Goal: Task Accomplishment & Management: Complete application form

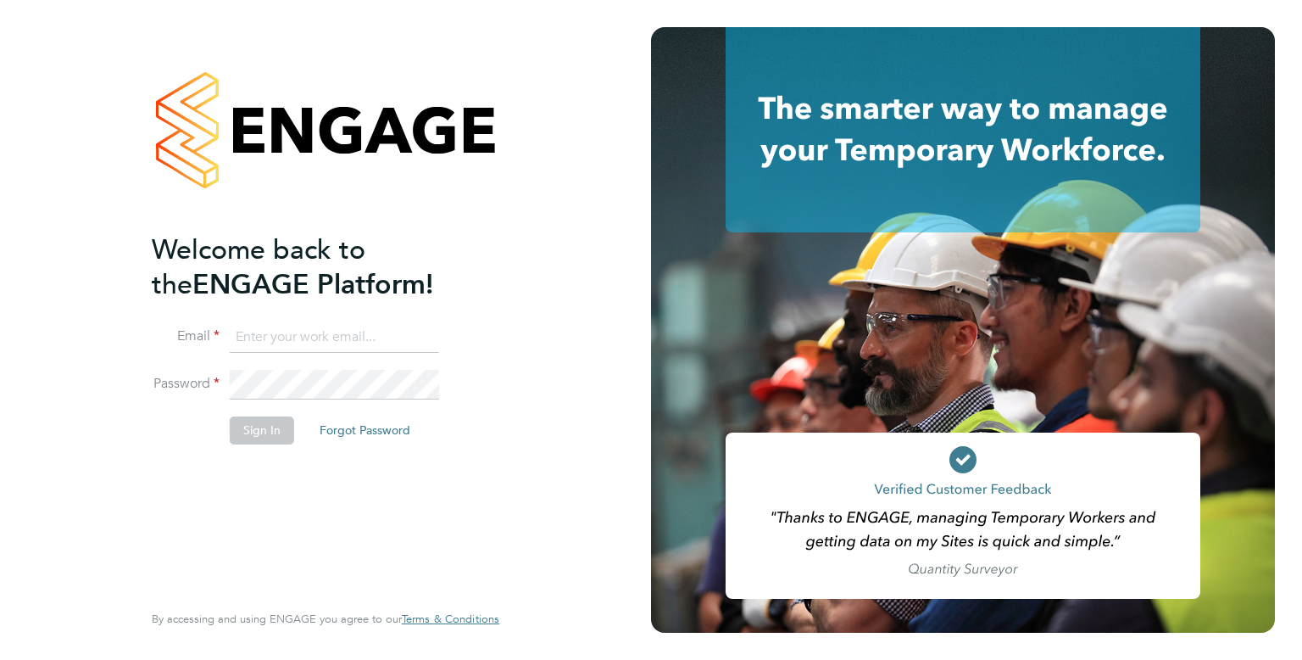
type input "[EMAIL_ADDRESS][DOMAIN_NAME]"
click at [260, 429] on button "Sign In" at bounding box center [262, 429] width 64 height 27
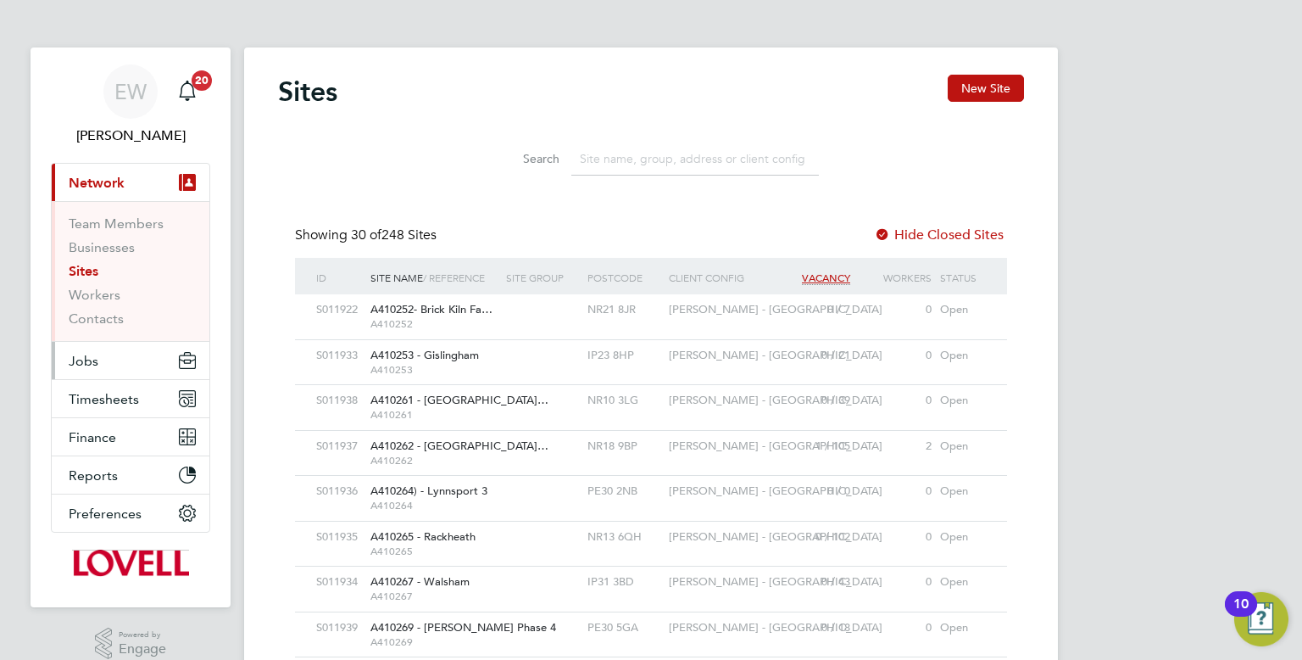
click at [82, 374] on button "Jobs" at bounding box center [131, 360] width 158 height 37
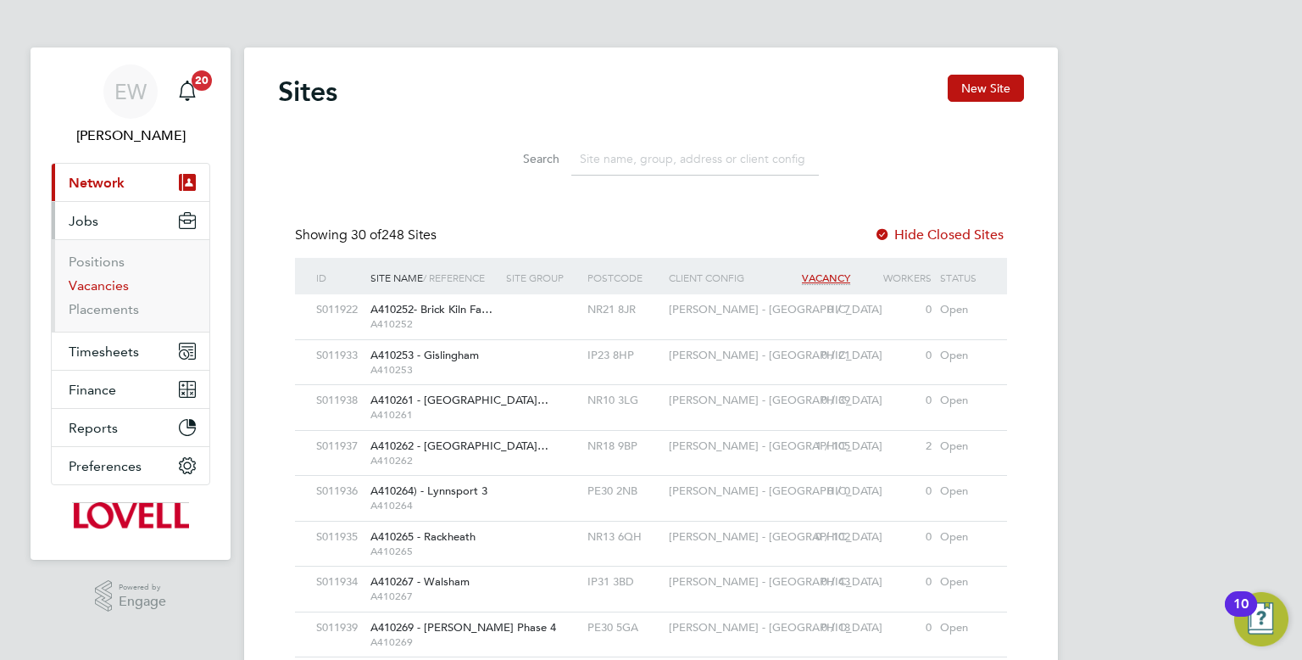
click at [97, 287] on link "Vacancies" at bounding box center [99, 285] width 60 height 16
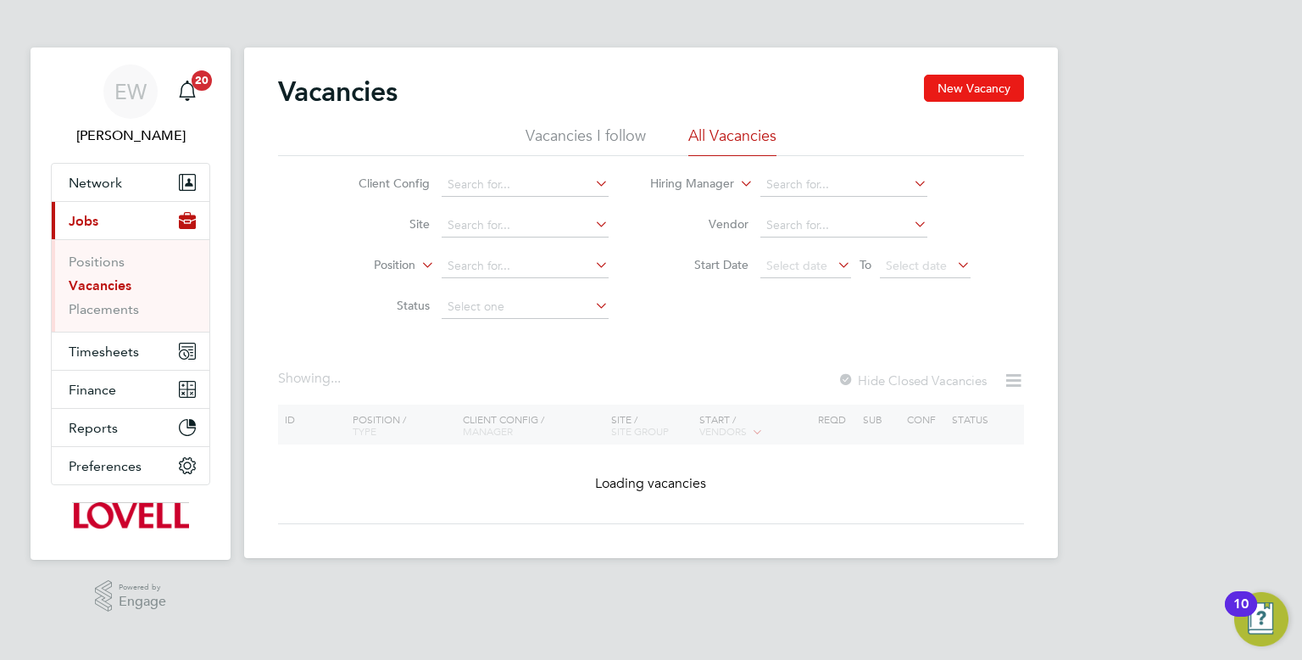
click at [969, 83] on button "New Vacancy" at bounding box center [974, 88] width 100 height 27
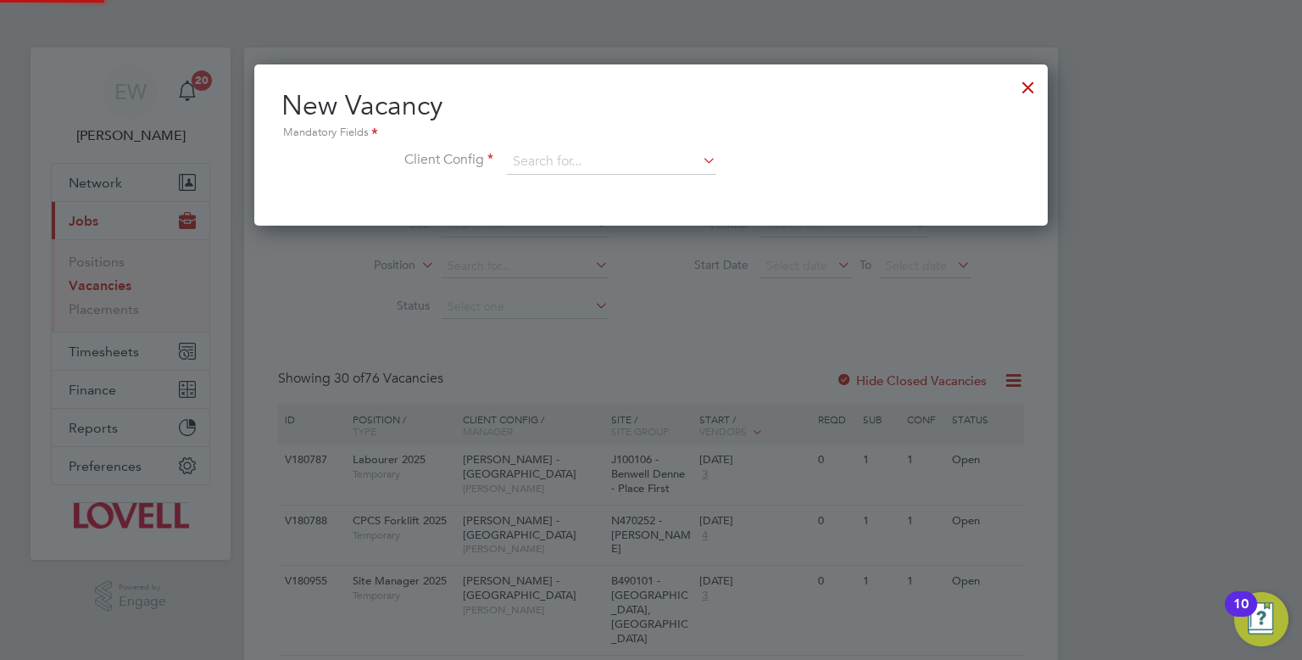
scroll to position [160, 794]
click at [509, 161] on input at bounding box center [611, 161] width 209 height 25
type input "morg"
click at [1020, 83] on div at bounding box center [1028, 83] width 31 height 31
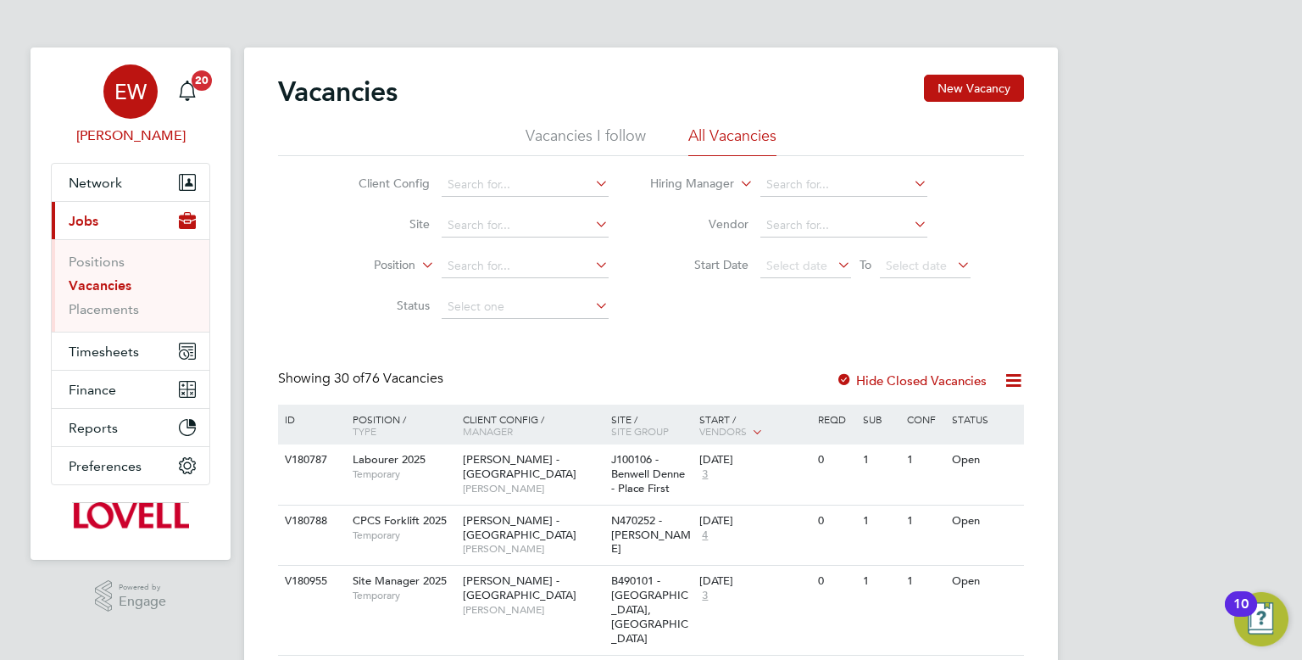
click at [103, 103] on app-avatar "EW" at bounding box center [130, 91] width 54 height 54
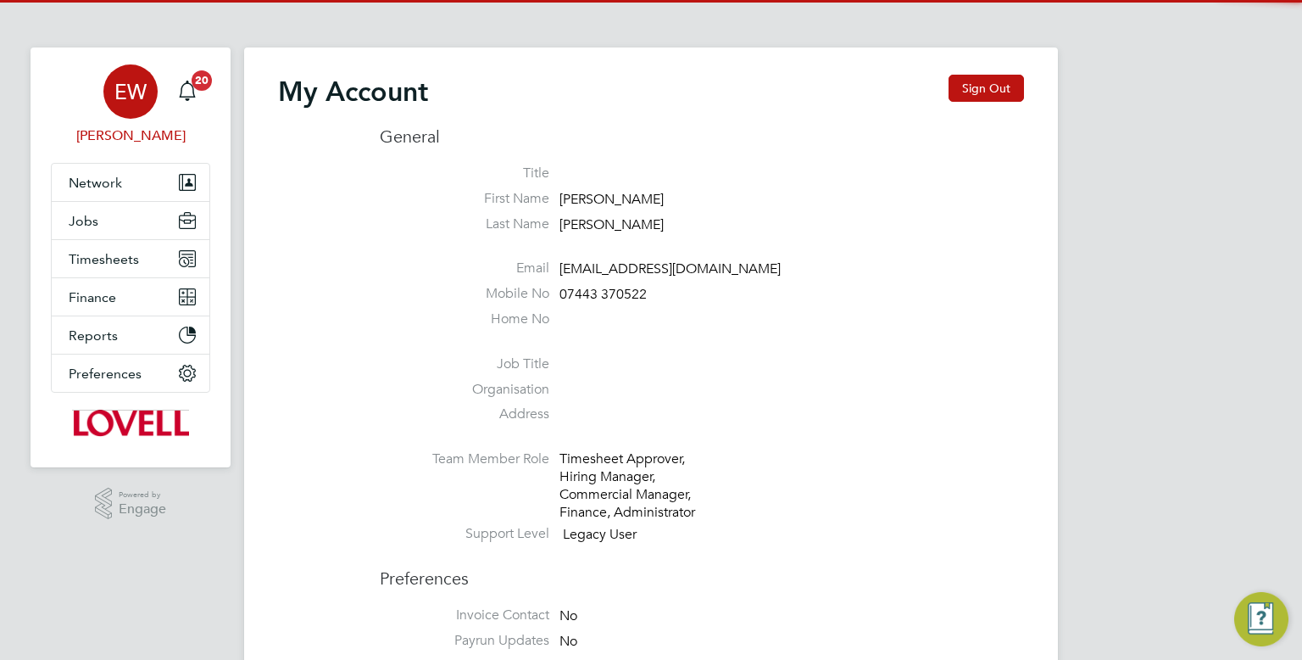
type input "Labourdeskmslv@randstadcpe.com"
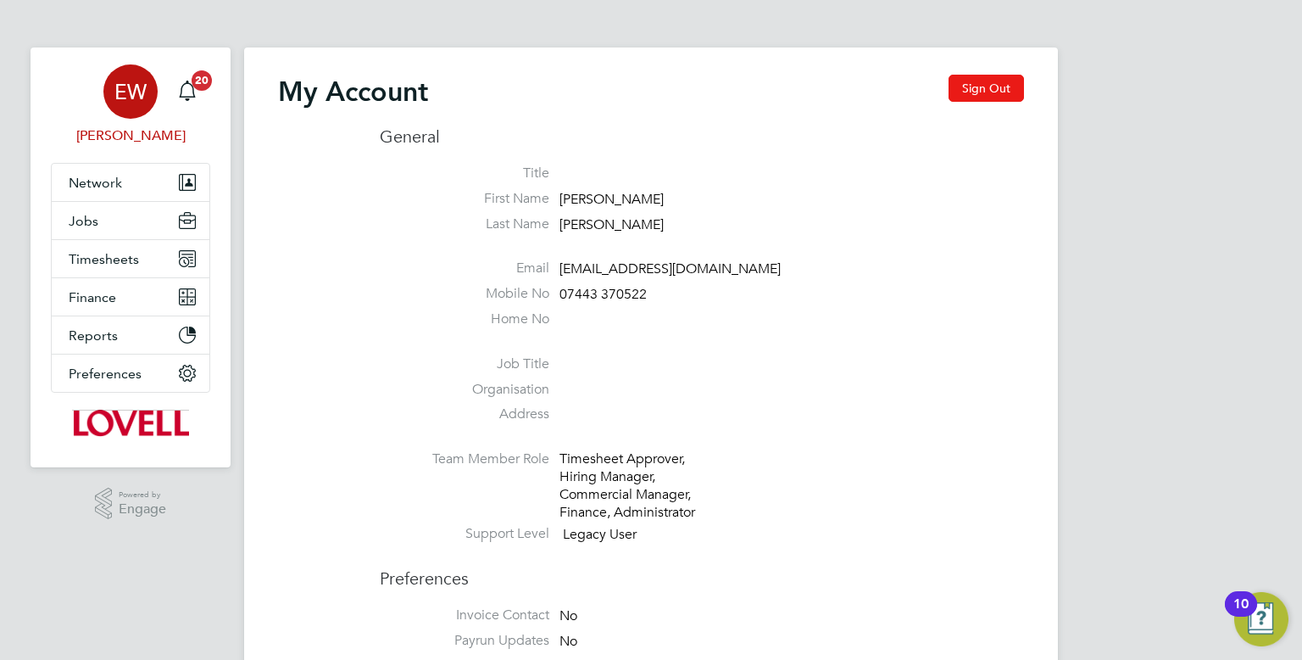
click at [989, 92] on button "Sign Out" at bounding box center [986, 88] width 75 height 27
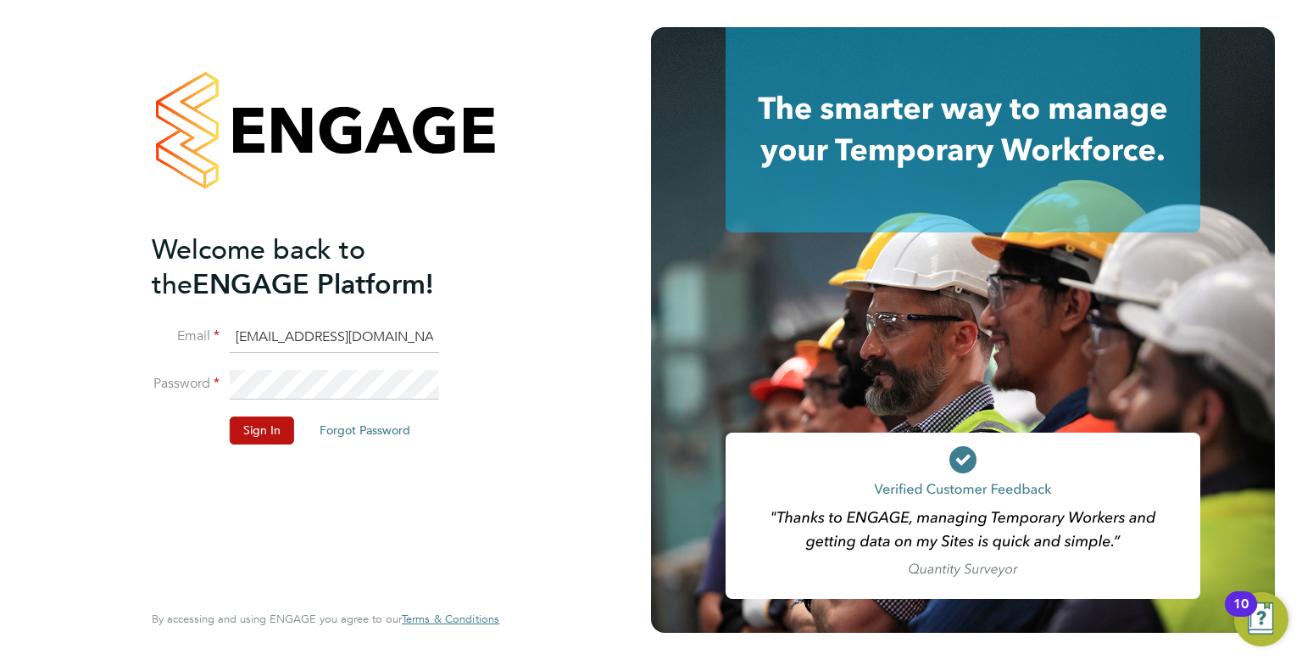
click at [350, 345] on input "Labourdeskmslv@randstadcpe.com" at bounding box center [334, 337] width 209 height 31
type input "cscportals@randstadcpe.com"
click at [251, 430] on button "Sign In" at bounding box center [262, 429] width 64 height 27
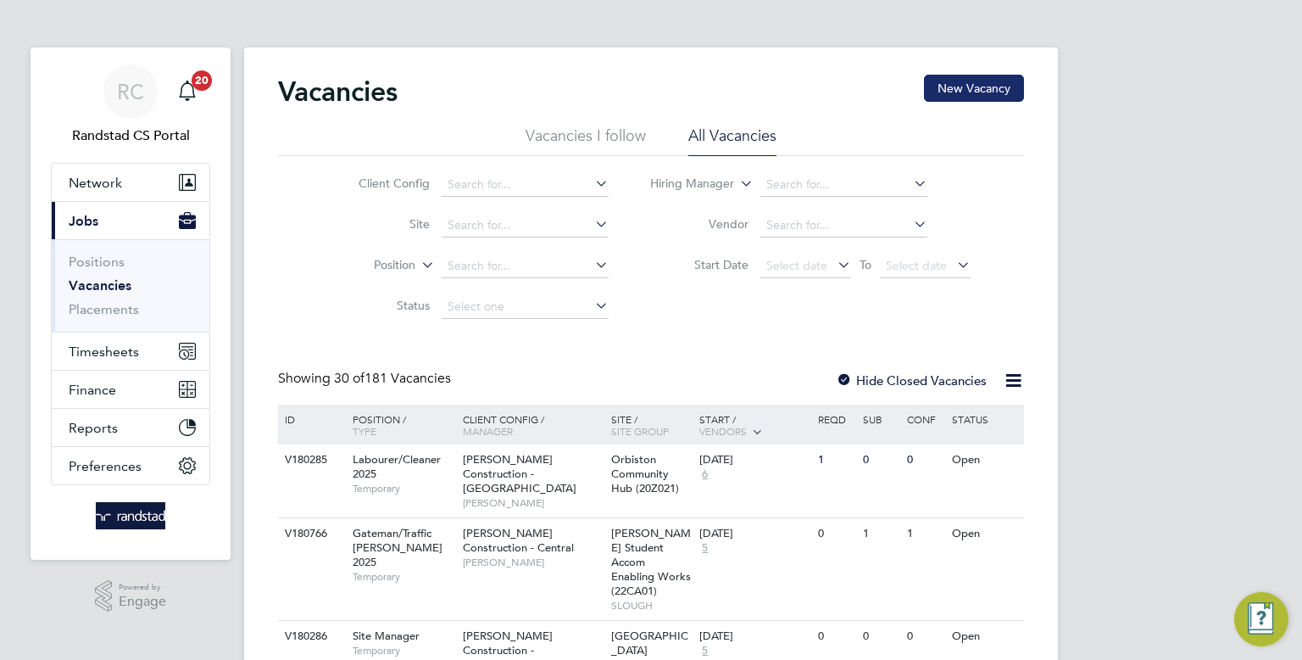
click at [966, 81] on button "New Vacancy" at bounding box center [974, 88] width 100 height 27
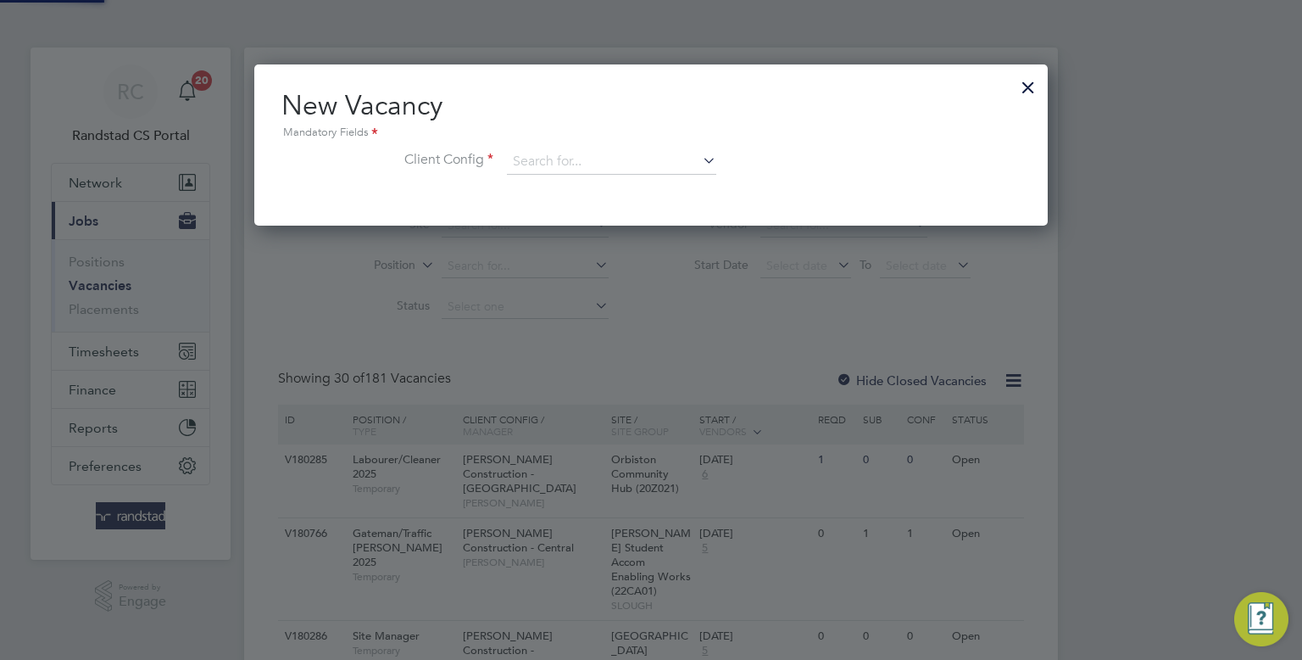
scroll to position [160, 794]
click at [658, 153] on input at bounding box center [611, 161] width 209 height 25
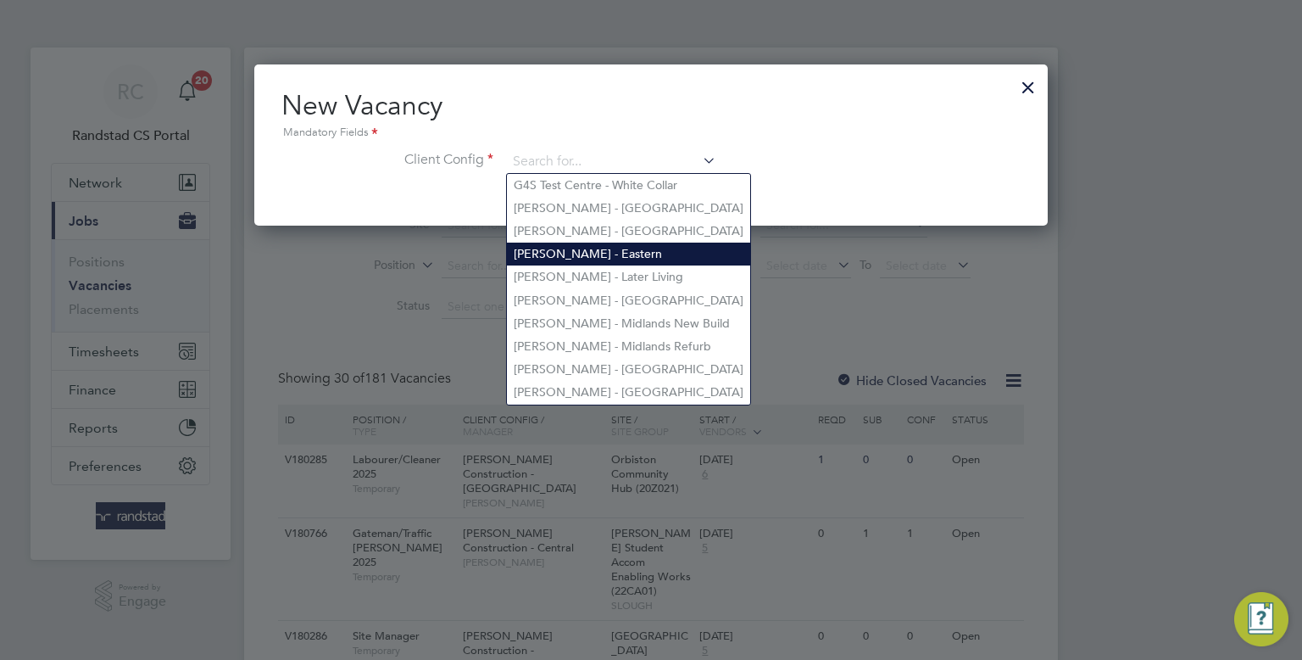
click at [599, 250] on li "Lovell - Eastern" at bounding box center [628, 253] width 243 height 23
type input "Lovell - Eastern"
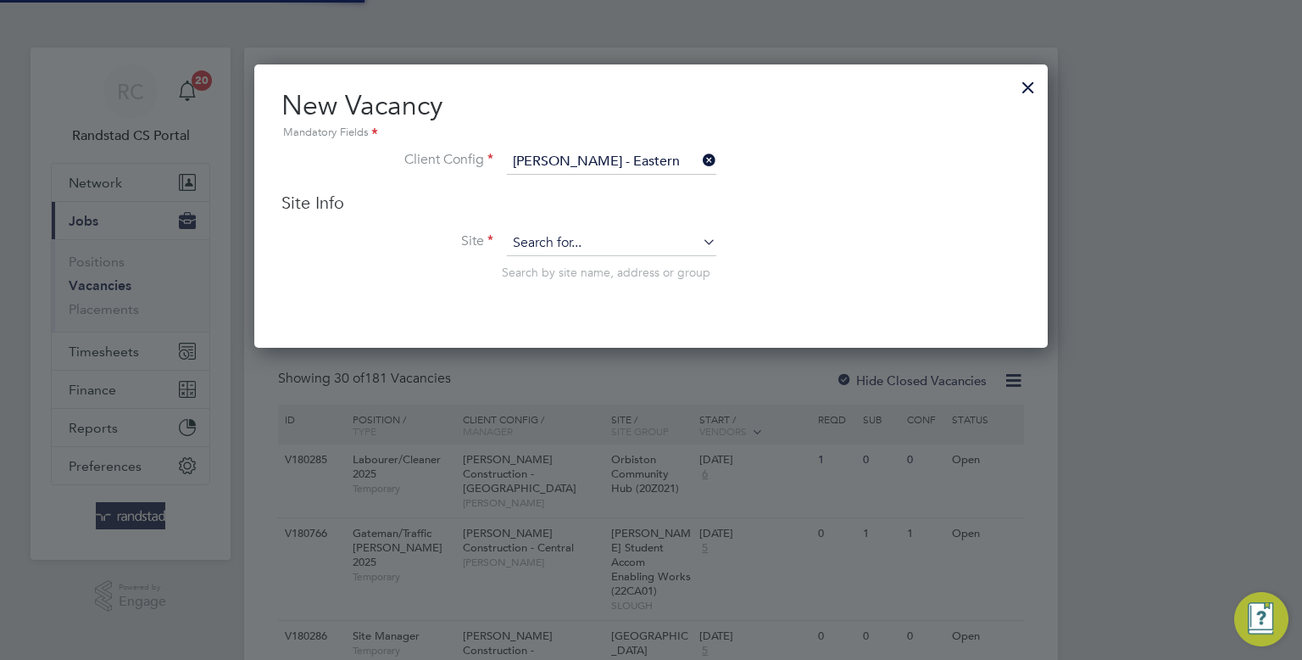
click at [588, 241] on input at bounding box center [611, 243] width 209 height 25
type input "b"
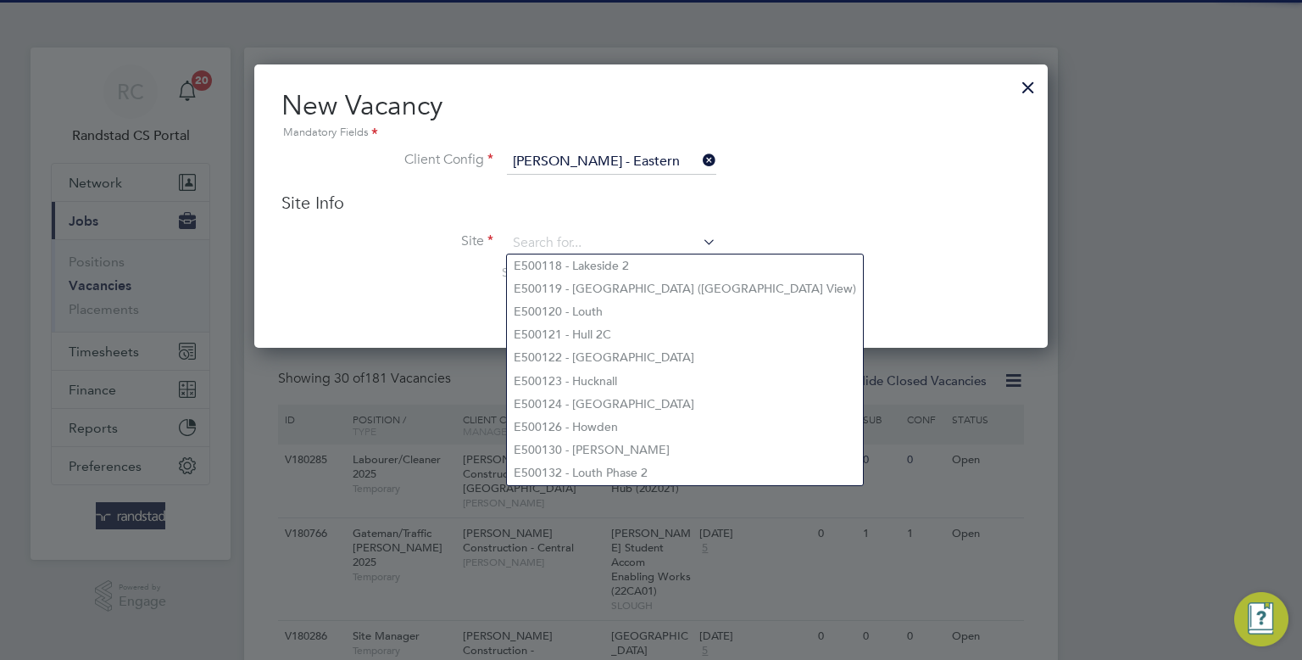
click at [616, 156] on input "Lovell - Eastern" at bounding box center [611, 161] width 209 height 25
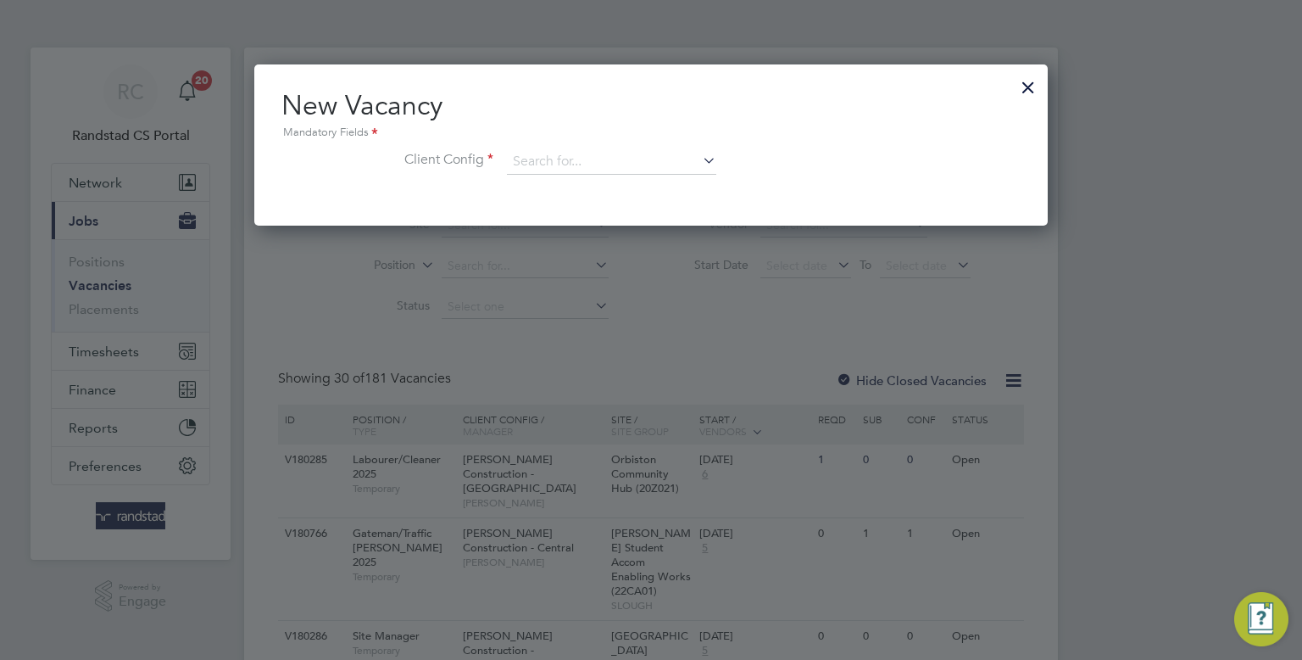
click at [614, 231] on li "Lovell - East Midlands" at bounding box center [628, 231] width 243 height 23
type input "Lovell - East Midlands"
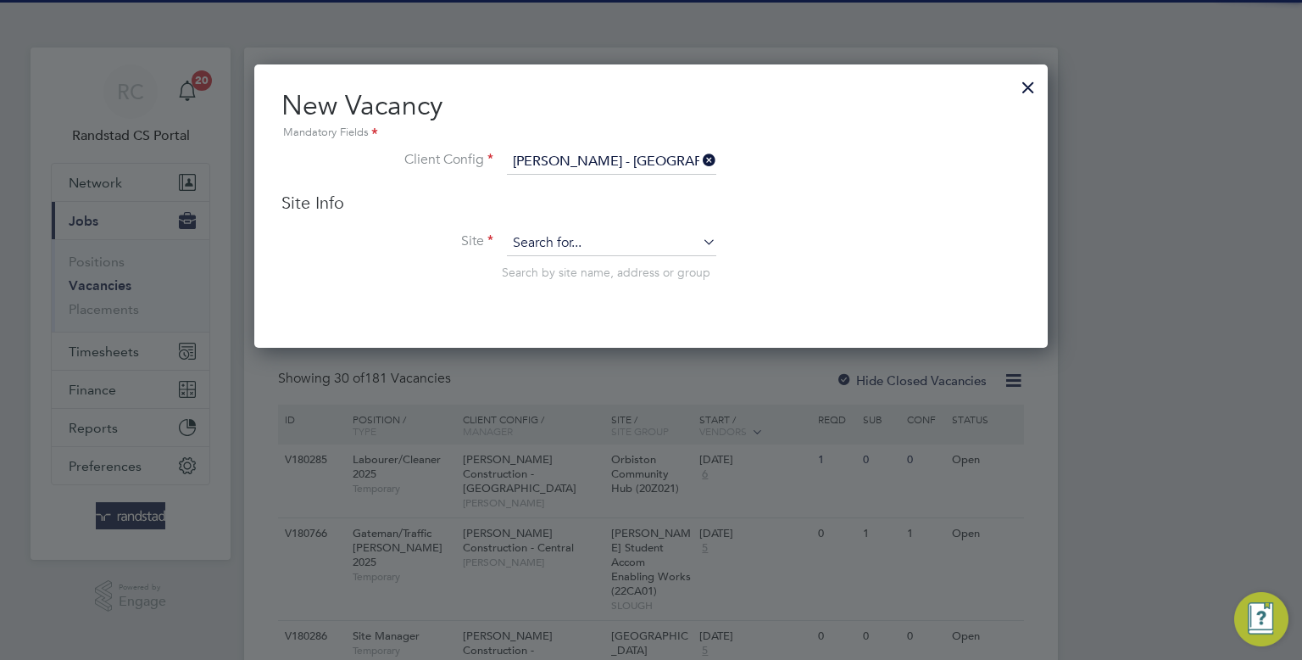
click at [565, 248] on input at bounding box center [611, 243] width 209 height 25
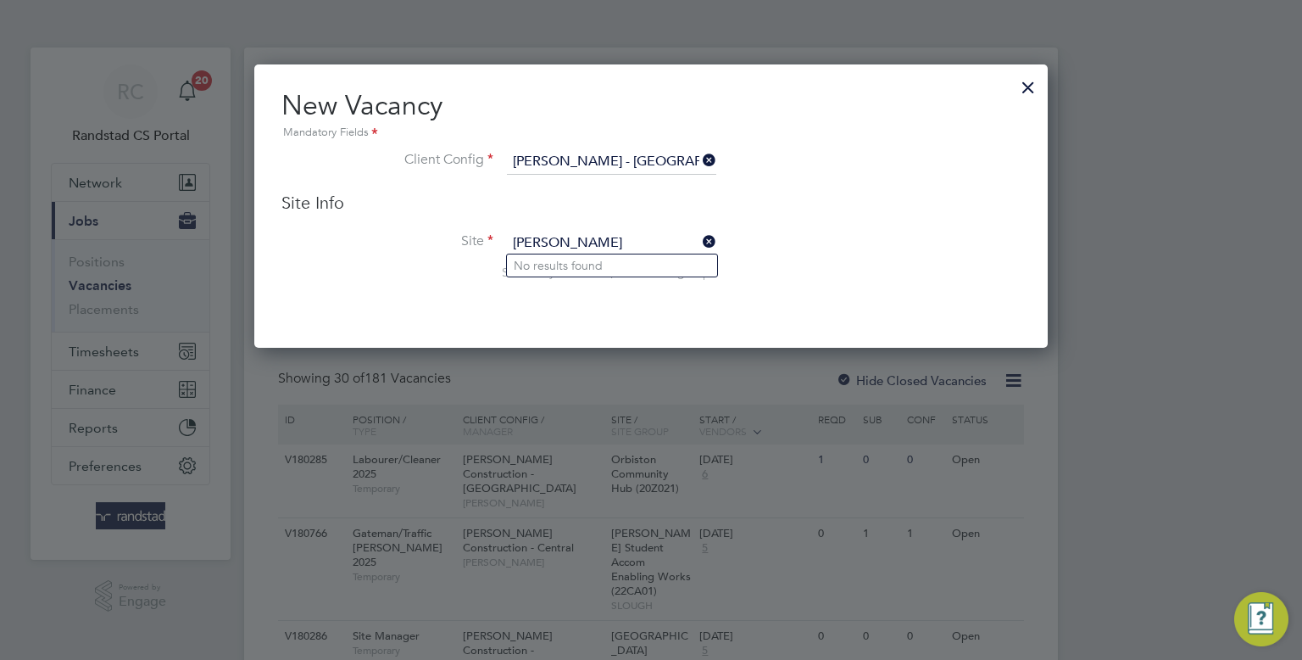
type input "brad"
click at [1038, 86] on div at bounding box center [1028, 83] width 31 height 31
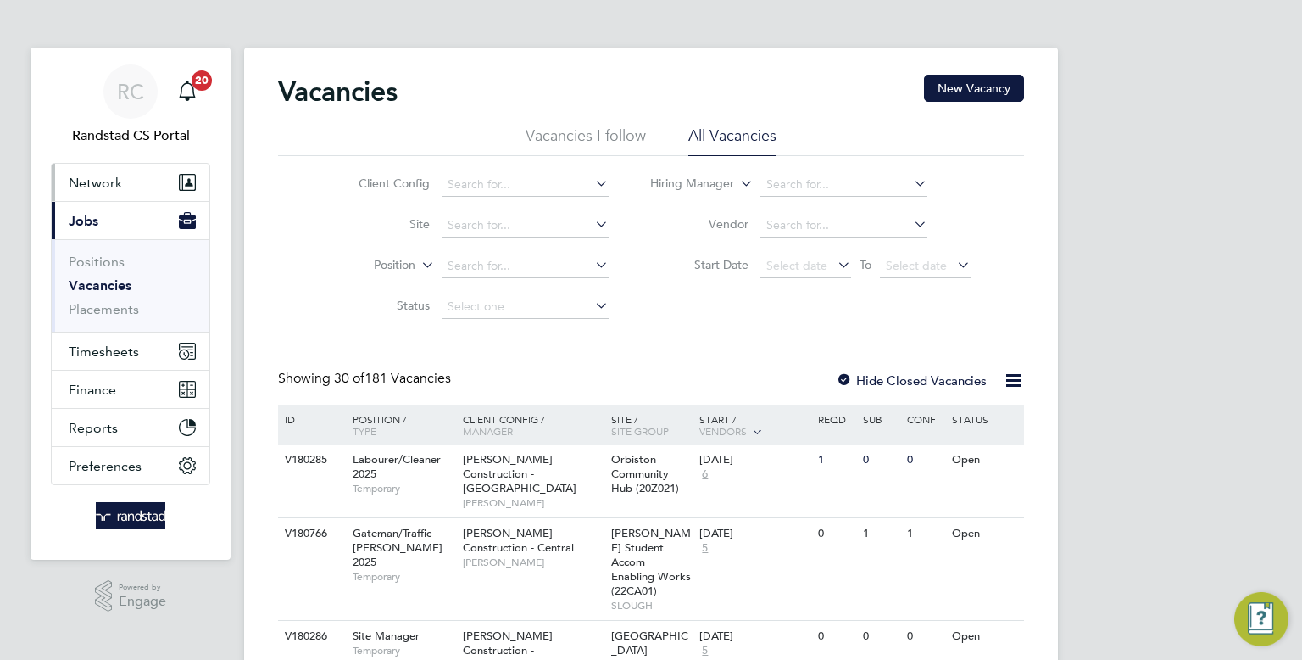
click at [93, 193] on button "Network" at bounding box center [131, 182] width 158 height 37
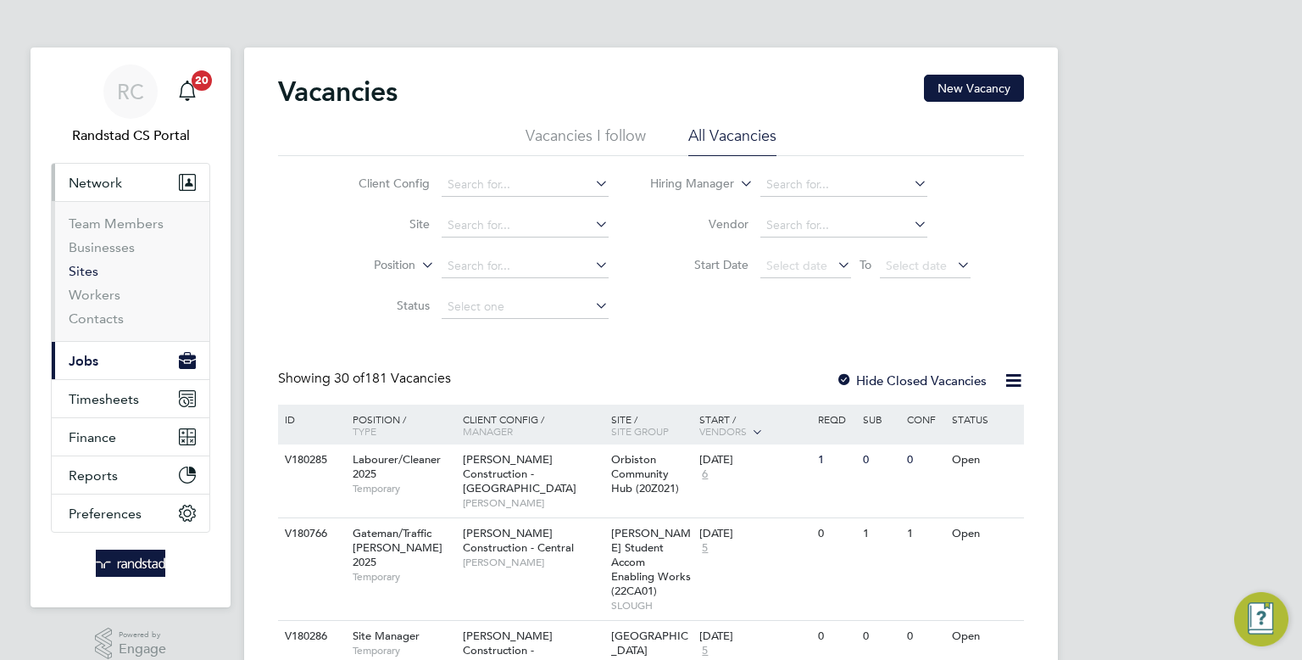
click at [92, 276] on link "Sites" at bounding box center [84, 271] width 30 height 16
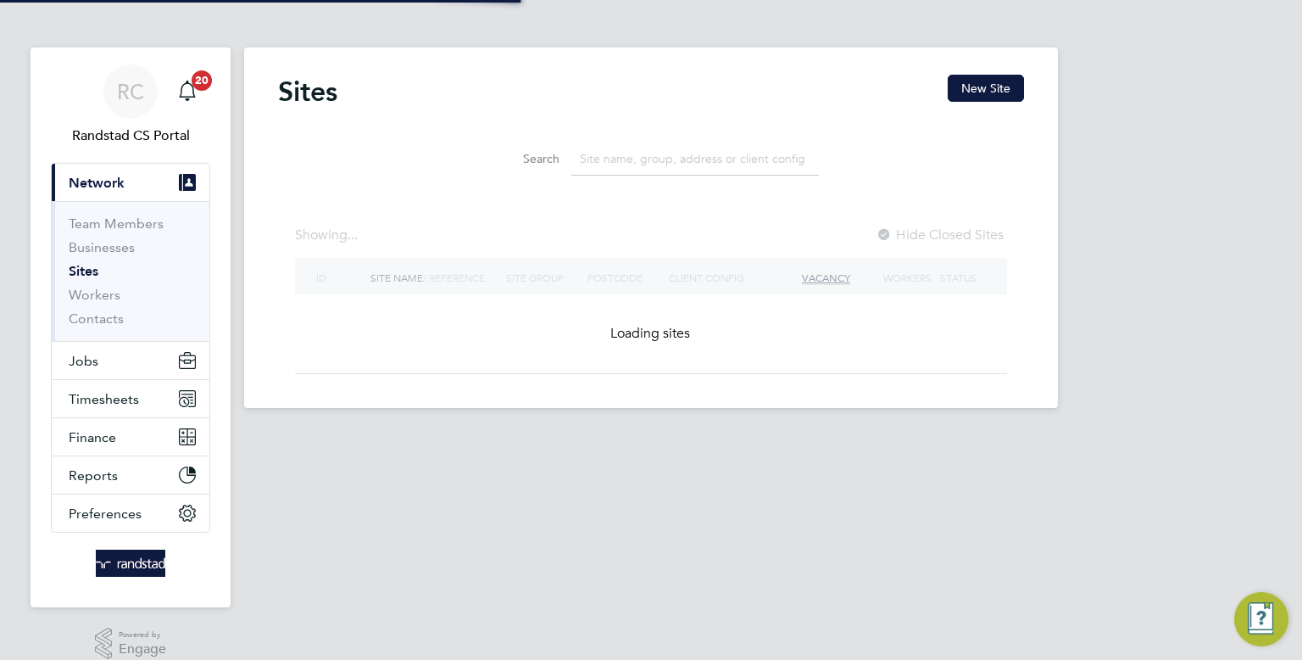
click at [615, 156] on input at bounding box center [695, 158] width 248 height 33
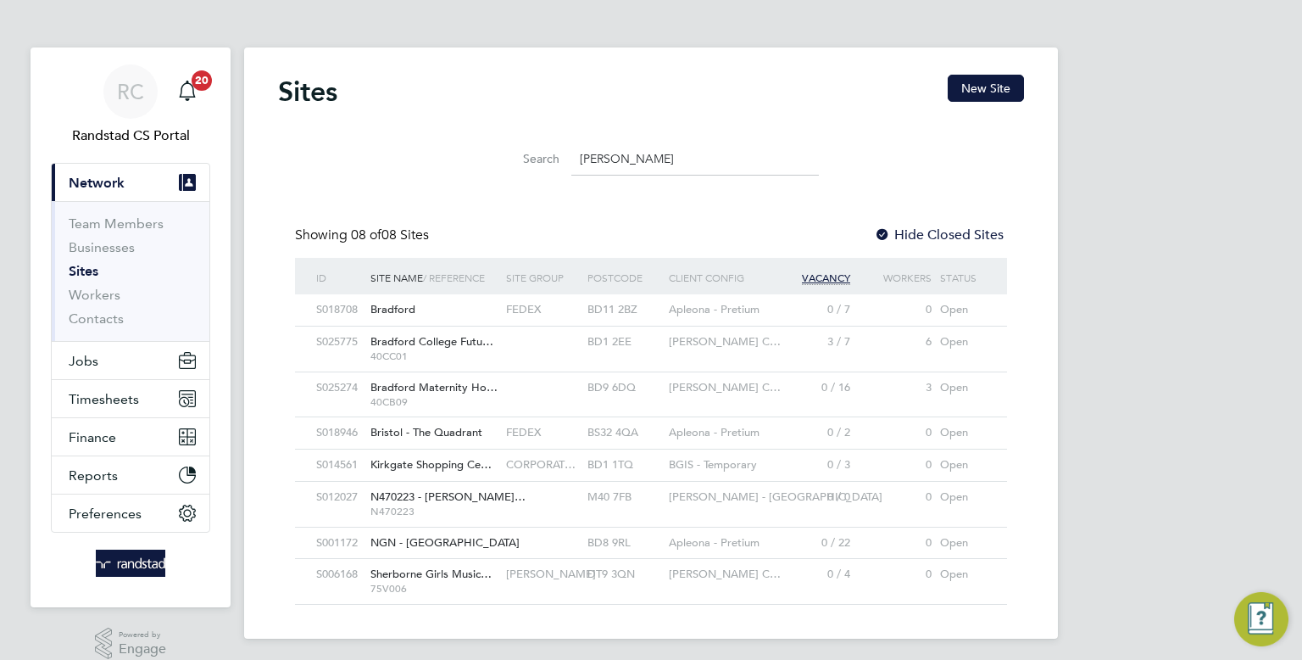
type input "brad"
click at [693, 351] on div "Morgan Sindall C…" at bounding box center [719, 341] width 109 height 31
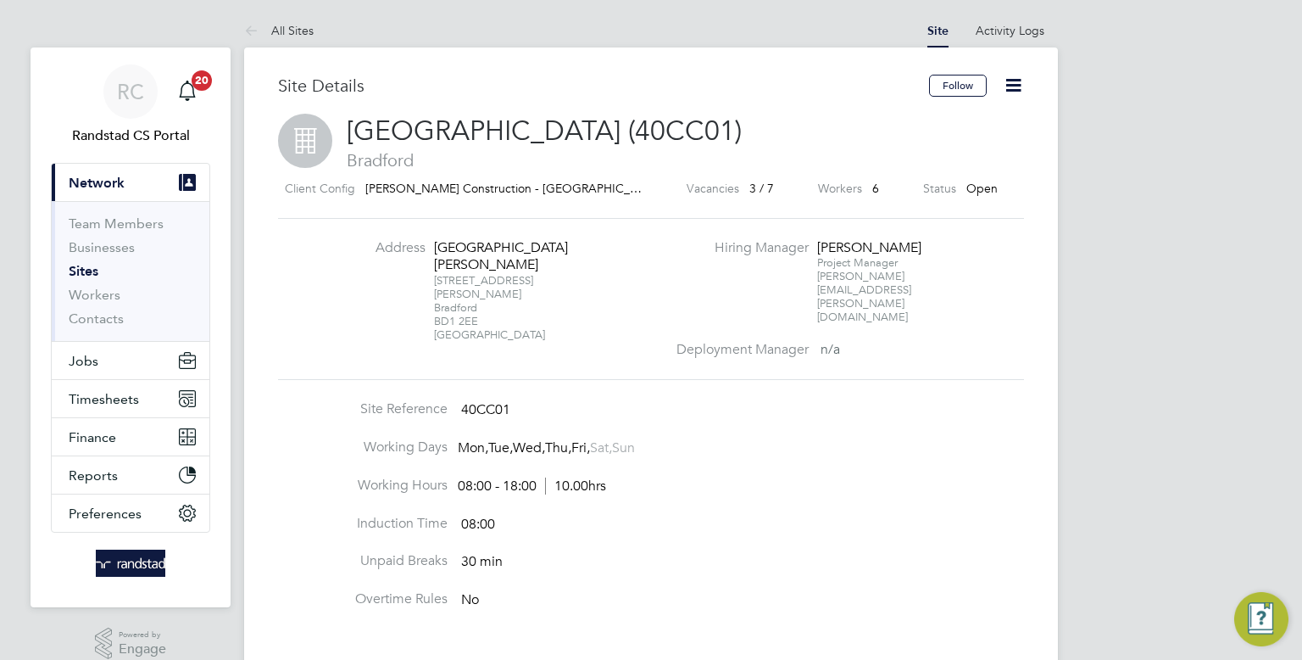
click at [119, 329] on ul "Team Members Businesses Sites Workers Contacts" at bounding box center [131, 271] width 158 height 140
click at [112, 346] on button "Jobs" at bounding box center [131, 360] width 158 height 37
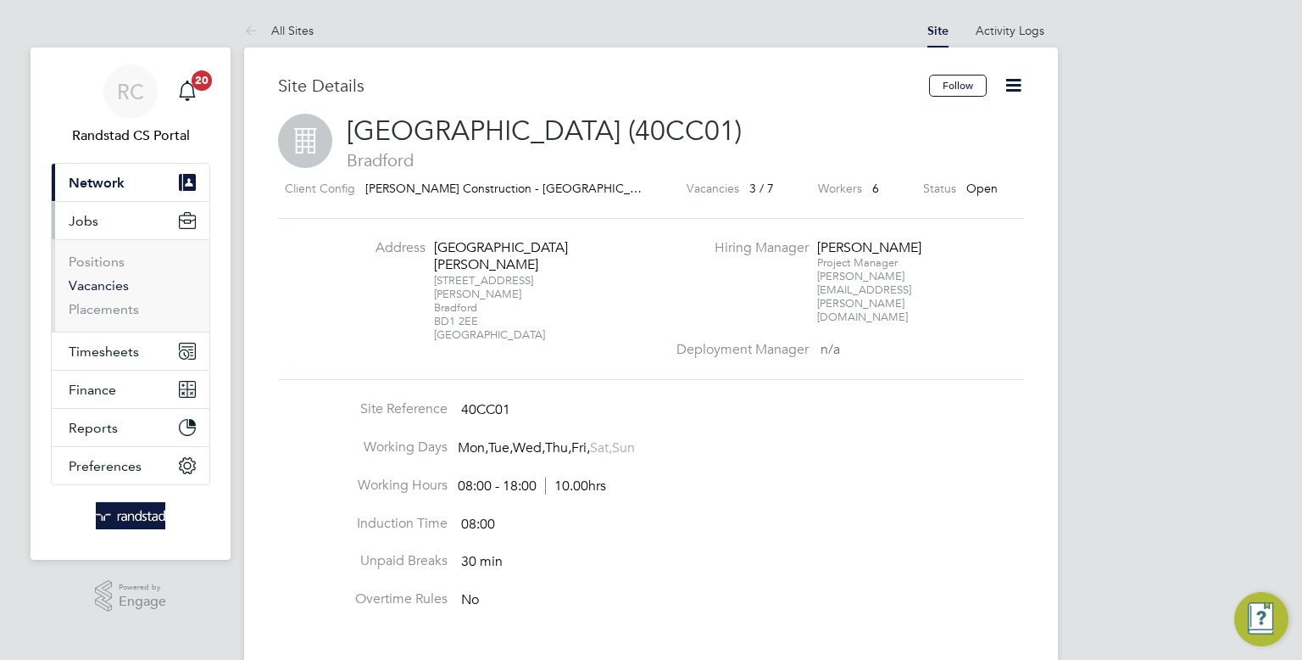
click at [97, 284] on link "Vacancies" at bounding box center [99, 285] width 60 height 16
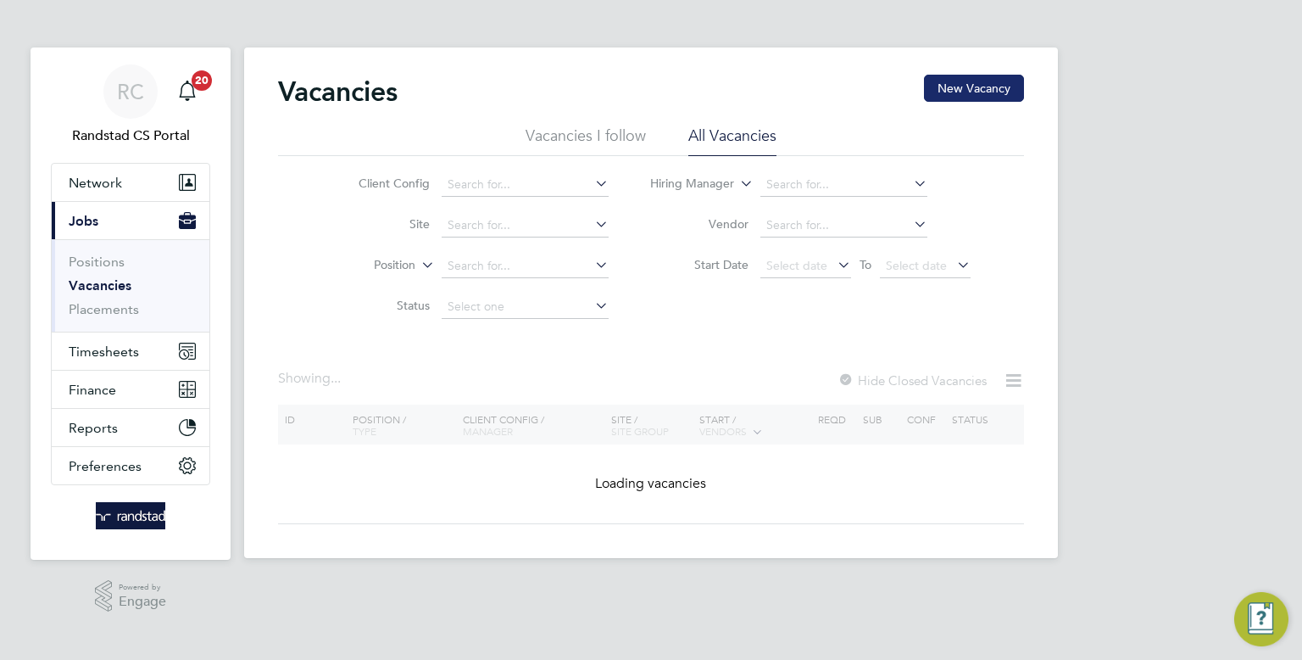
click at [966, 81] on button "New Vacancy" at bounding box center [974, 88] width 100 height 27
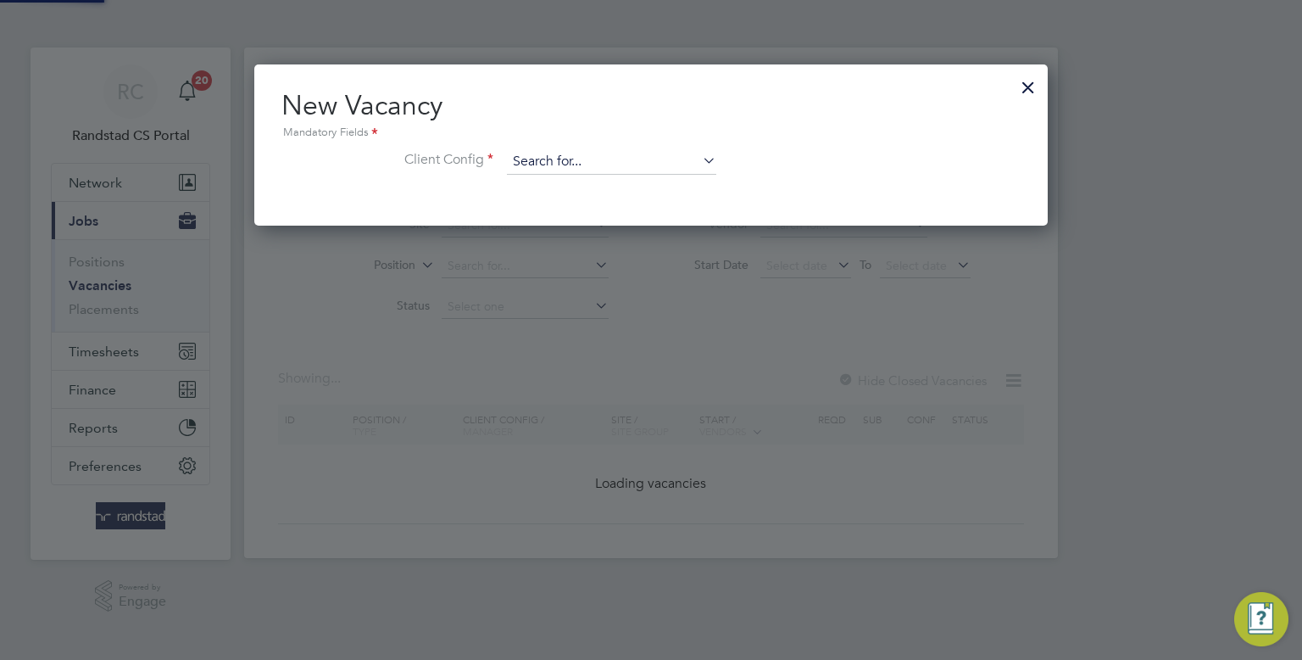
scroll to position [160, 794]
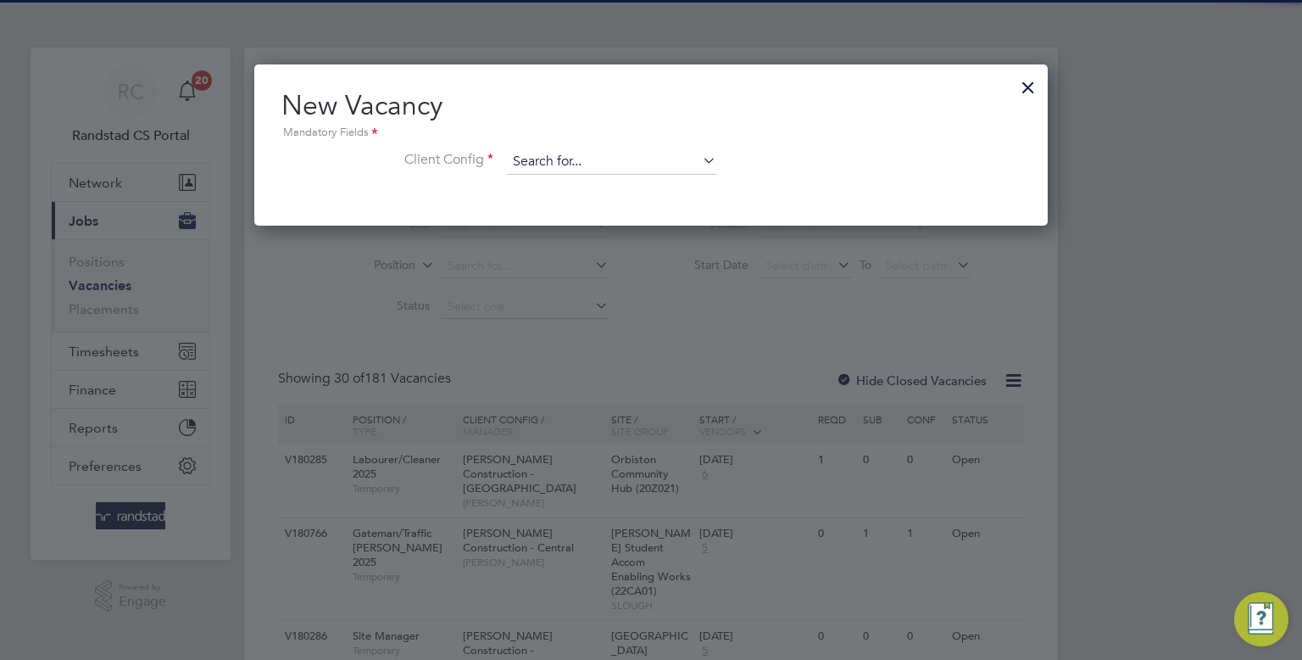
click at [527, 167] on input at bounding box center [611, 161] width 209 height 25
type input "morgan sindall y"
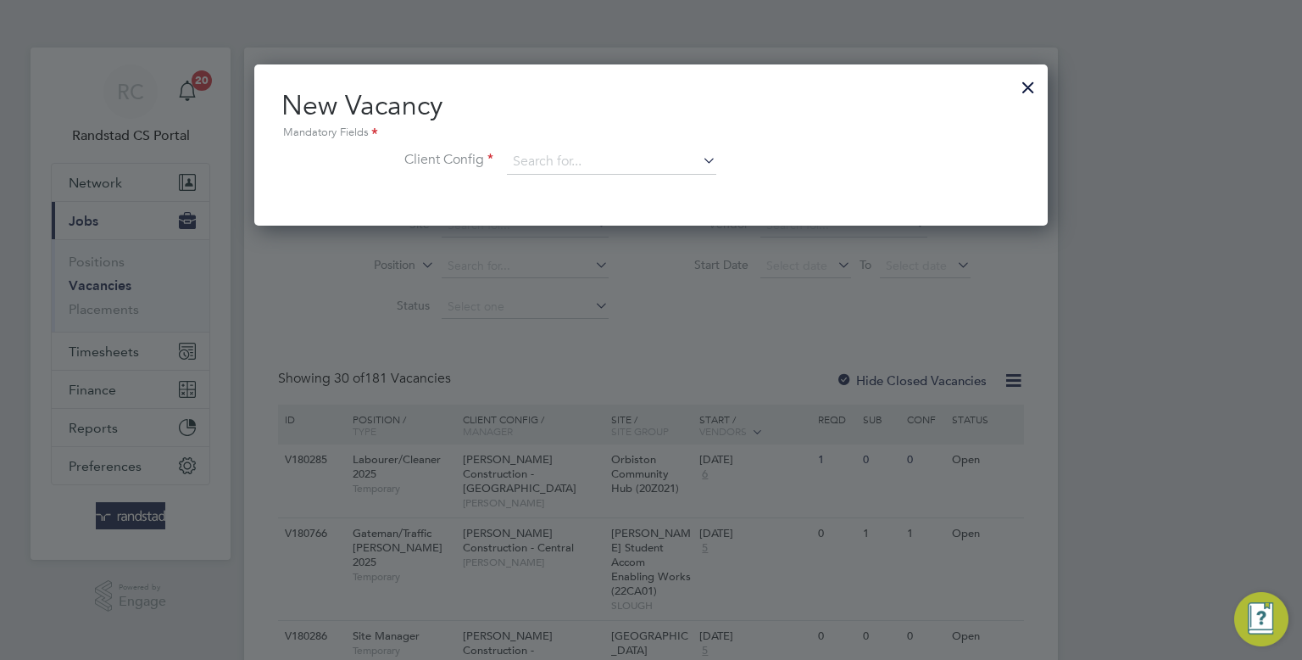
click at [545, 175] on li "Client Config" at bounding box center [650, 170] width 739 height 42
click at [541, 169] on input at bounding box center [611, 161] width 209 height 25
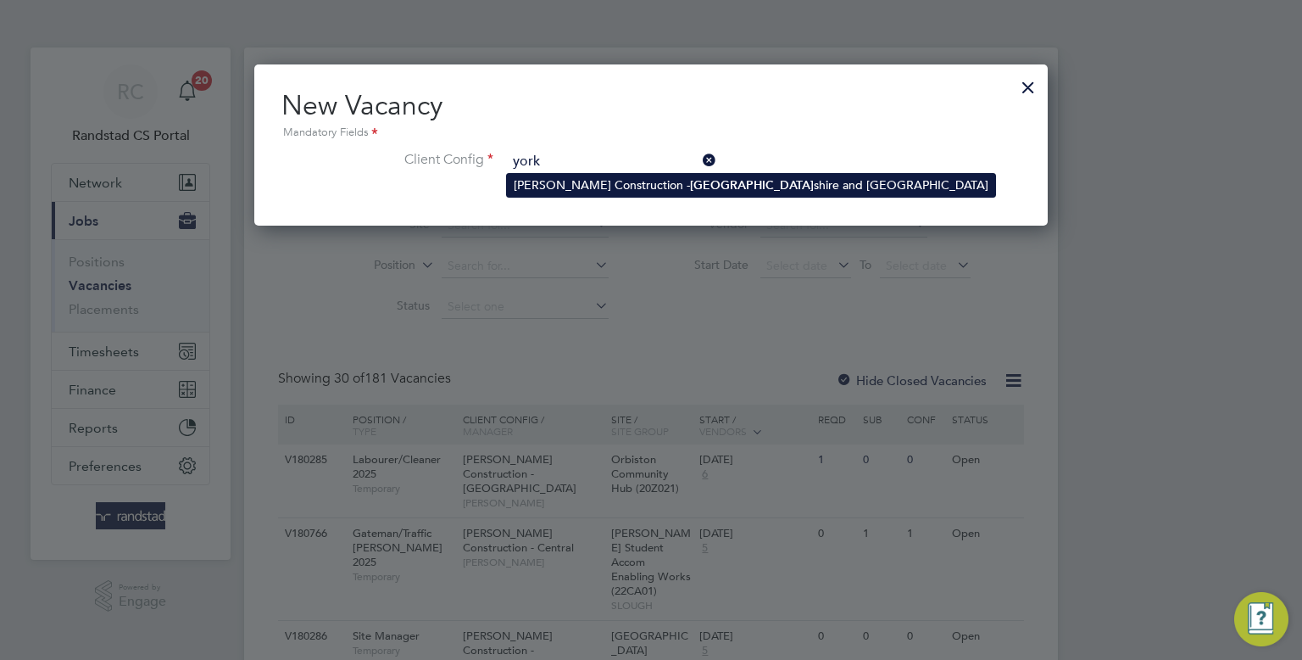
click at [572, 180] on li "Morgan Sindall Construction - York shire and North East" at bounding box center [751, 185] width 488 height 23
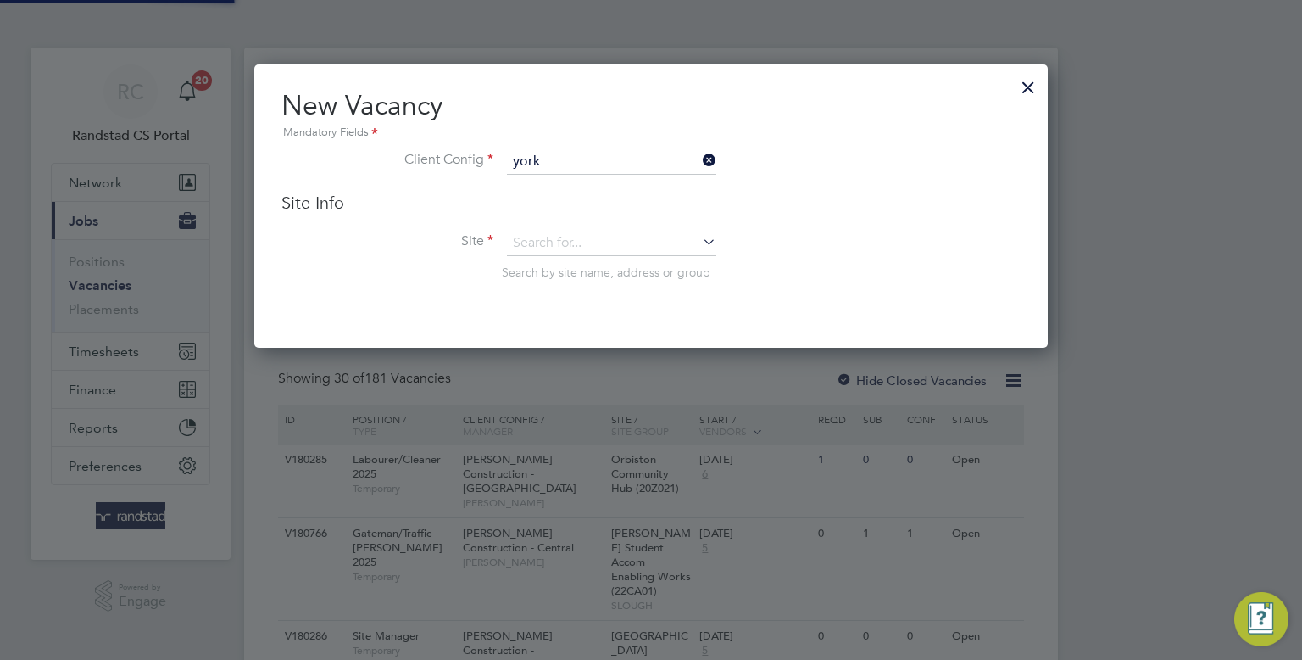
type input "Morgan Sindall Construction - Yorkshire and North East"
click at [577, 237] on input at bounding box center [611, 243] width 209 height 25
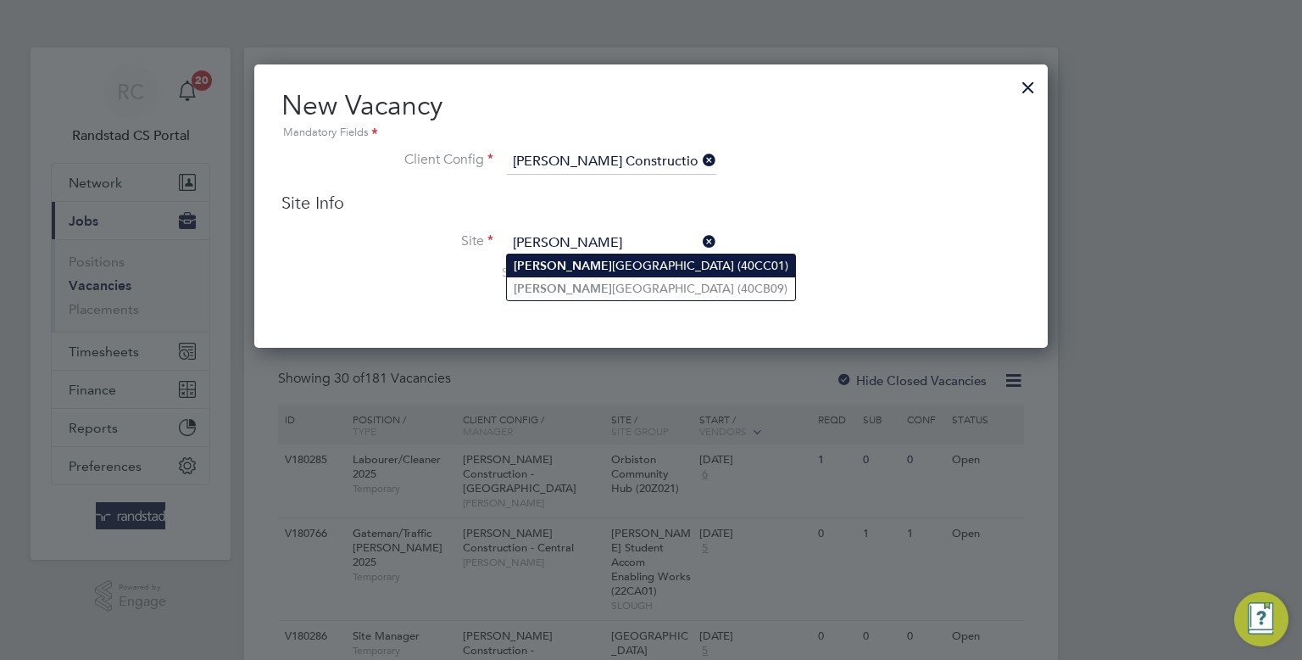
click at [621, 267] on li "Brad ford College Future Technology Centre (40CC01)" at bounding box center [651, 265] width 288 height 23
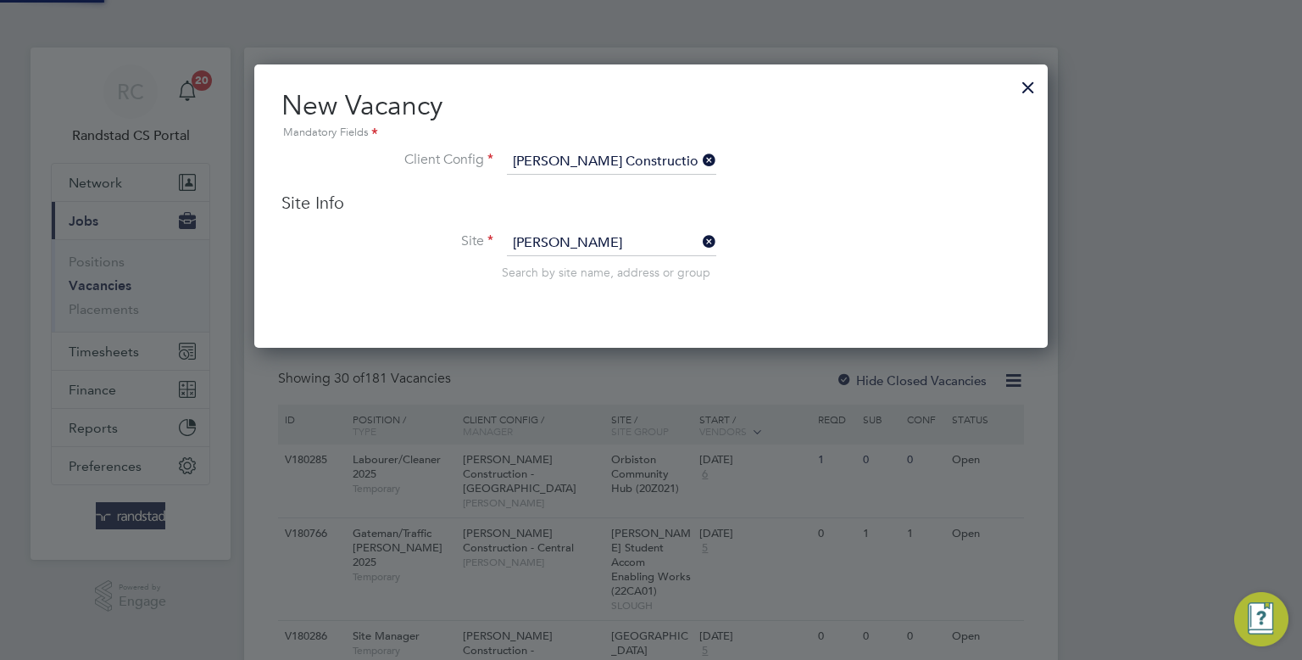
type input "Bradford College Future Technology Centre (40CC01)"
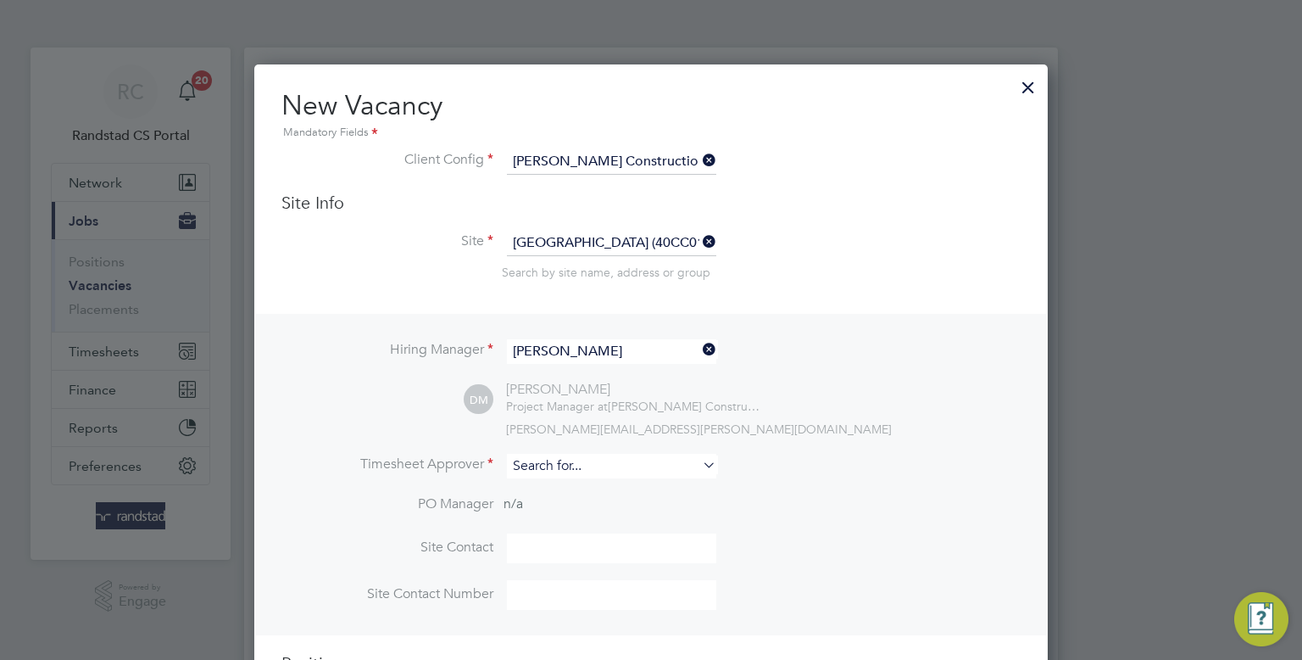
click at [571, 462] on input at bounding box center [611, 466] width 209 height 25
click at [575, 487] on li "Dan Marsh" at bounding box center [614, 488] width 214 height 23
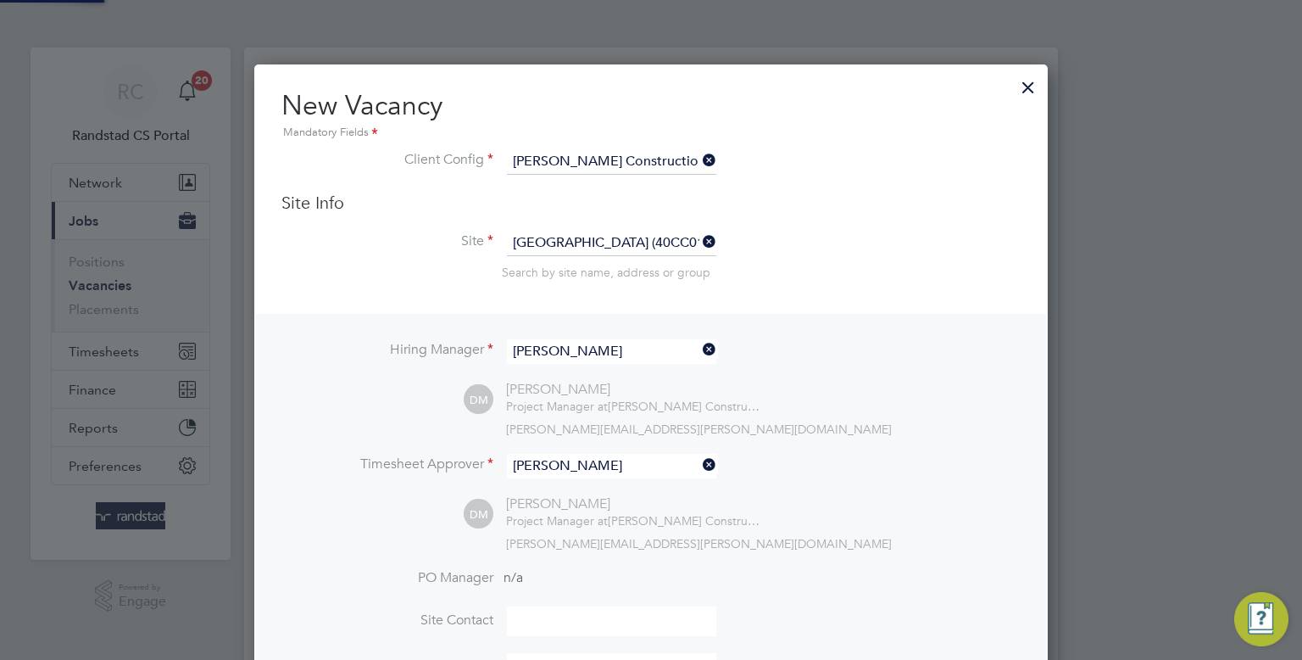
type input "[PERSON_NAME]"
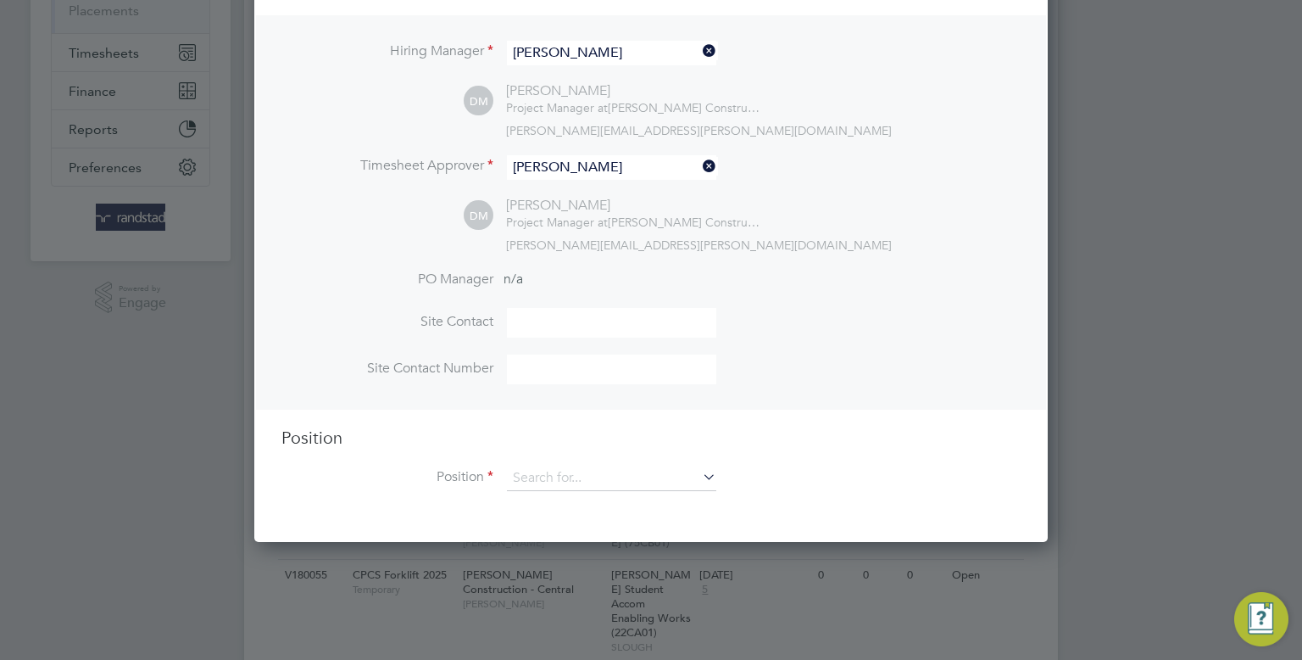
scroll to position [302, 0]
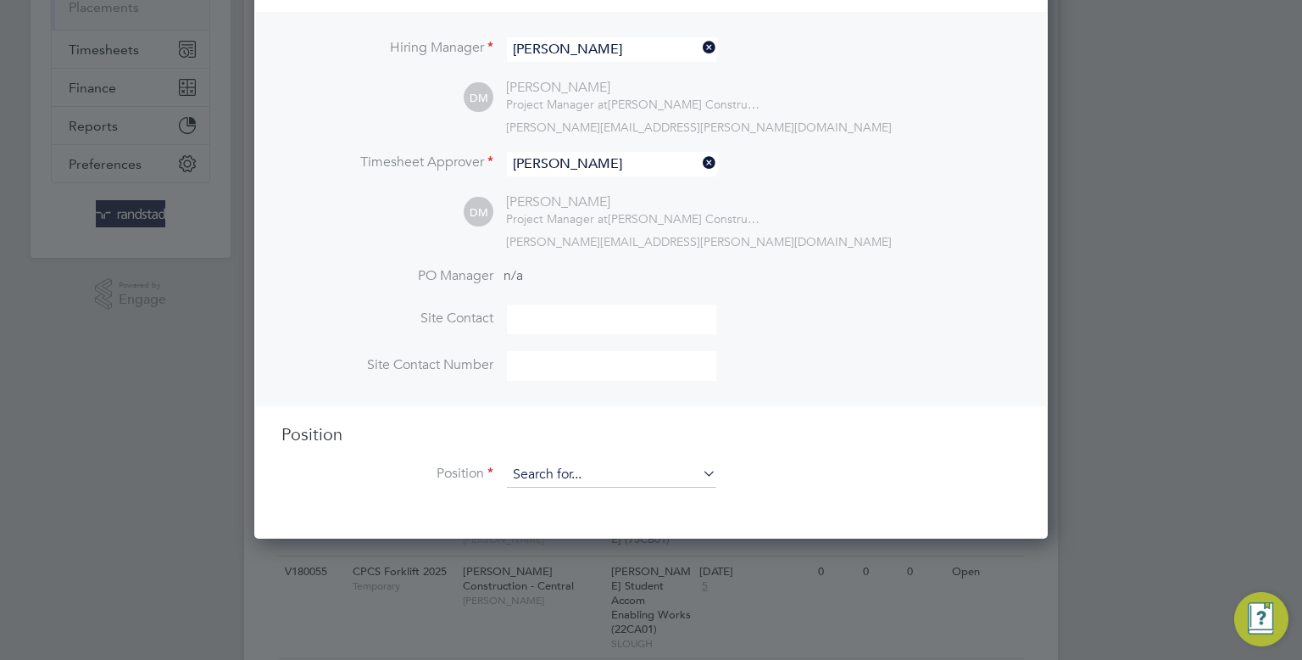
click at [564, 469] on input at bounding box center [611, 474] width 209 height 25
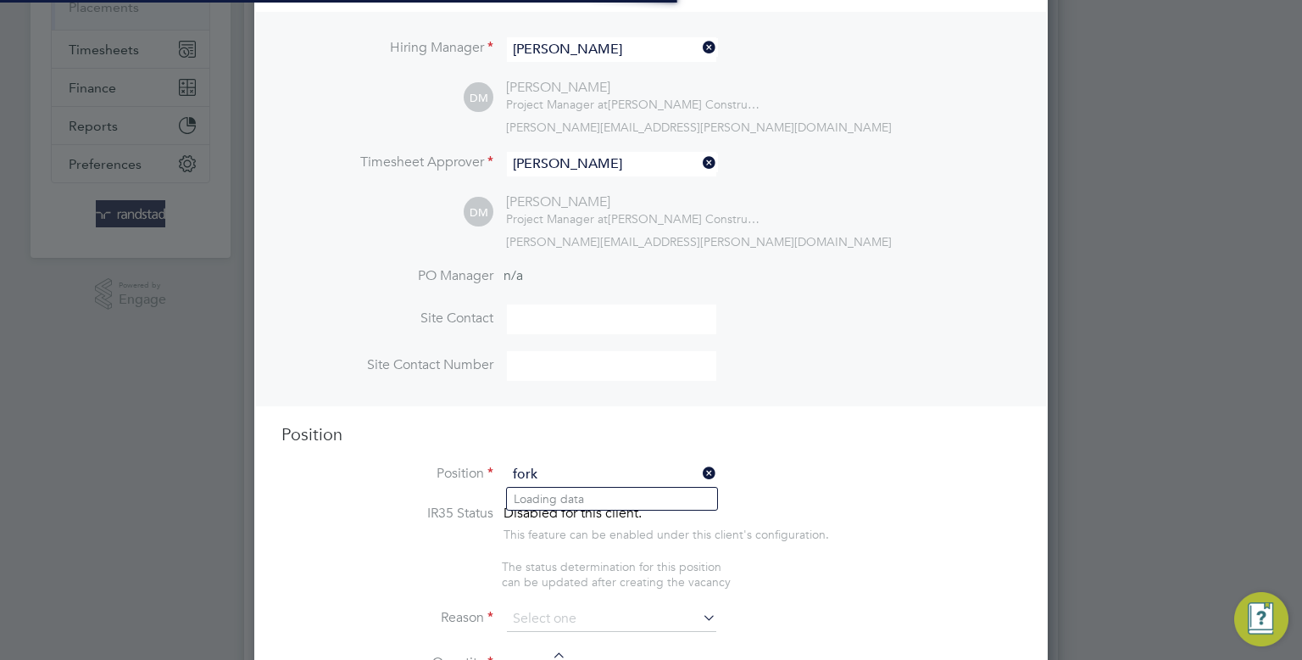
scroll to position [2391, 794]
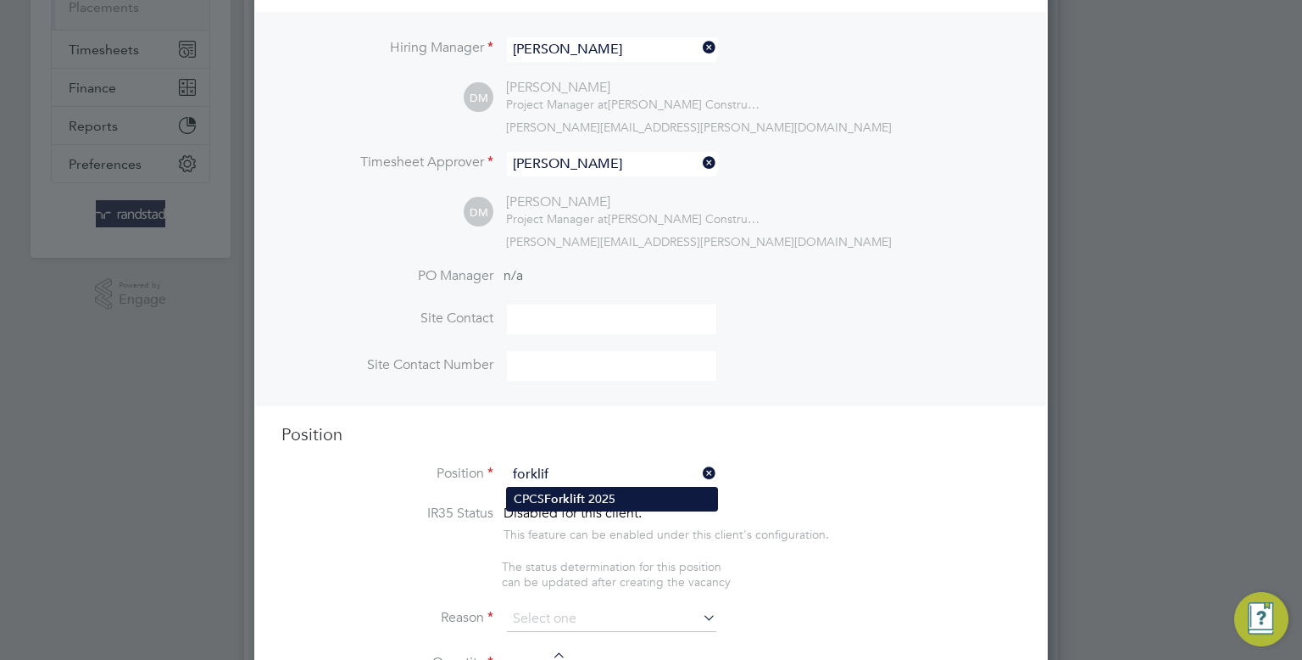
click at [579, 494] on b "Forklif" at bounding box center [562, 499] width 36 height 14
type input "CPCS Forklift 2025"
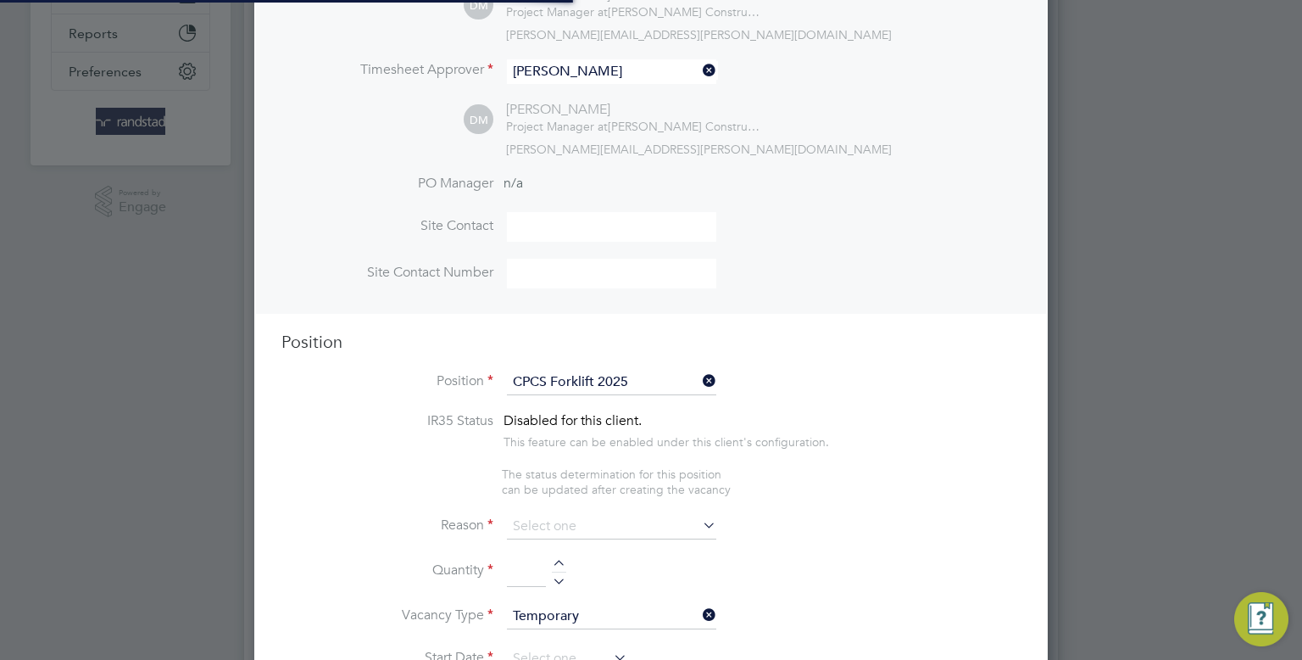
scroll to position [0, 0]
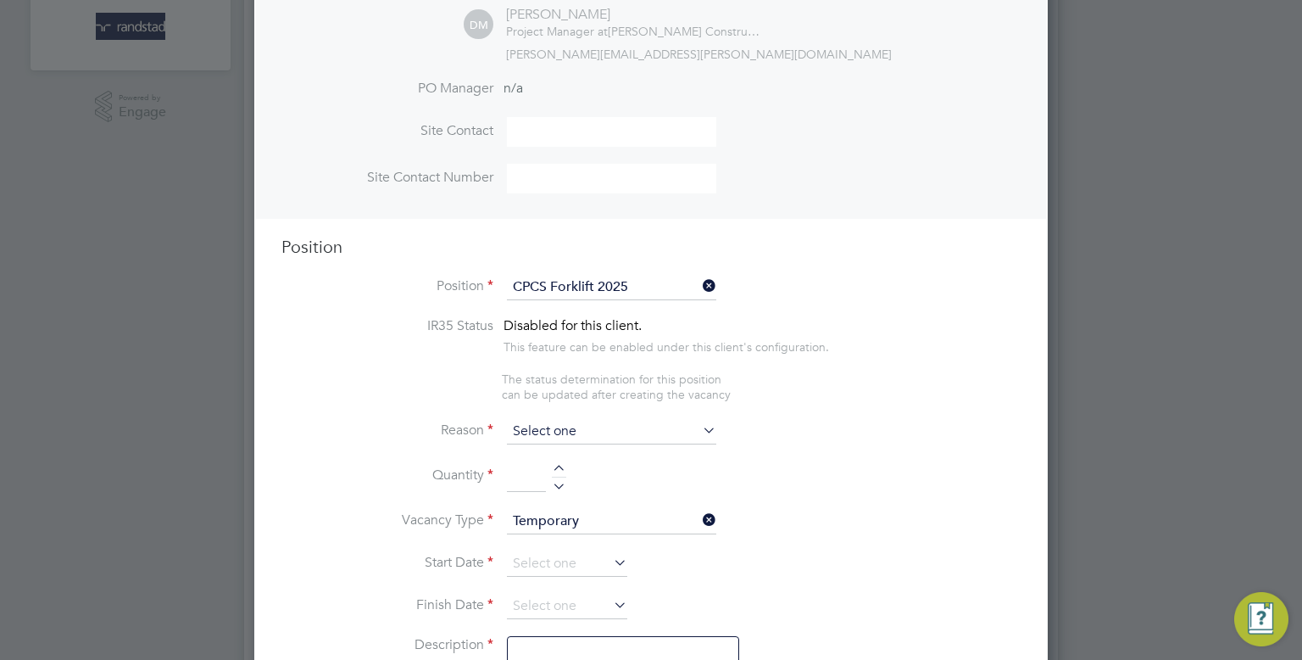
click at [546, 438] on input at bounding box center [611, 431] width 209 height 25
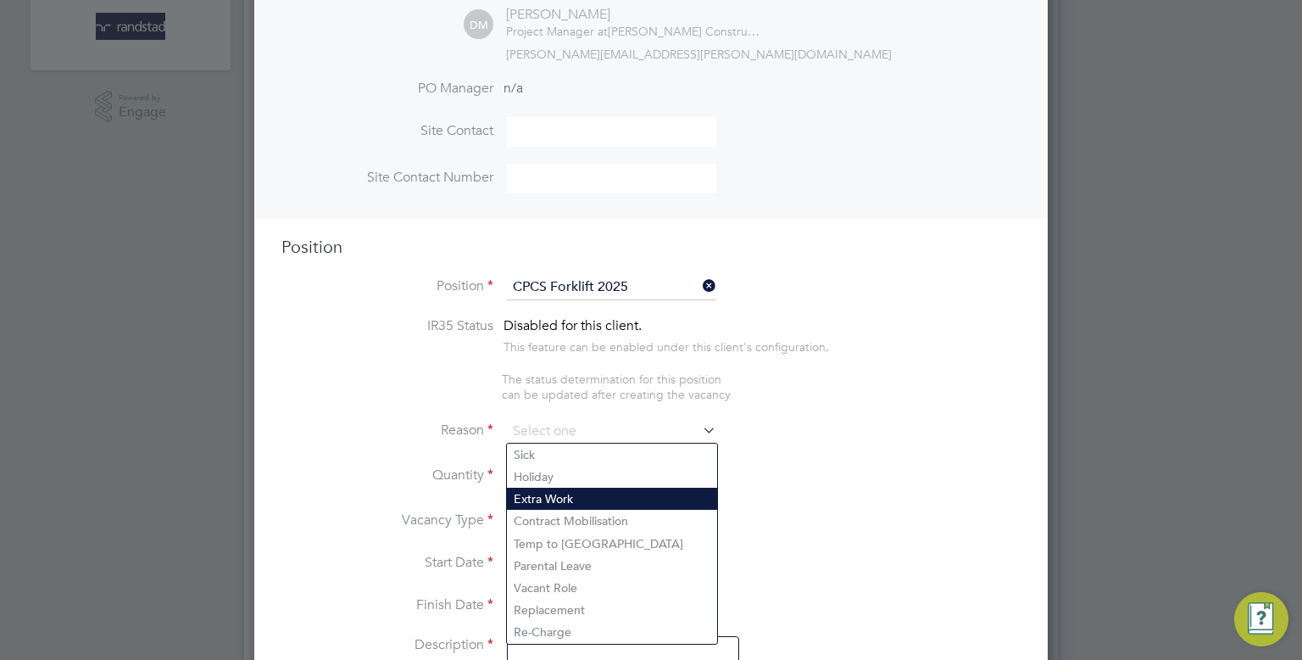
click at [553, 495] on li "Extra Work" at bounding box center [612, 498] width 210 height 22
type input "Extra Work"
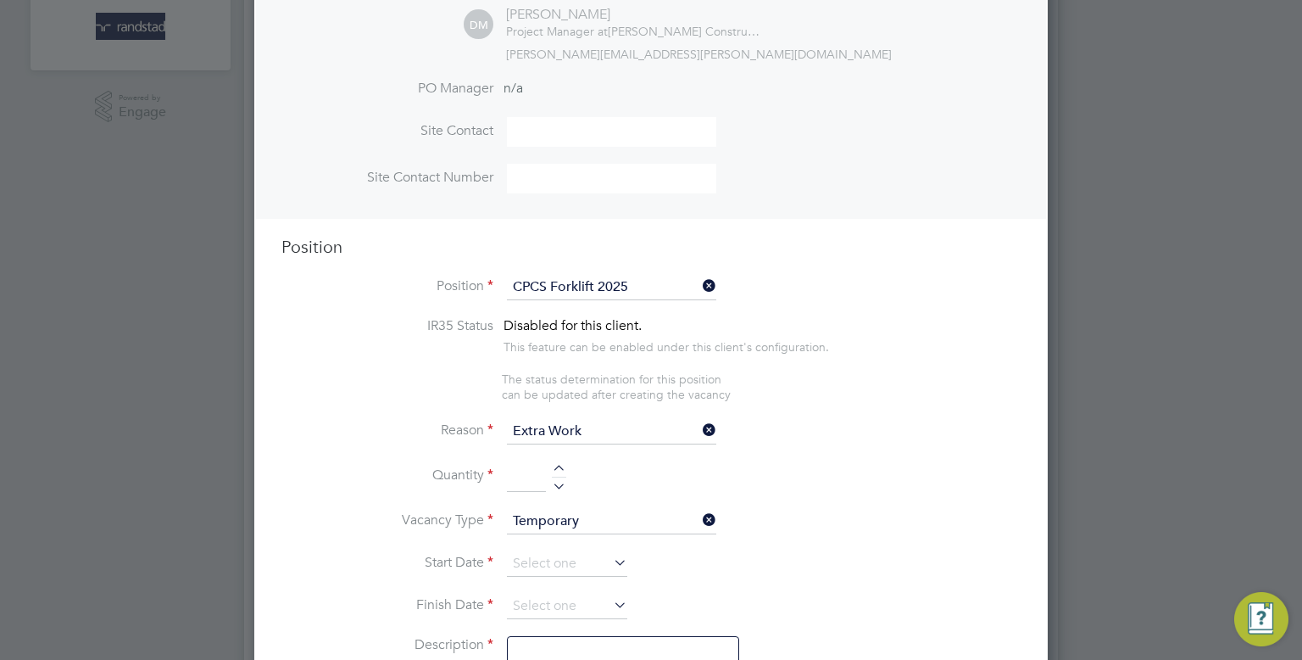
click at [528, 477] on input at bounding box center [526, 476] width 39 height 31
type input "1"
click at [537, 559] on input at bounding box center [567, 563] width 120 height 25
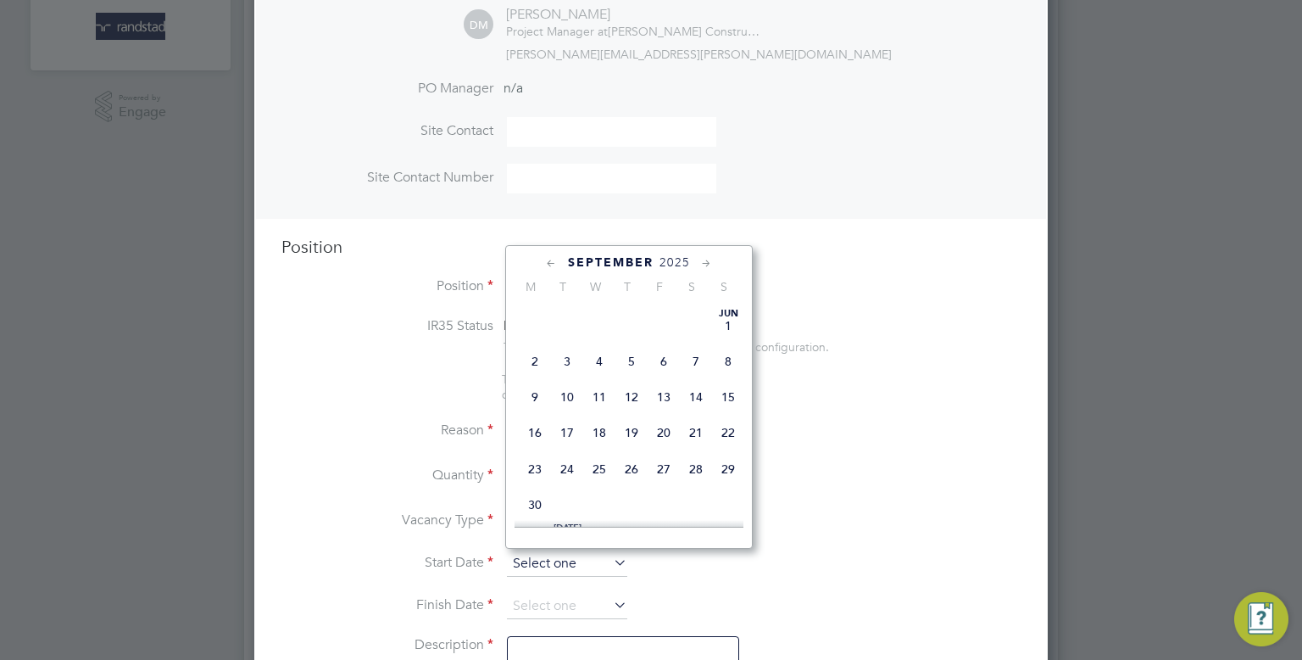
scroll to position [640, 0]
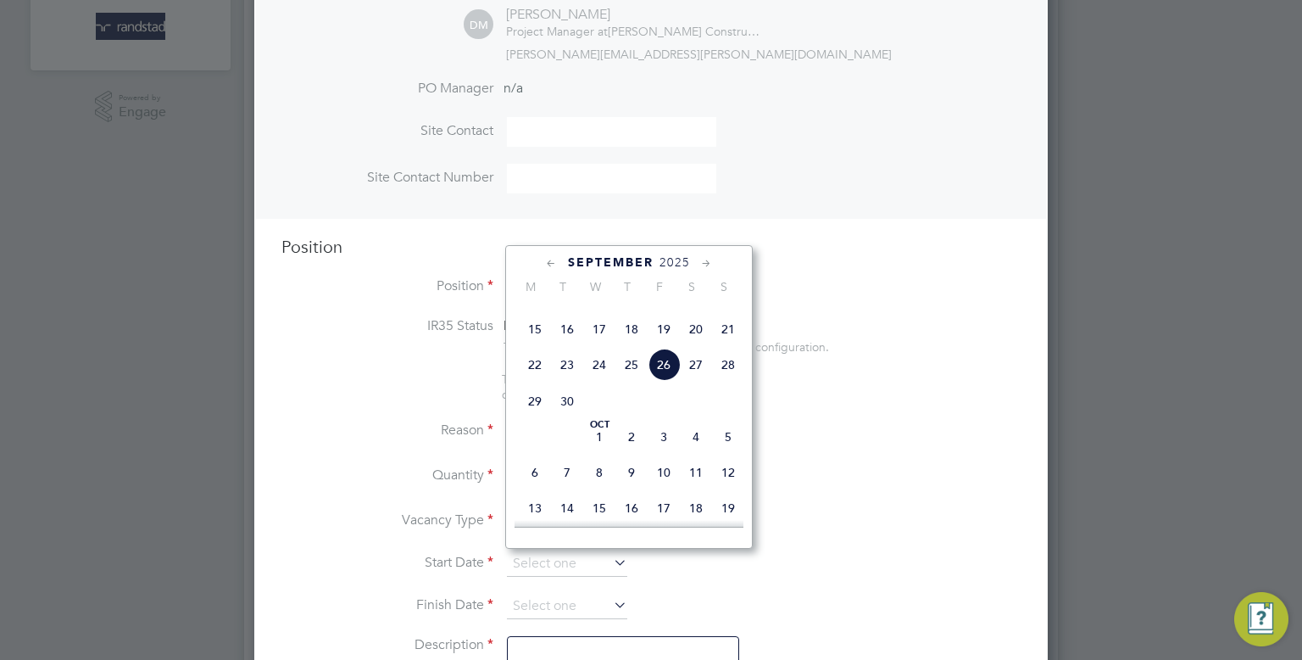
click at [674, 381] on span "26" at bounding box center [664, 364] width 32 height 32
type input "26 Sep 2025"
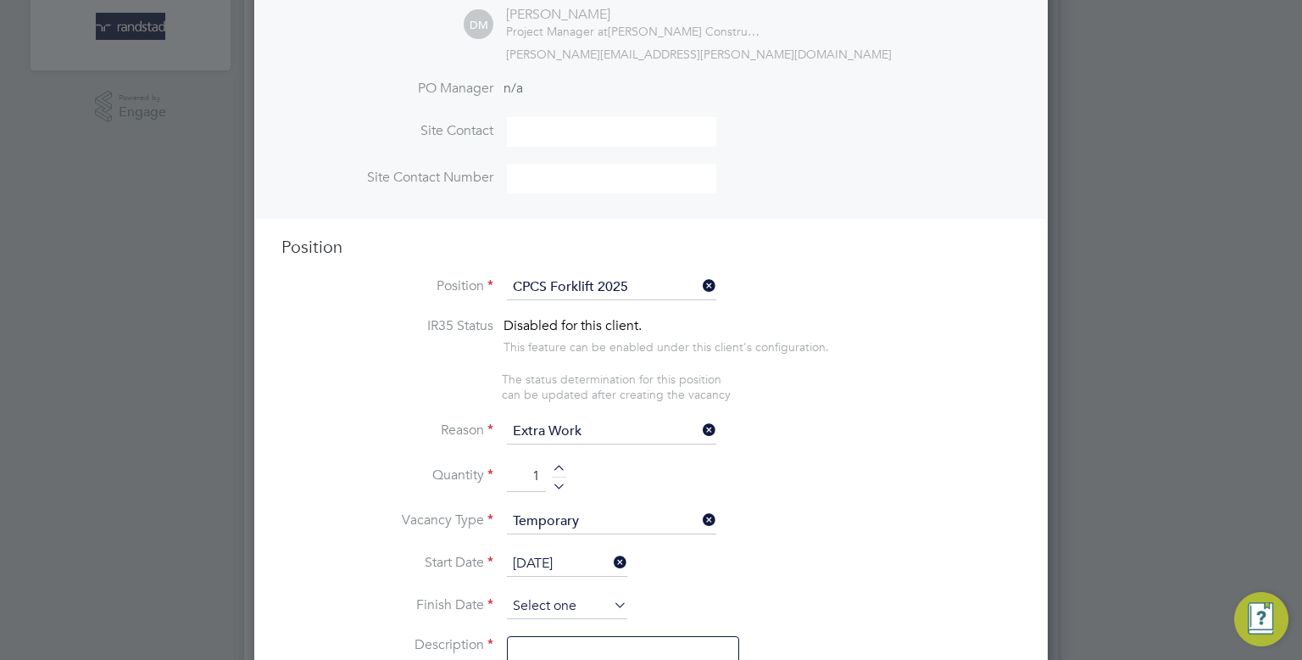
click at [586, 597] on input at bounding box center [567, 605] width 120 height 25
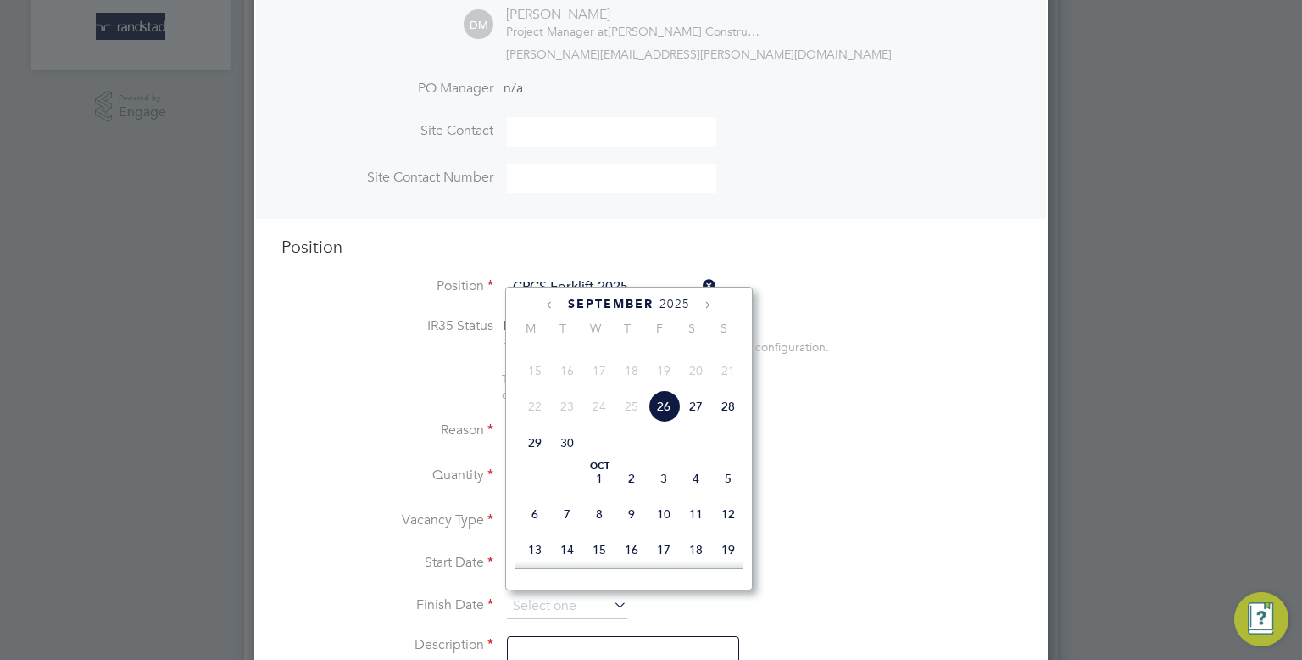
scroll to position [660, 0]
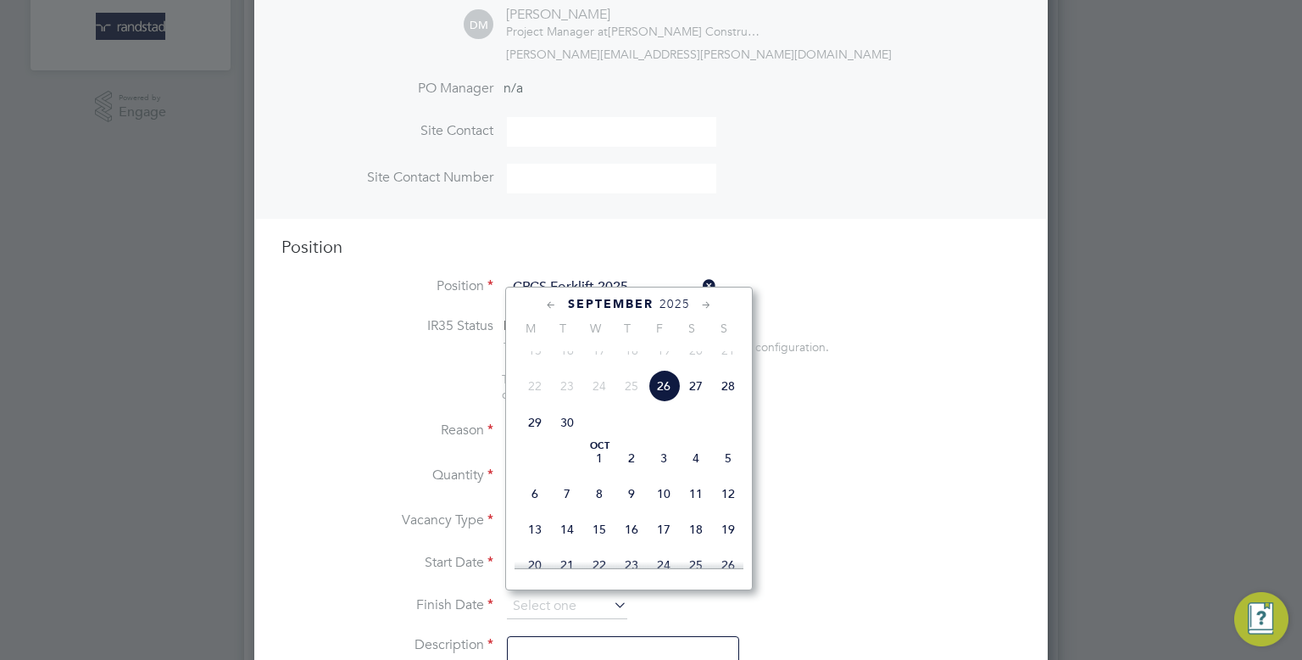
click at [655, 510] on span "10" at bounding box center [664, 493] width 32 height 32
type input "10 Oct 2025"
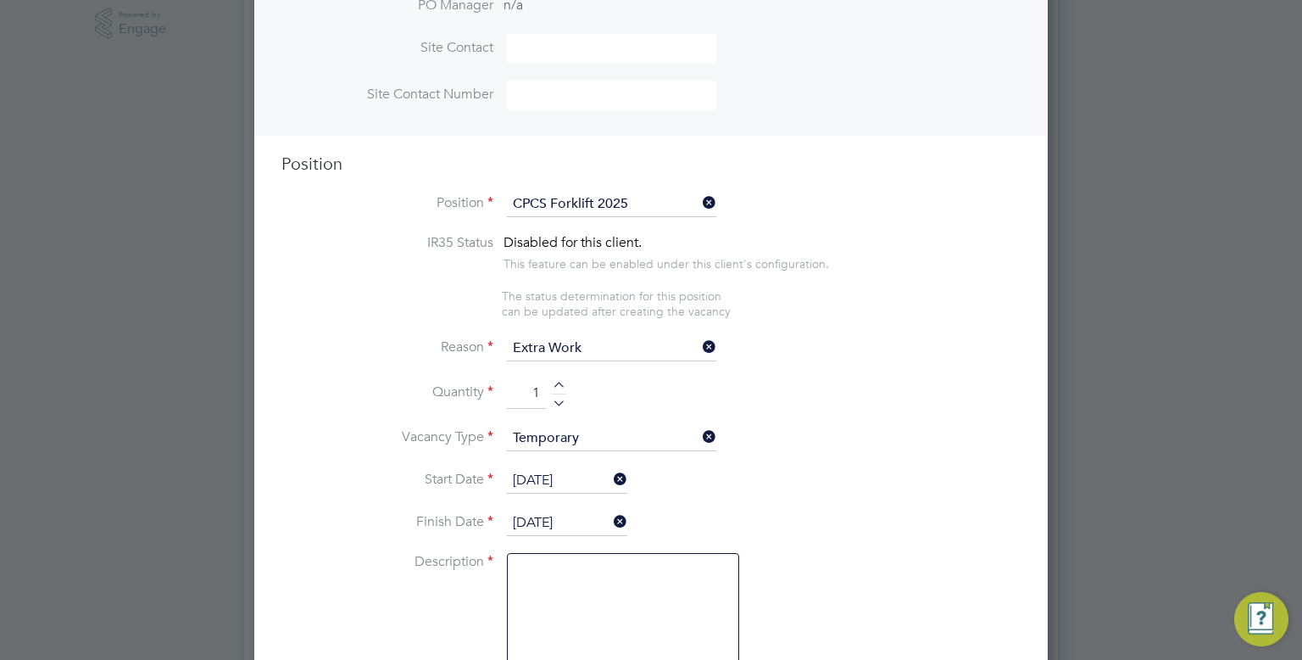
scroll to position [575, 0]
click at [593, 602] on textarea at bounding box center [623, 607] width 232 height 114
type textarea "t"
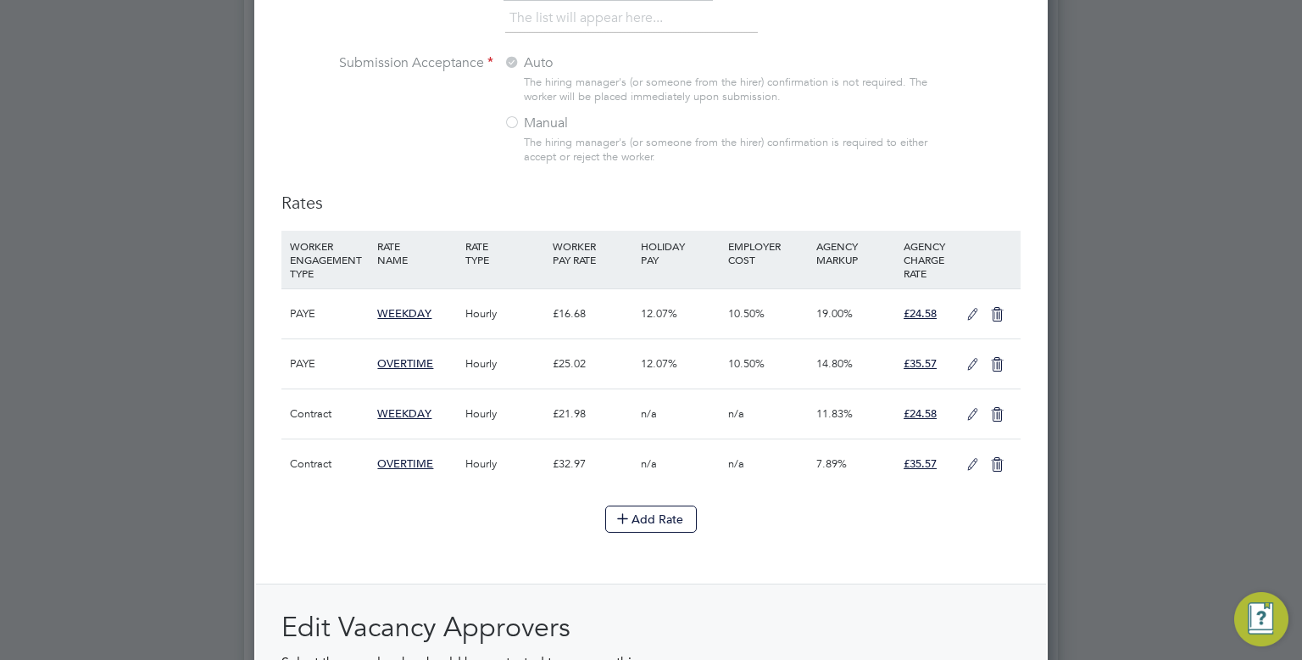
scroll to position [1623, 0]
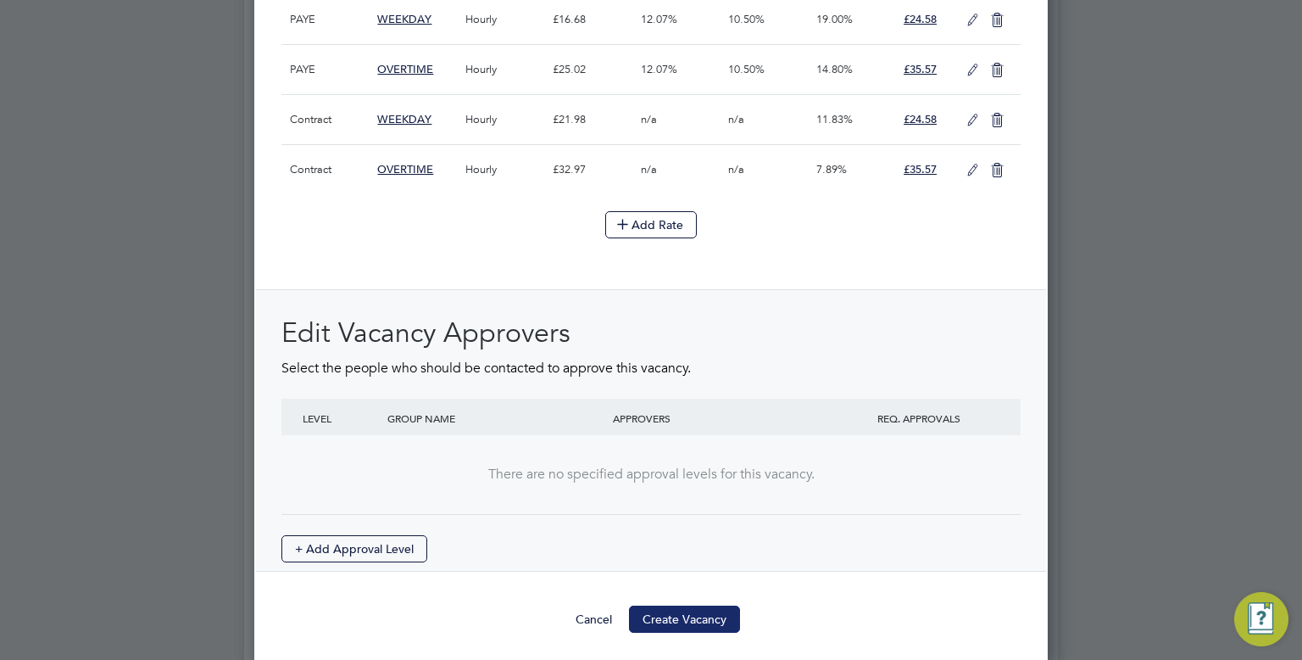
type textarea "TBC"
click at [717, 615] on button "Create Vacancy" at bounding box center [684, 618] width 111 height 27
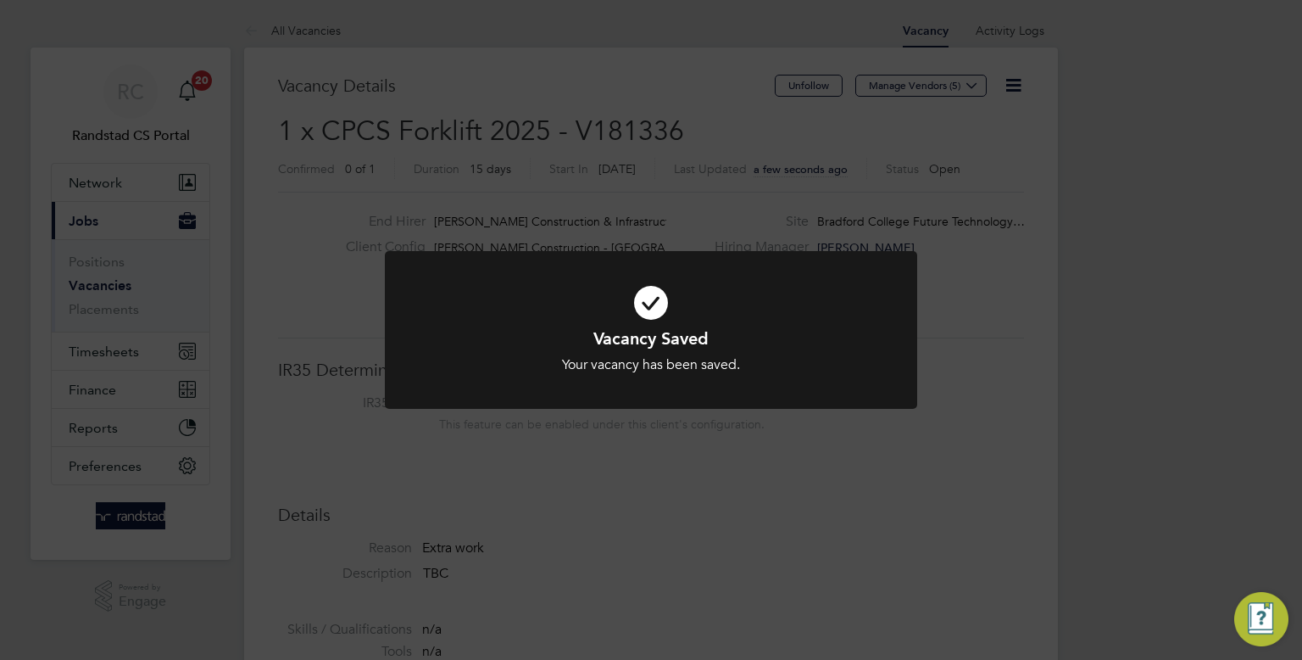
click at [767, 176] on div "Vacancy Saved Your vacancy has been saved. Cancel Okay" at bounding box center [651, 330] width 1302 height 660
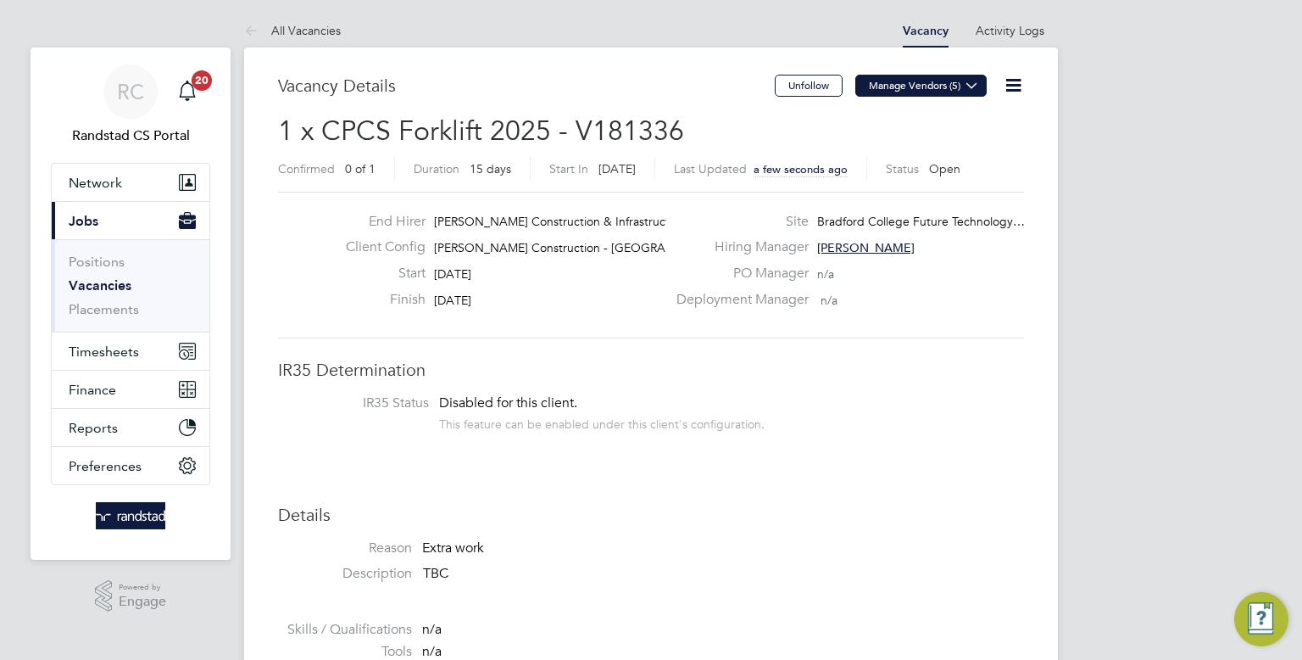
click at [966, 86] on icon at bounding box center [972, 85] width 13 height 13
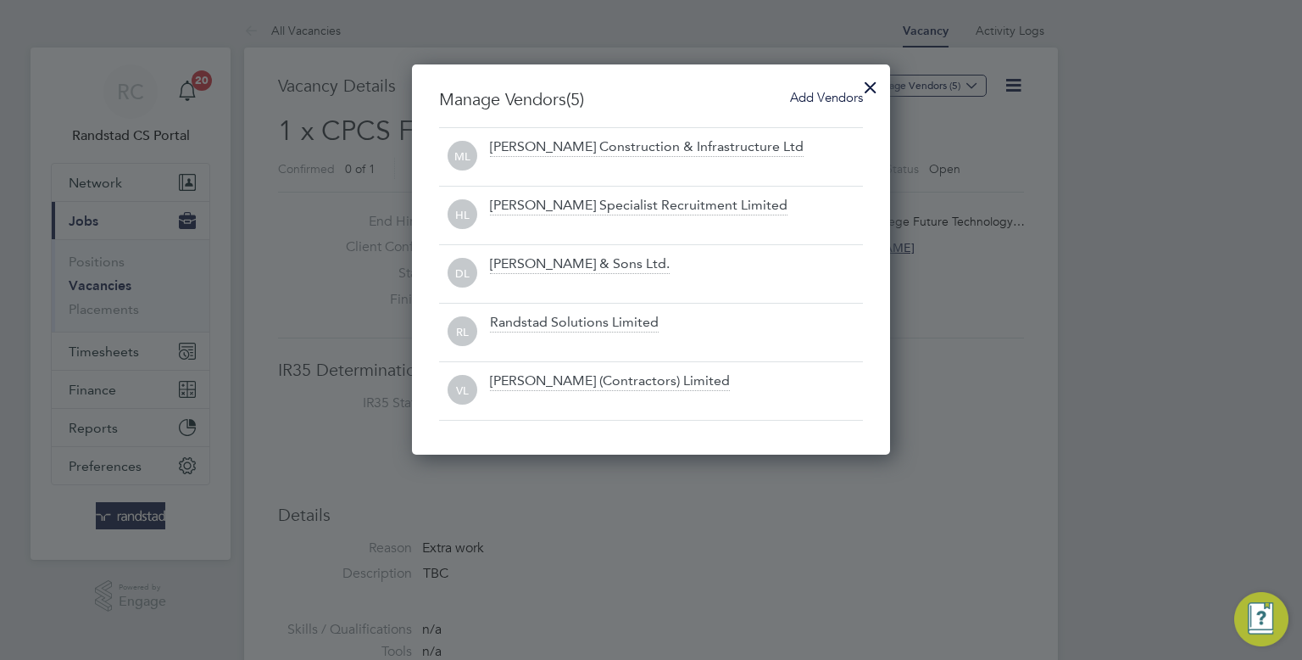
click at [815, 86] on div "Manage Vendors (5) Add Vendors ML Morgan Sindall Construction & Infrastructure …" at bounding box center [651, 259] width 478 height 390
click at [815, 90] on span "Add Vendors" at bounding box center [826, 97] width 73 height 16
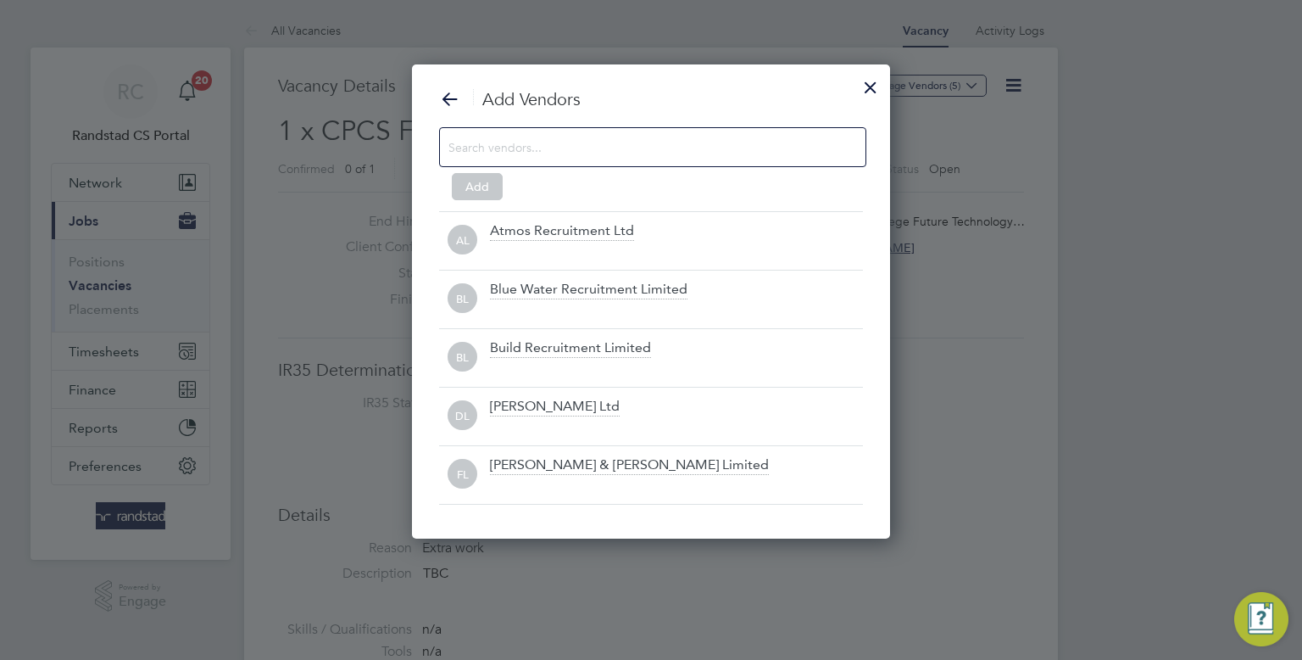
click at [805, 147] on input at bounding box center [638, 147] width 381 height 22
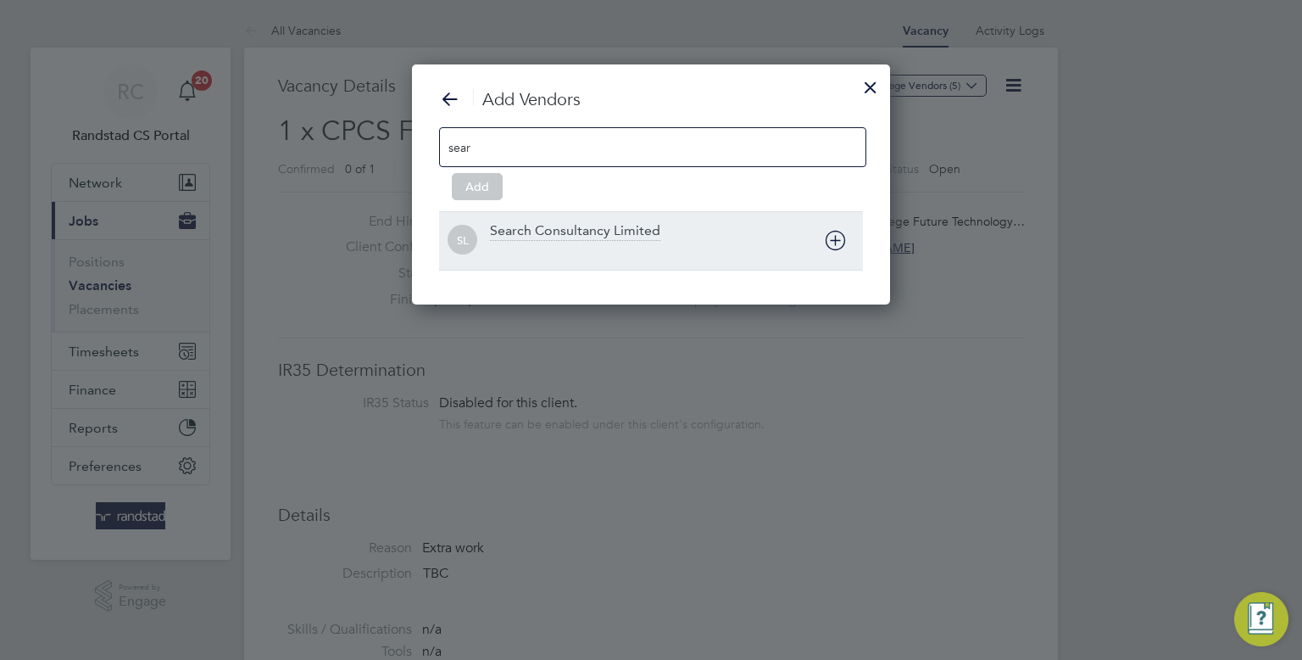
type input "sear"
click at [724, 234] on div "Search Consultancy Limited" at bounding box center [676, 240] width 373 height 37
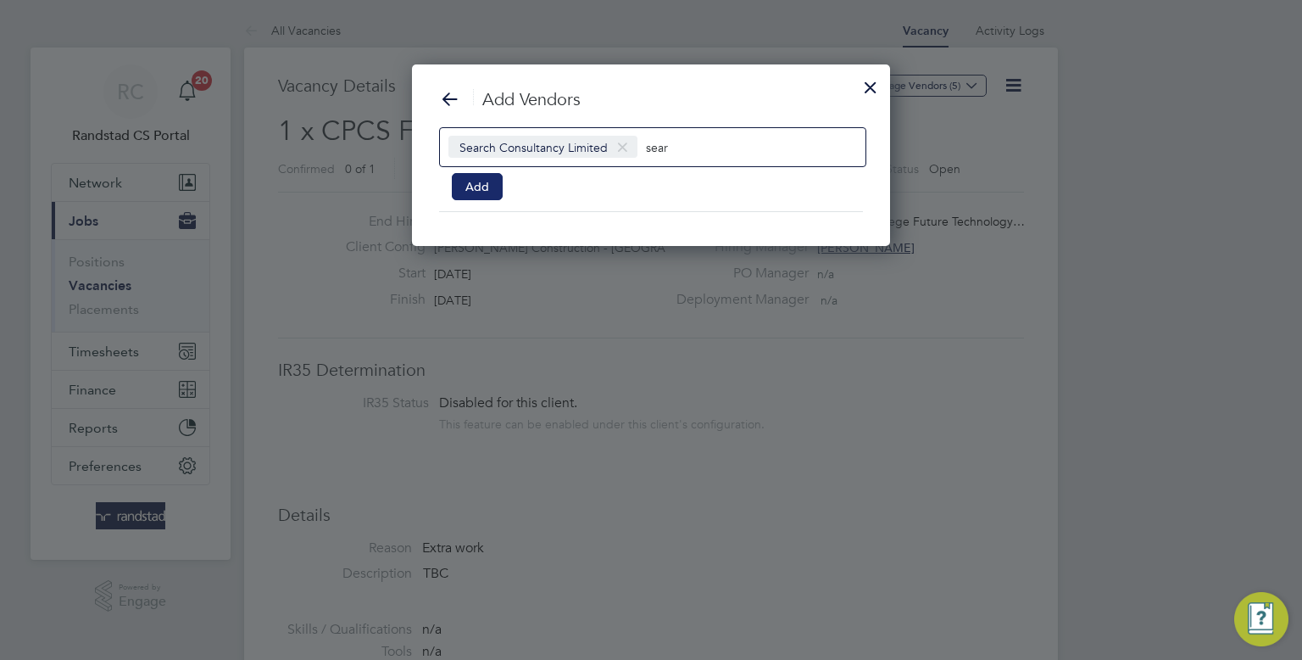
click at [477, 192] on button "Add" at bounding box center [477, 186] width 51 height 27
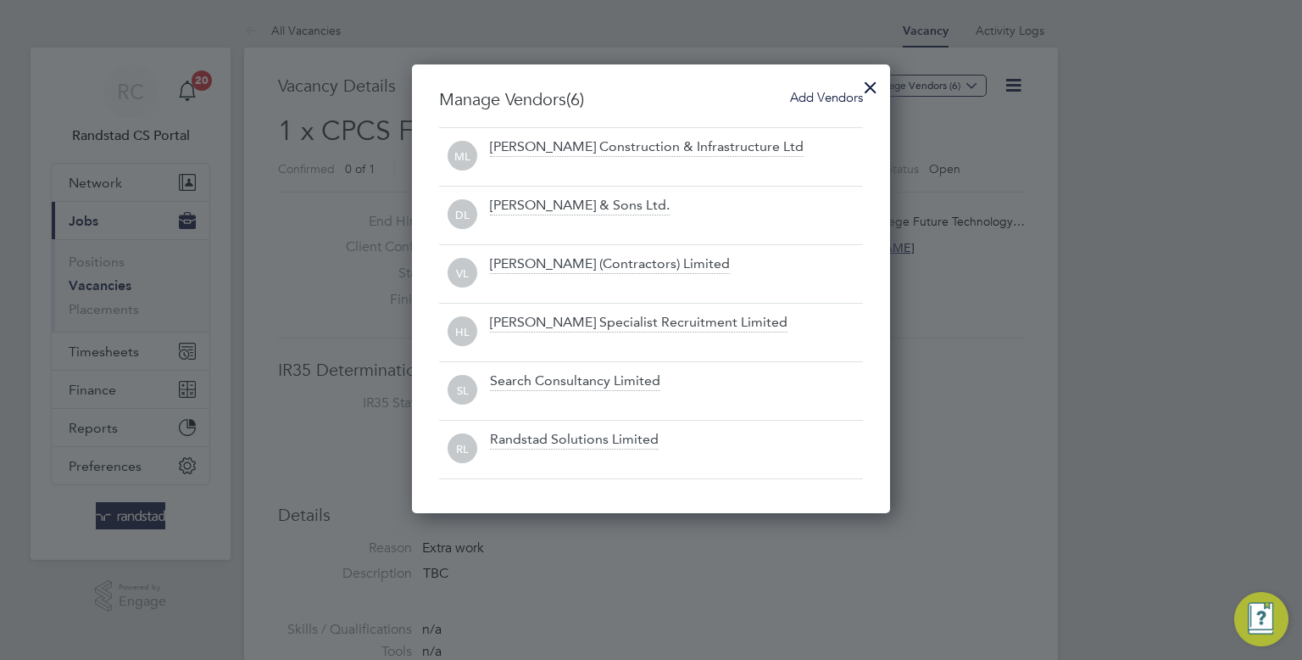
click at [866, 87] on div at bounding box center [870, 83] width 31 height 31
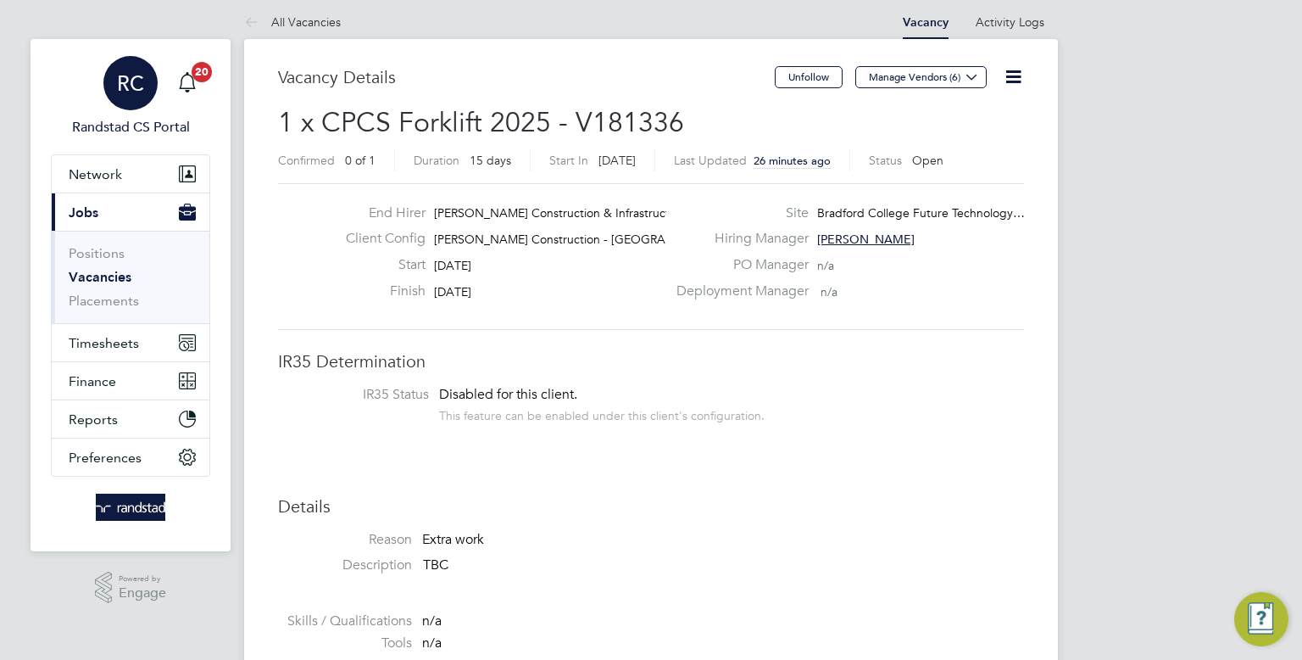
click at [124, 96] on div "RC" at bounding box center [130, 83] width 54 height 54
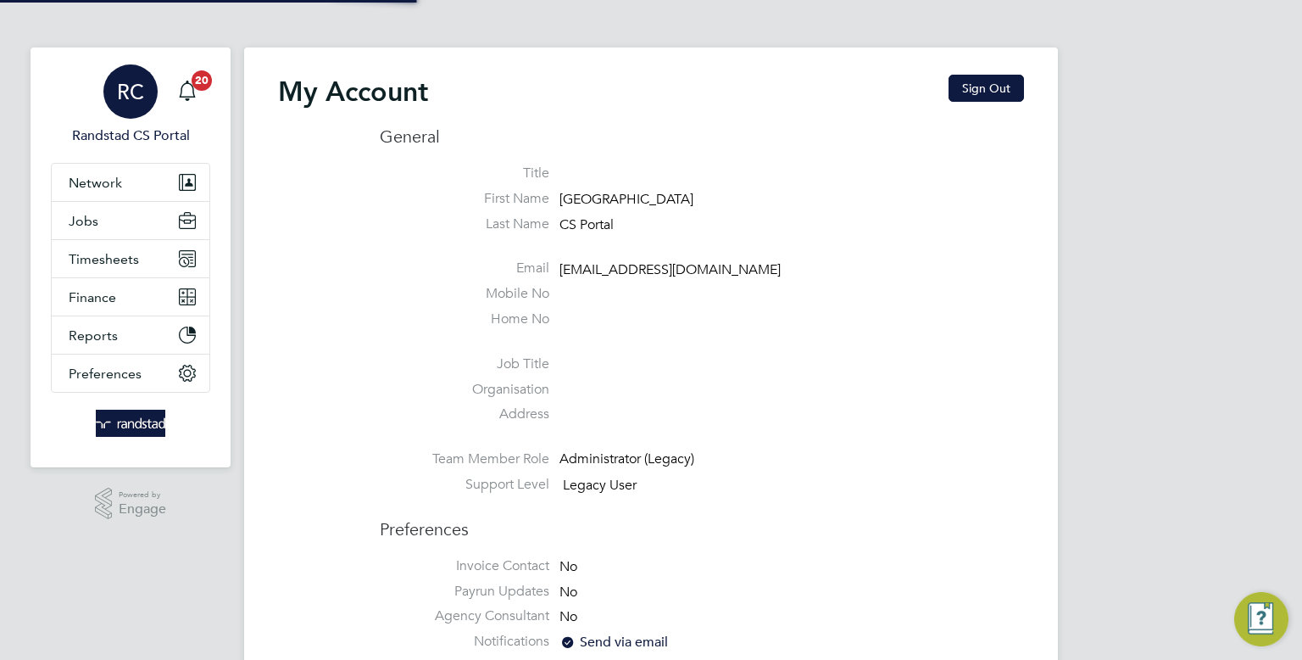
type input "cscportals@randstadcpe.com"
click at [104, 272] on button "Timesheets" at bounding box center [131, 258] width 158 height 37
click at [119, 248] on button "Timesheets" at bounding box center [131, 258] width 158 height 37
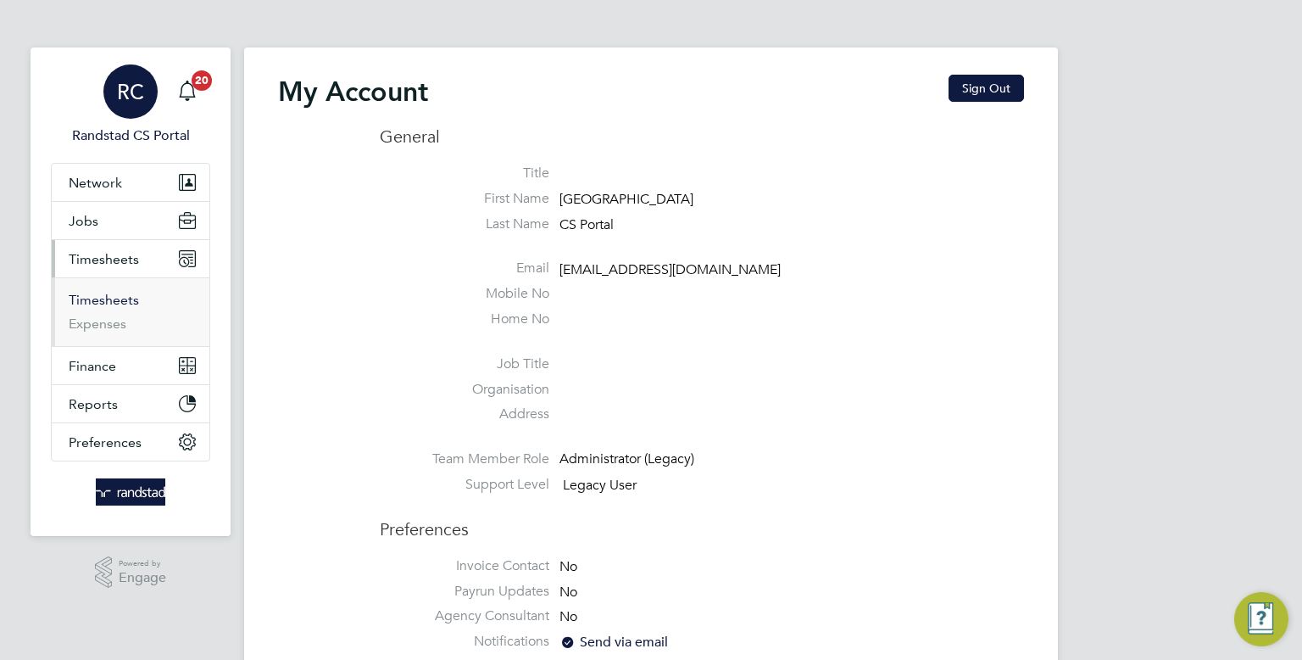
click at [114, 296] on link "Timesheets" at bounding box center [104, 300] width 70 height 16
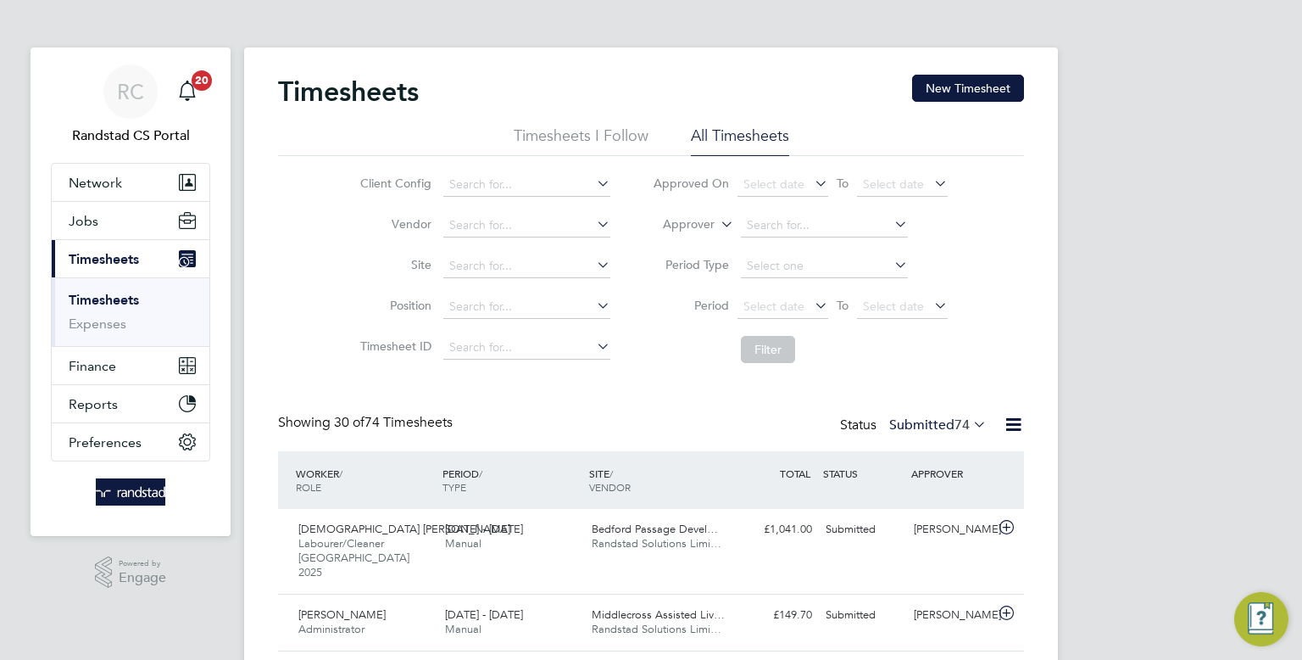
scroll to position [42, 148]
click at [513, 263] on input at bounding box center [526, 266] width 167 height 24
click at [498, 290] on li "Portfield SEN (26CB04)" at bounding box center [527, 288] width 168 height 23
type input "Portfield SEN (26CB04)"
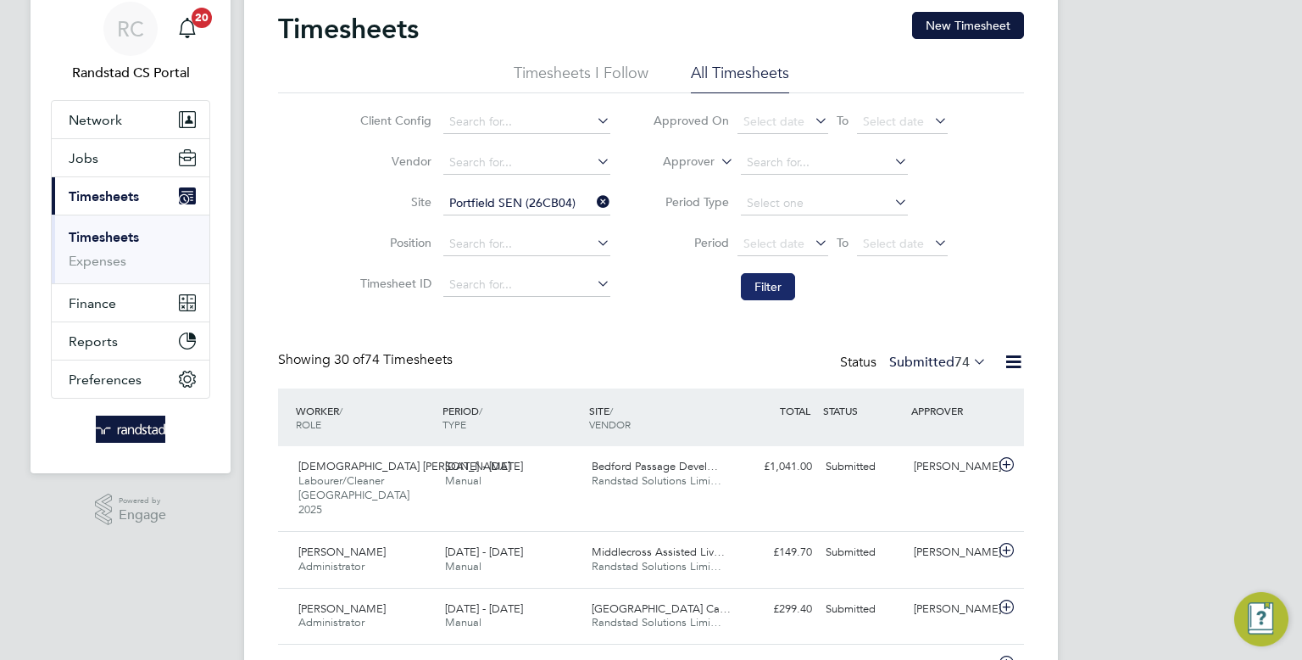
click at [764, 284] on button "Filter" at bounding box center [768, 286] width 54 height 27
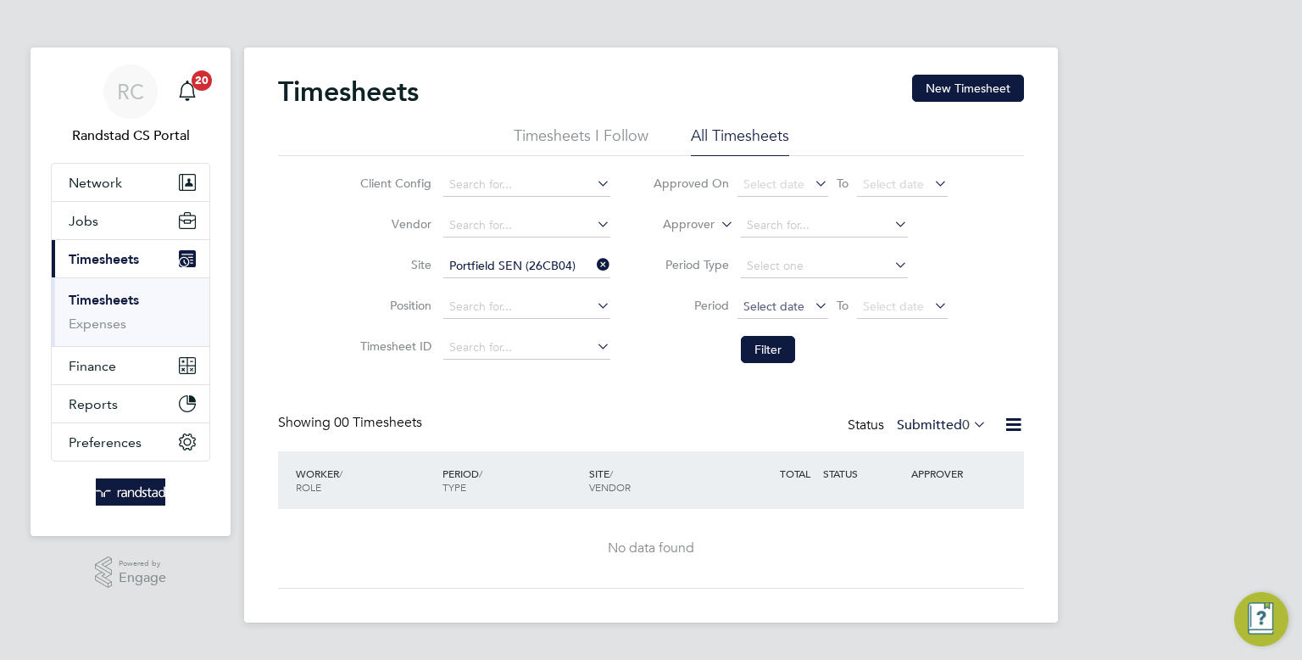
click at [777, 317] on span "Select date" at bounding box center [783, 307] width 91 height 23
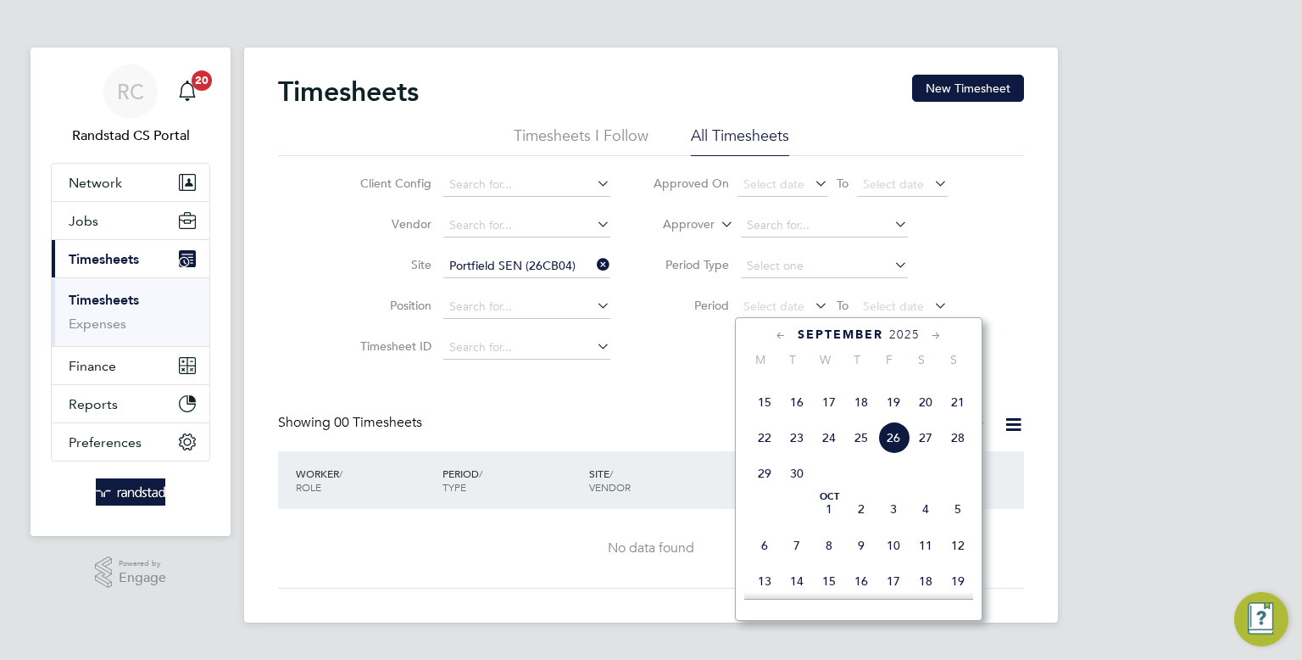
click at [767, 418] on span "15" at bounding box center [765, 402] width 32 height 32
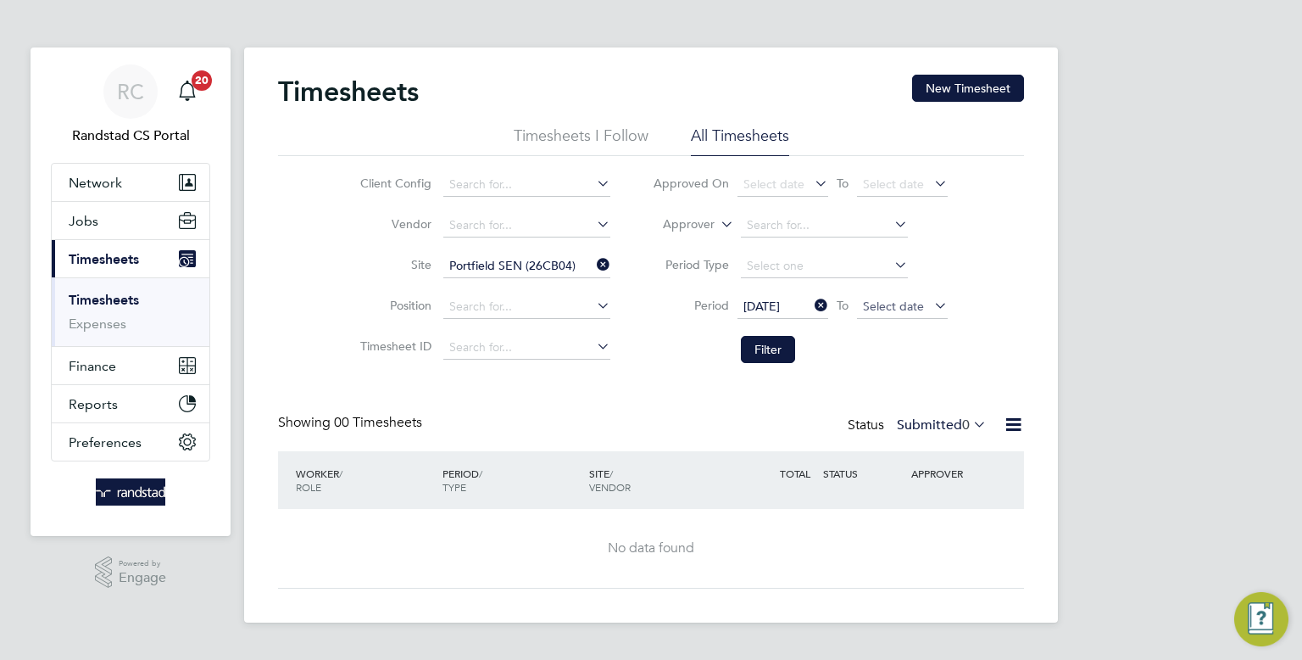
click at [894, 309] on span "Select date" at bounding box center [893, 305] width 61 height 15
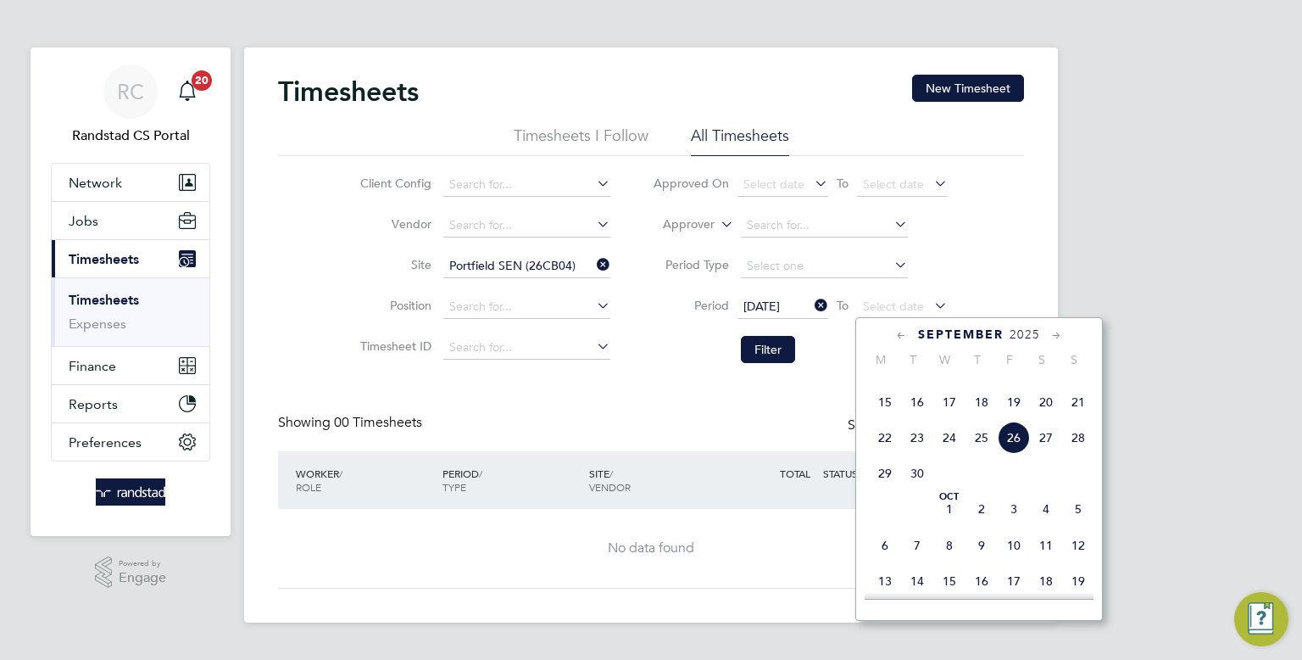
click at [1066, 418] on span "21" at bounding box center [1078, 402] width 32 height 32
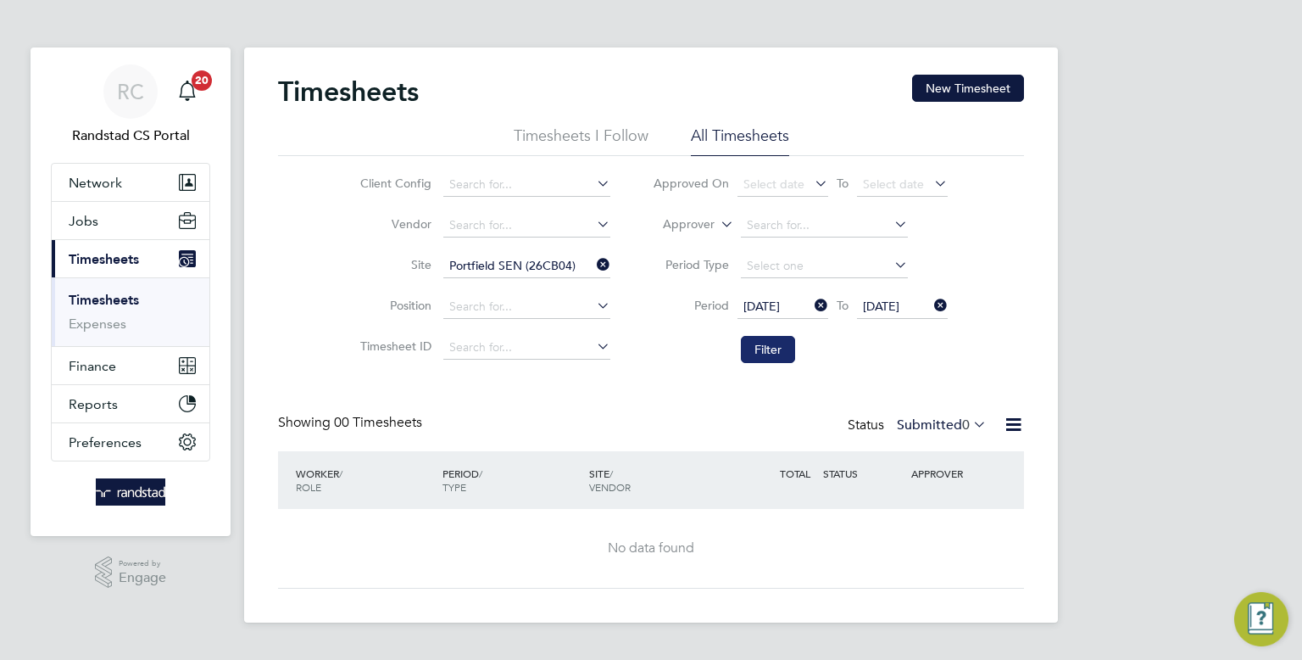
click at [772, 354] on button "Filter" at bounding box center [768, 349] width 54 height 27
click at [577, 395] on div "Timesheets New Timesheet Timesheets I Follow All Timesheets Client Config Vendo…" at bounding box center [651, 332] width 746 height 514
click at [136, 300] on link "Timesheets" at bounding box center [104, 300] width 70 height 16
click at [125, 305] on link "Timesheets" at bounding box center [104, 300] width 70 height 16
click at [611, 132] on li "Timesheets I Follow" at bounding box center [581, 140] width 135 height 31
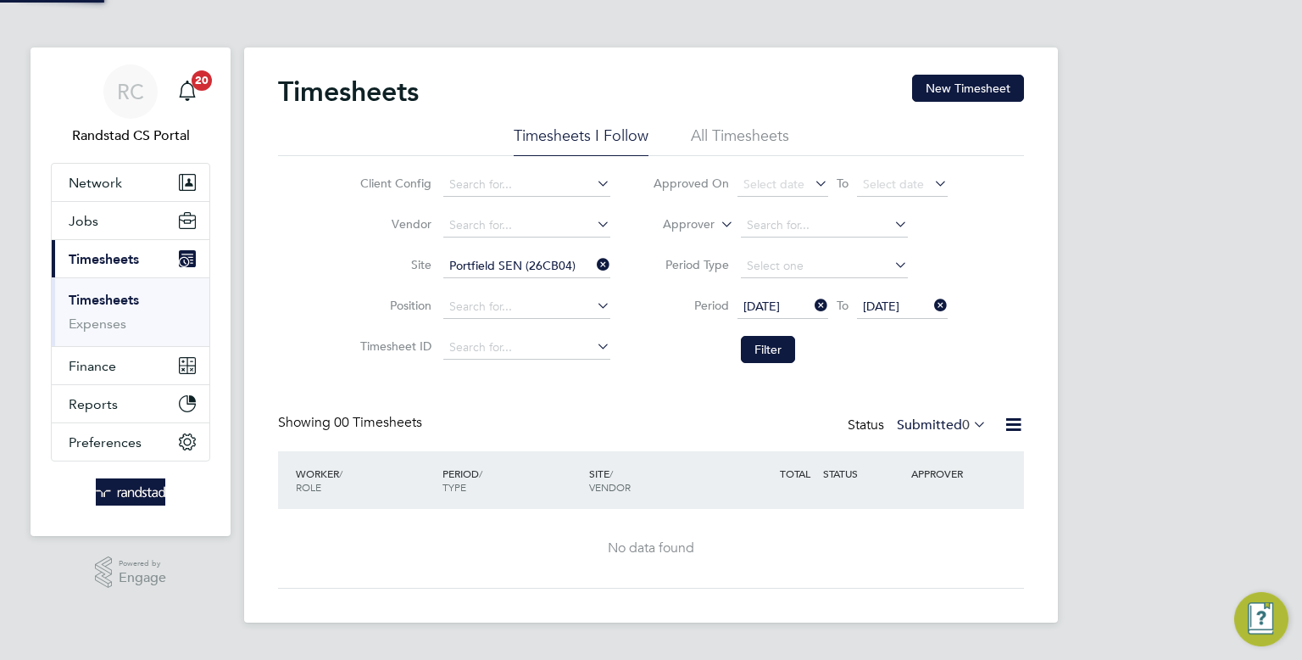
click at [722, 123] on div "Timesheets New Timesheet" at bounding box center [651, 100] width 746 height 51
click at [741, 127] on li "All Timesheets" at bounding box center [740, 140] width 98 height 31
click at [593, 263] on icon at bounding box center [593, 265] width 0 height 24
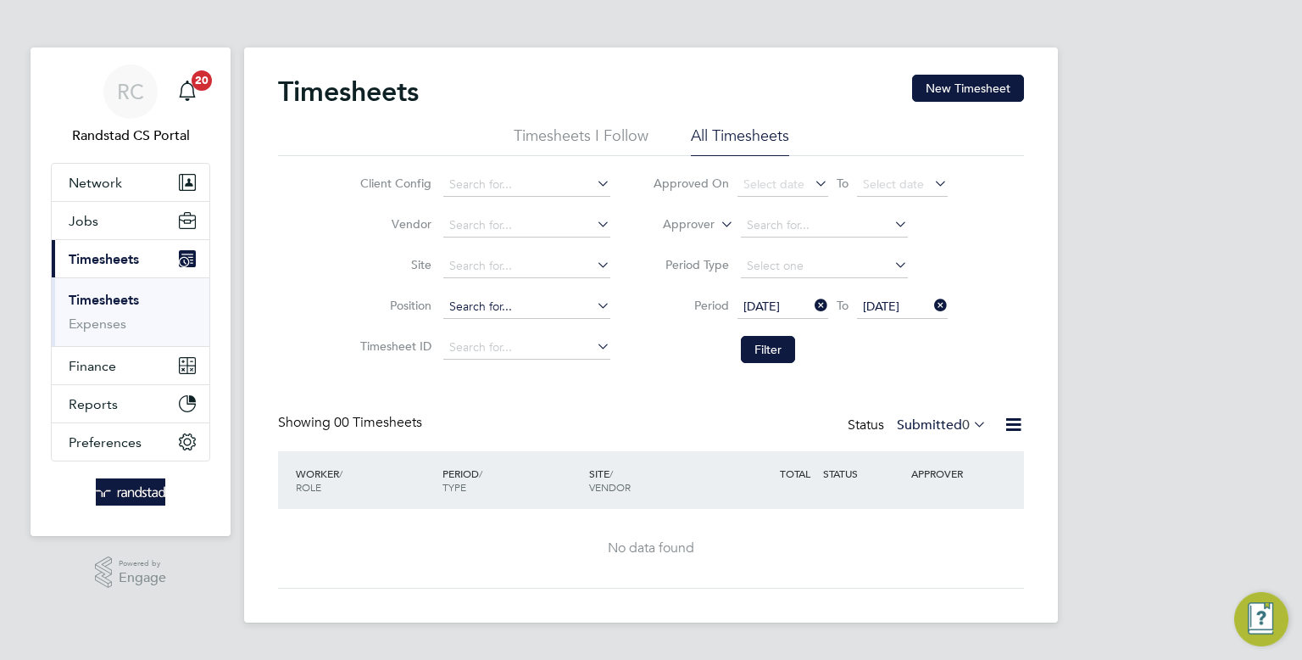
click at [520, 305] on input at bounding box center [526, 307] width 167 height 24
click at [811, 310] on icon at bounding box center [811, 305] width 0 height 24
click at [931, 306] on icon at bounding box center [931, 305] width 0 height 24
click at [894, 348] on li "Filter" at bounding box center [800, 349] width 337 height 44
click at [451, 309] on input at bounding box center [526, 307] width 167 height 24
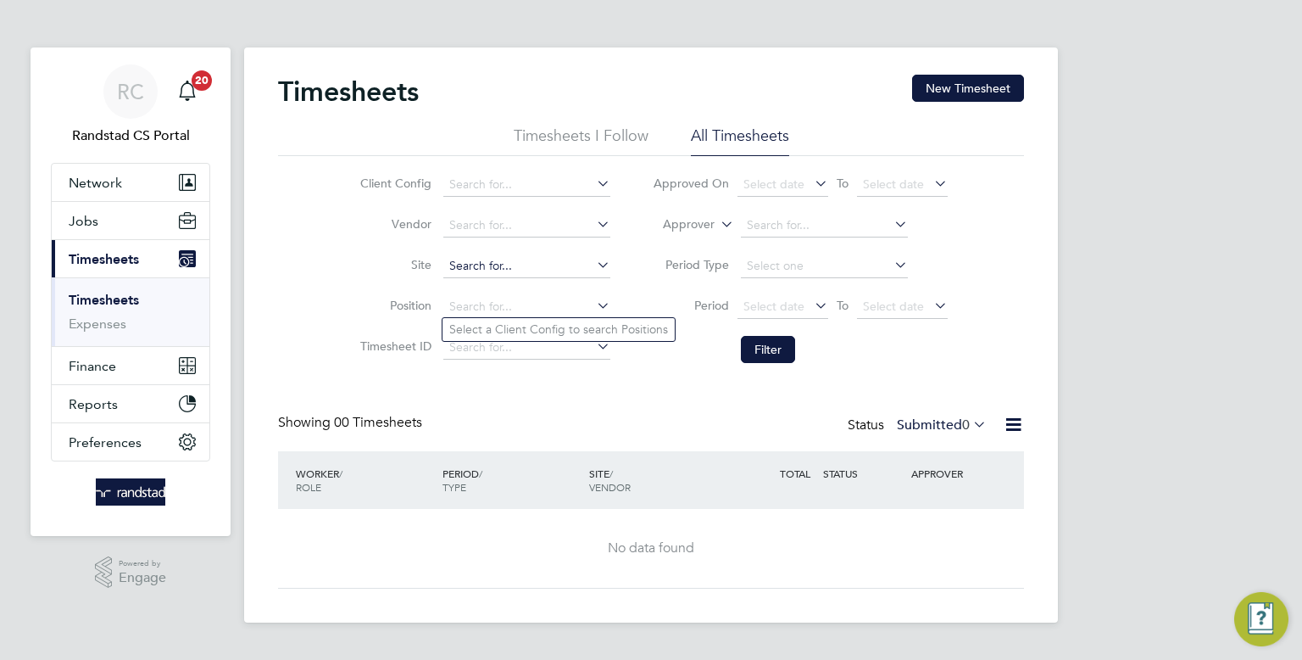
click at [484, 255] on input at bounding box center [526, 266] width 167 height 24
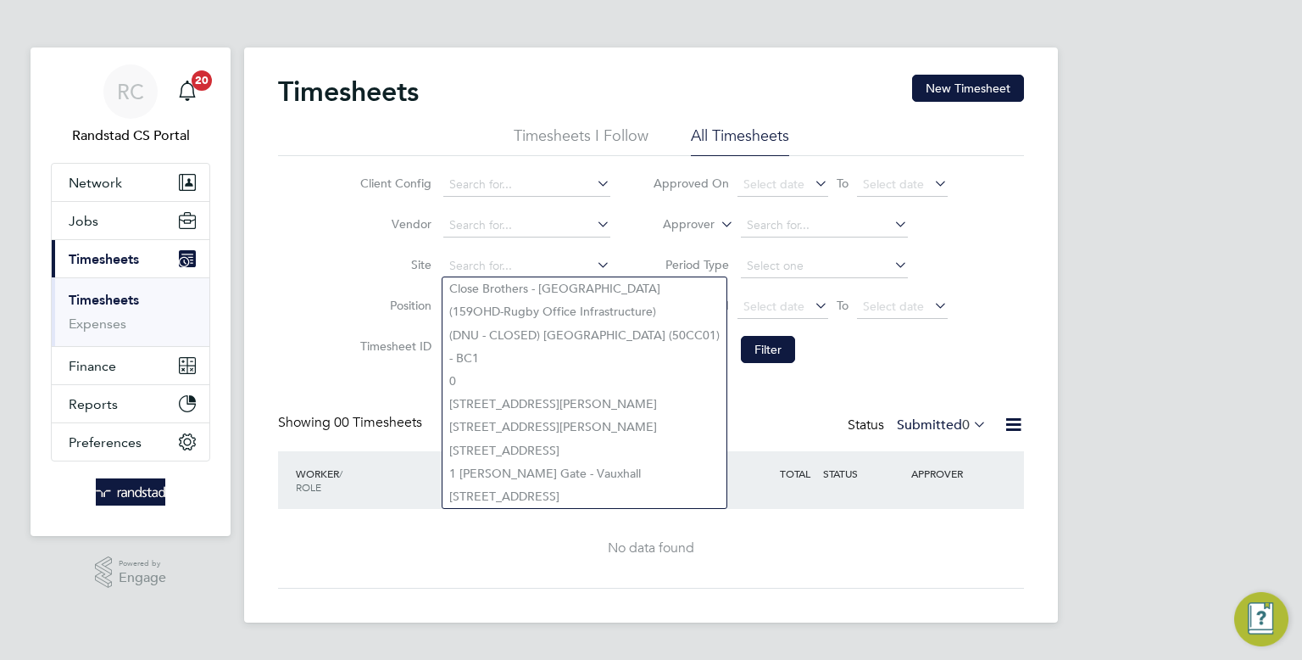
click at [322, 256] on div "Client Config Vendor Site Position Timesheet ID Approved On Select date To Sele…" at bounding box center [651, 263] width 746 height 215
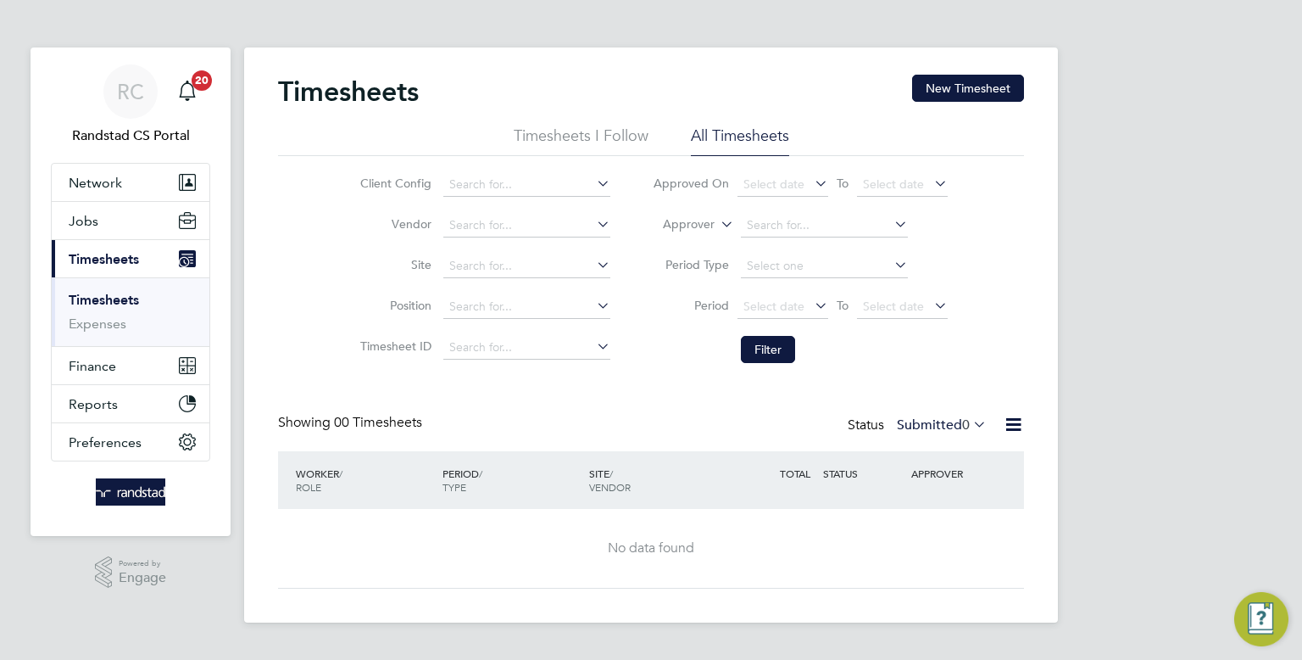
click at [568, 153] on li "Timesheets I Follow" at bounding box center [581, 140] width 135 height 31
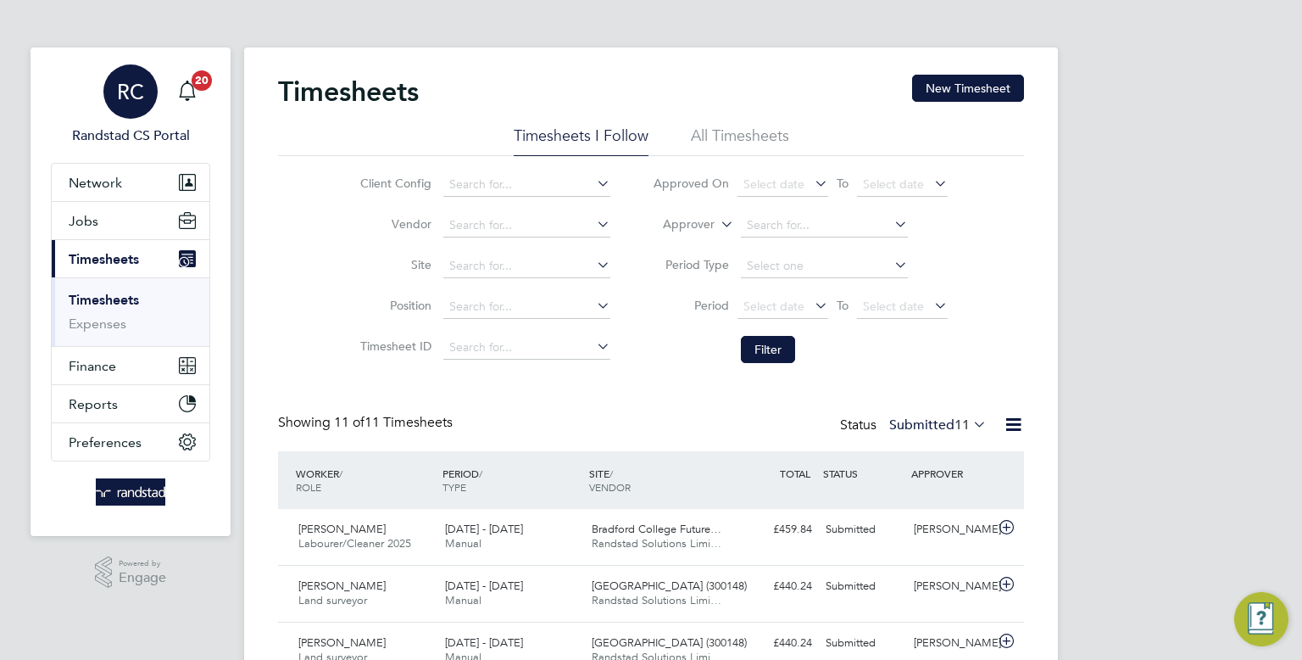
click at [122, 99] on span "RC" at bounding box center [130, 92] width 27 height 22
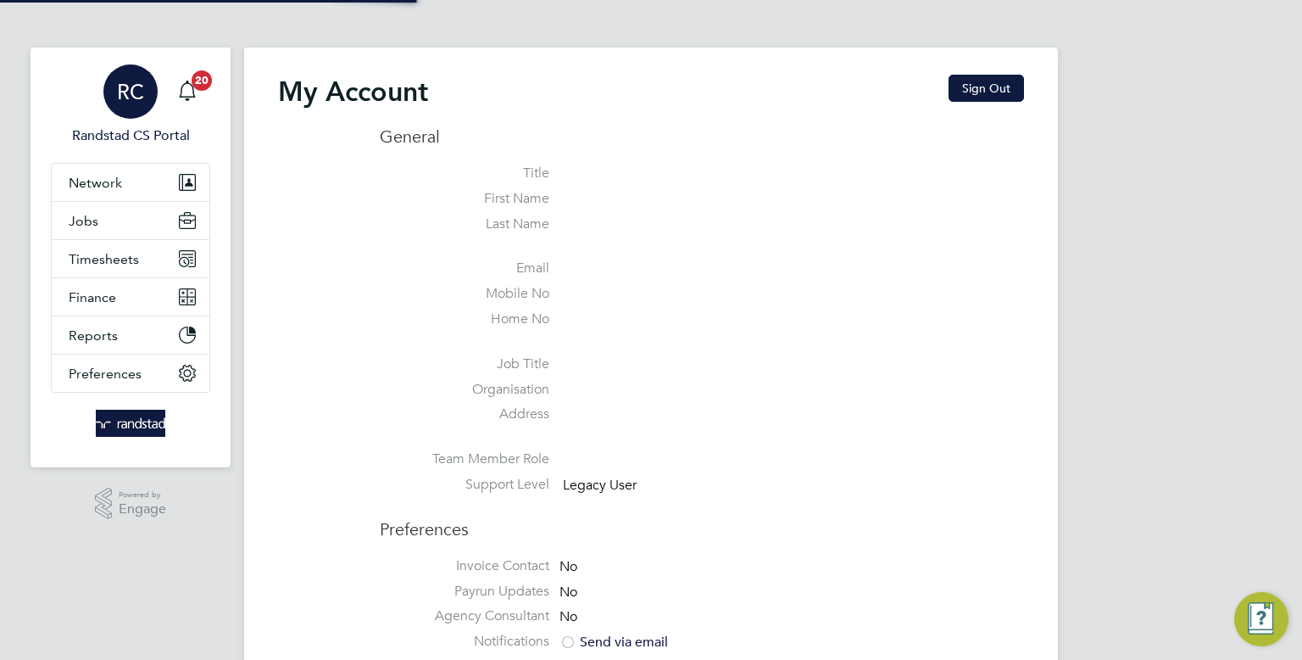
type input "cscportals@randstadcpe.com"
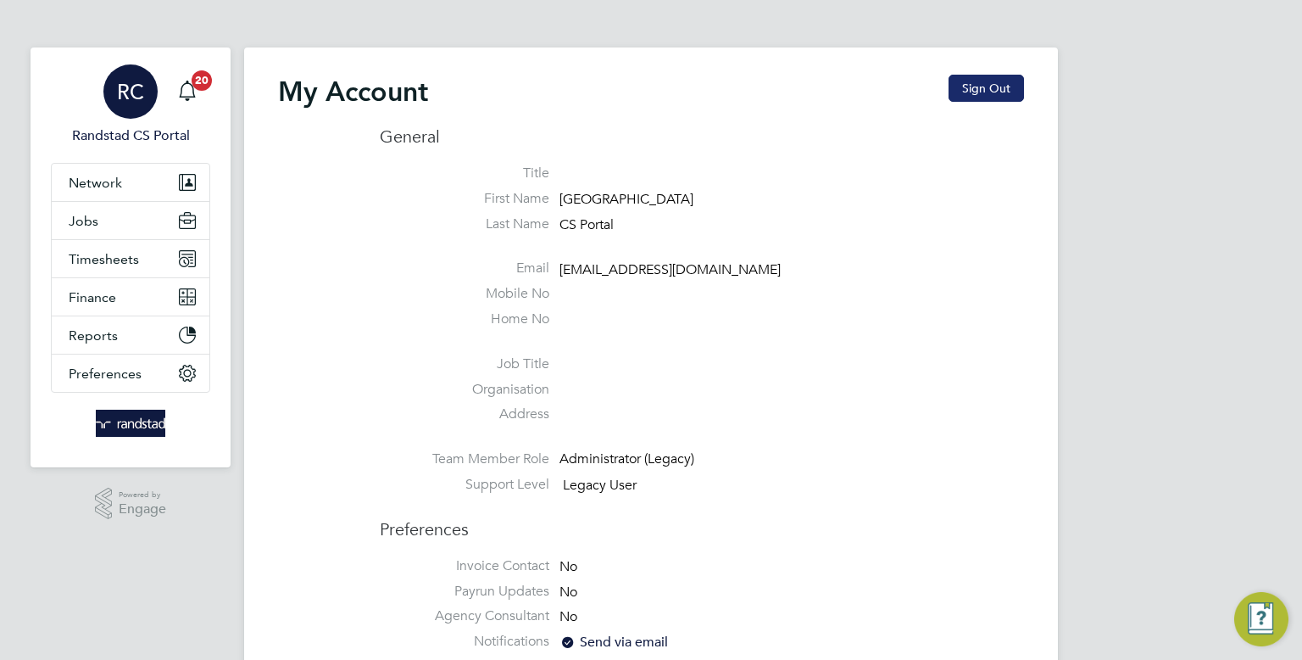
click at [973, 100] on button "Sign Out" at bounding box center [986, 88] width 75 height 27
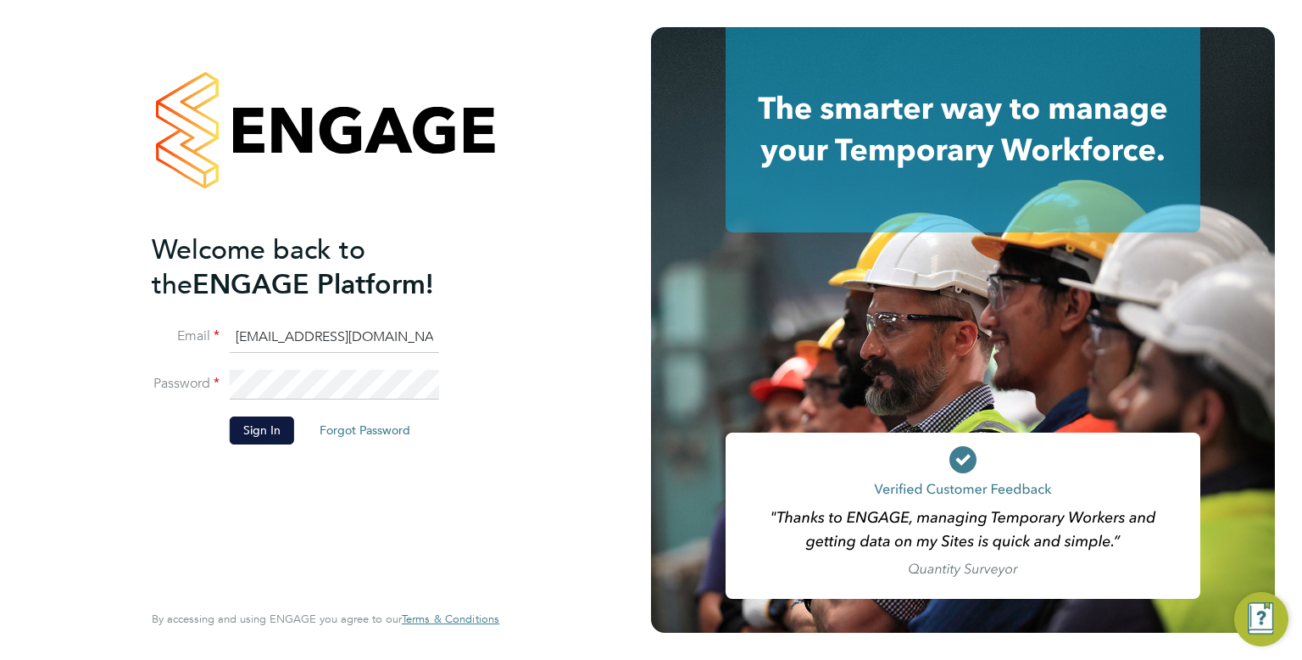
click at [415, 322] on input "cscportals@randstadcpe.com" at bounding box center [334, 337] width 209 height 31
type input "[EMAIL_ADDRESS][PERSON_NAME][DOMAIN_NAME]"
click at [265, 437] on button "Sign In" at bounding box center [262, 429] width 64 height 27
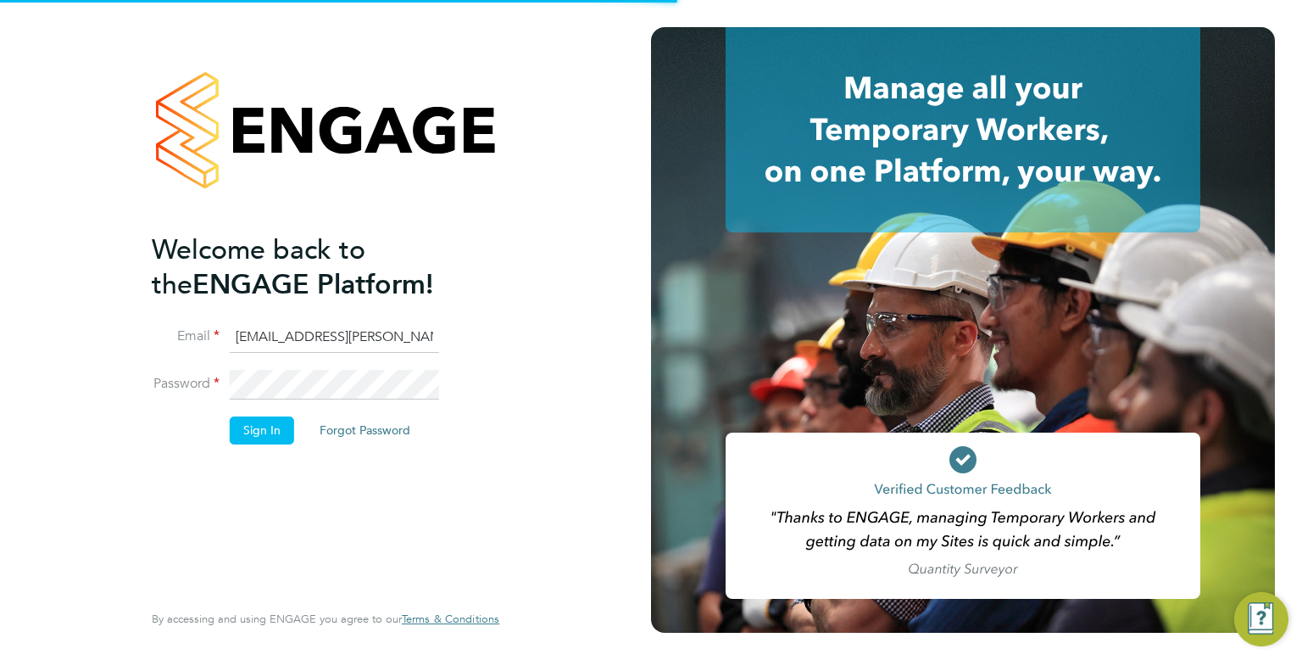
click at [257, 450] on li "Sign In Forgot Password" at bounding box center [317, 438] width 331 height 44
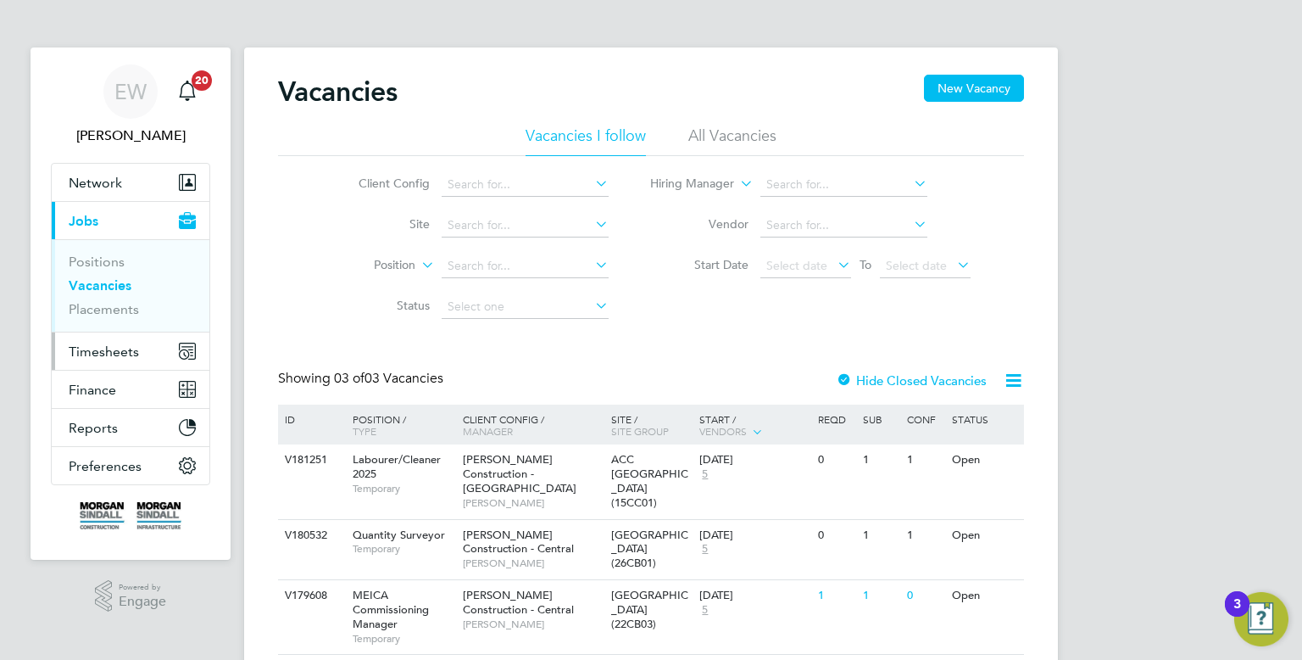
click at [107, 349] on span "Timesheets" at bounding box center [104, 351] width 70 height 16
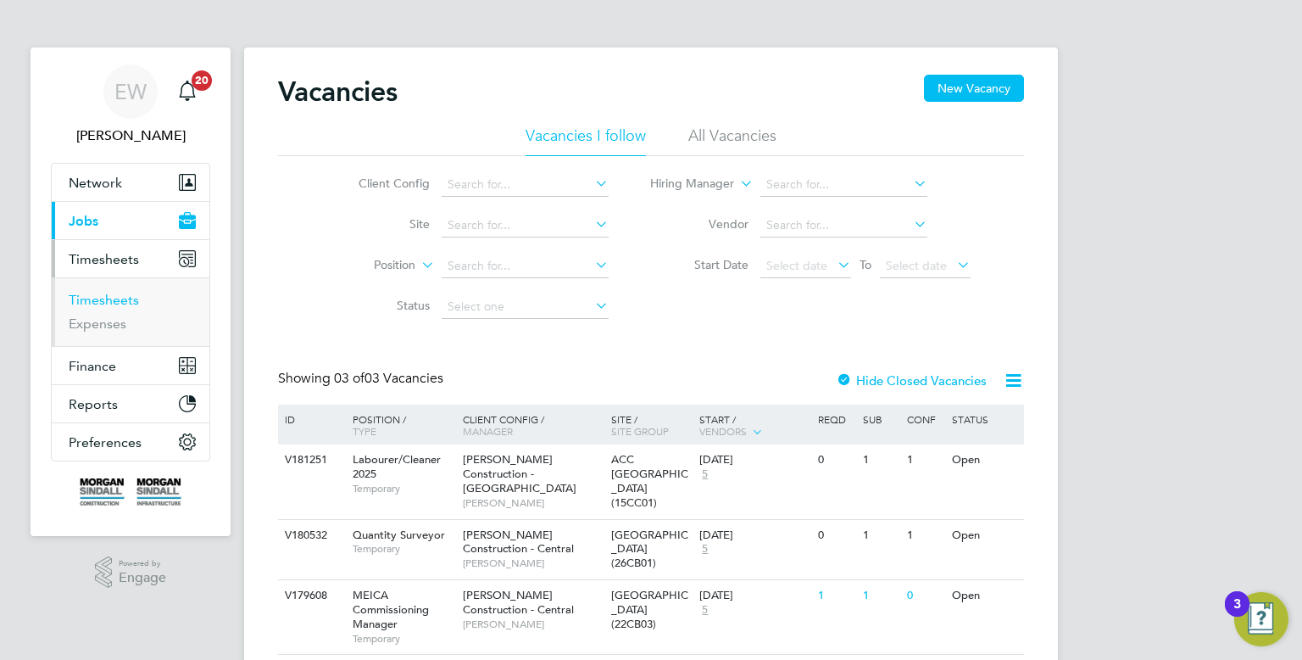
click at [102, 300] on link "Timesheets" at bounding box center [104, 300] width 70 height 16
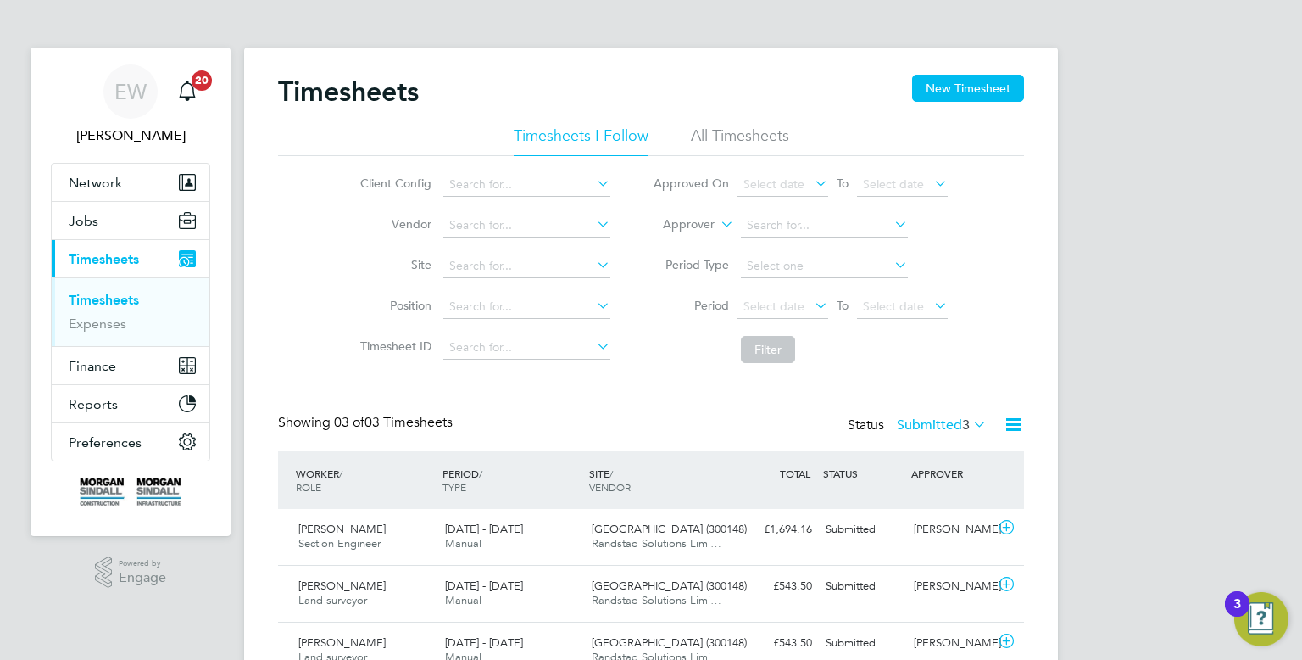
click at [754, 131] on li "All Timesheets" at bounding box center [740, 140] width 98 height 31
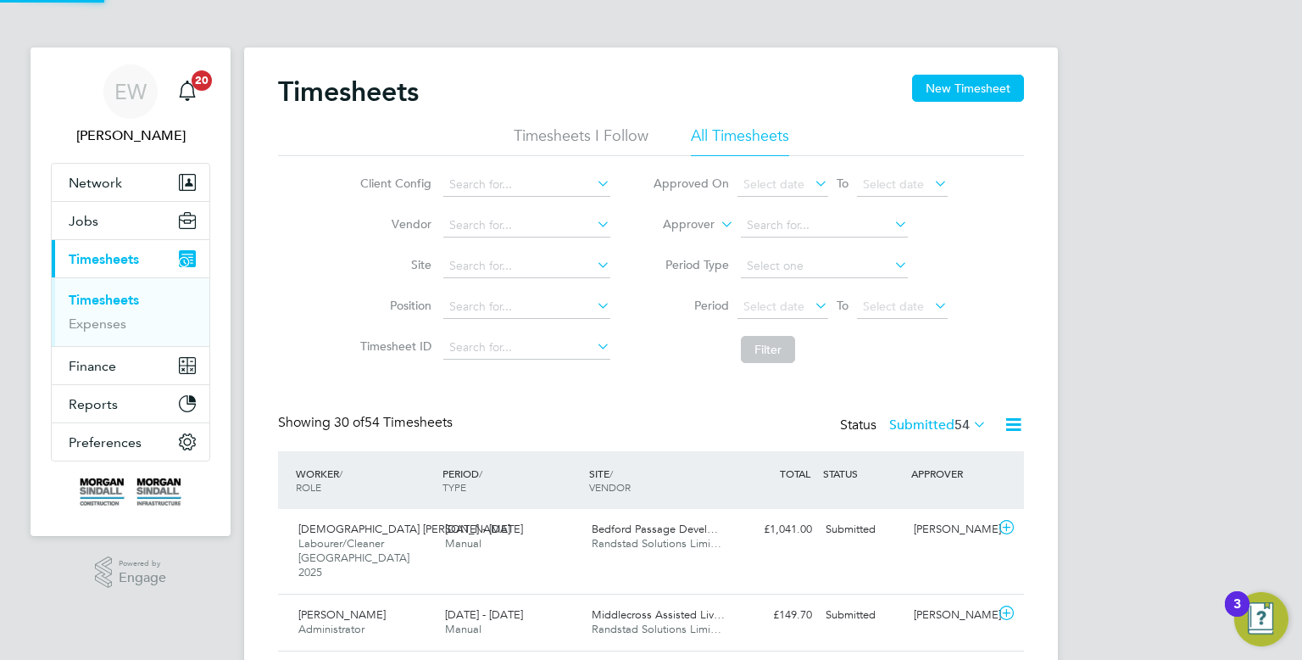
scroll to position [42, 148]
click at [470, 266] on input at bounding box center [526, 266] width 167 height 24
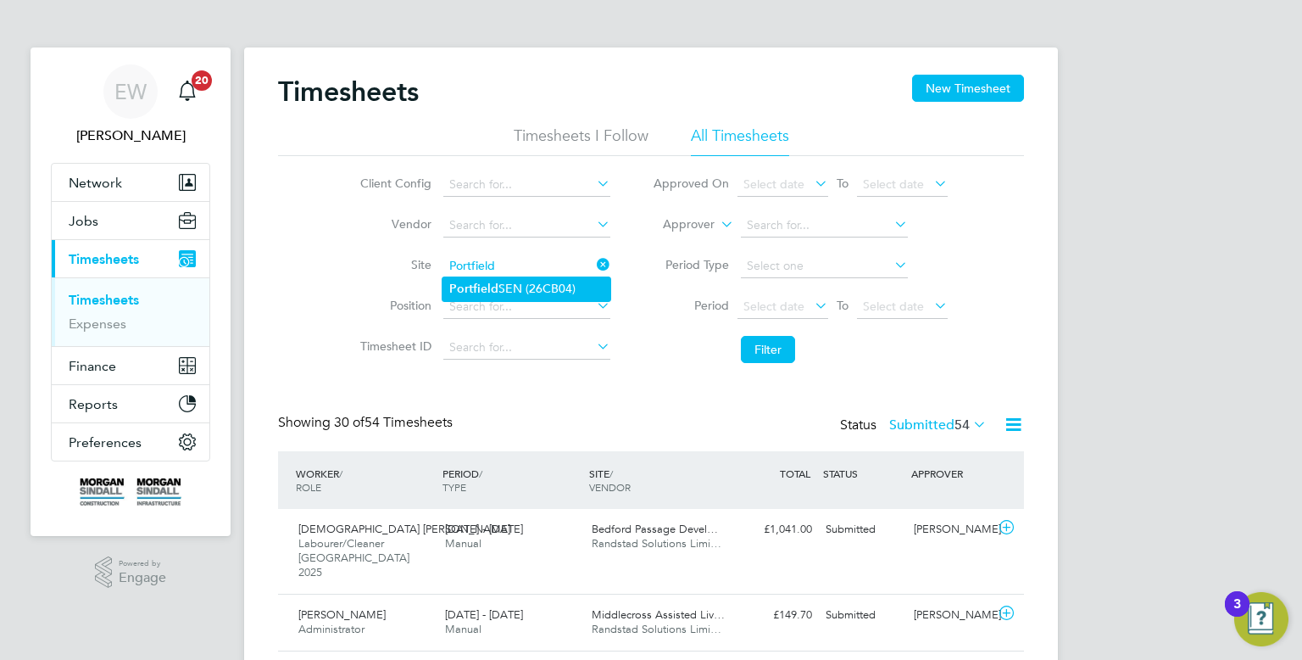
click at [549, 297] on li "Portfield SEN (26CB04)" at bounding box center [527, 288] width 168 height 23
type input "Portfield SEN (26CB04)"
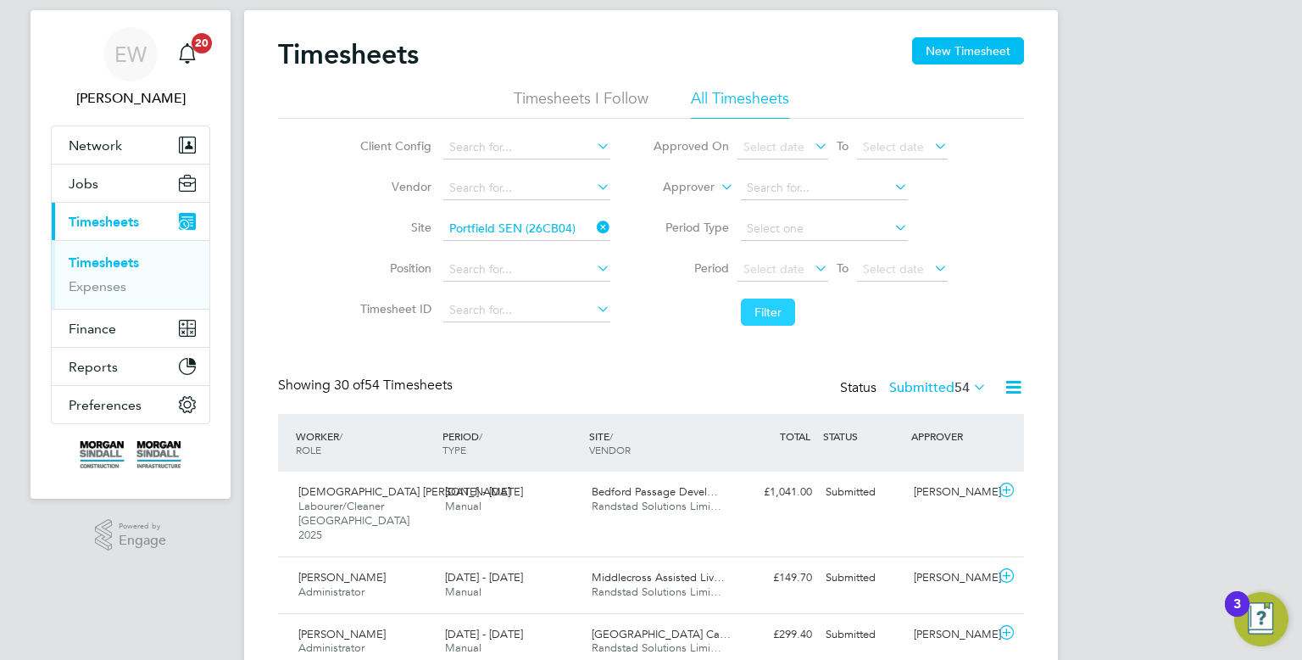
click at [767, 322] on button "Filter" at bounding box center [768, 311] width 54 height 27
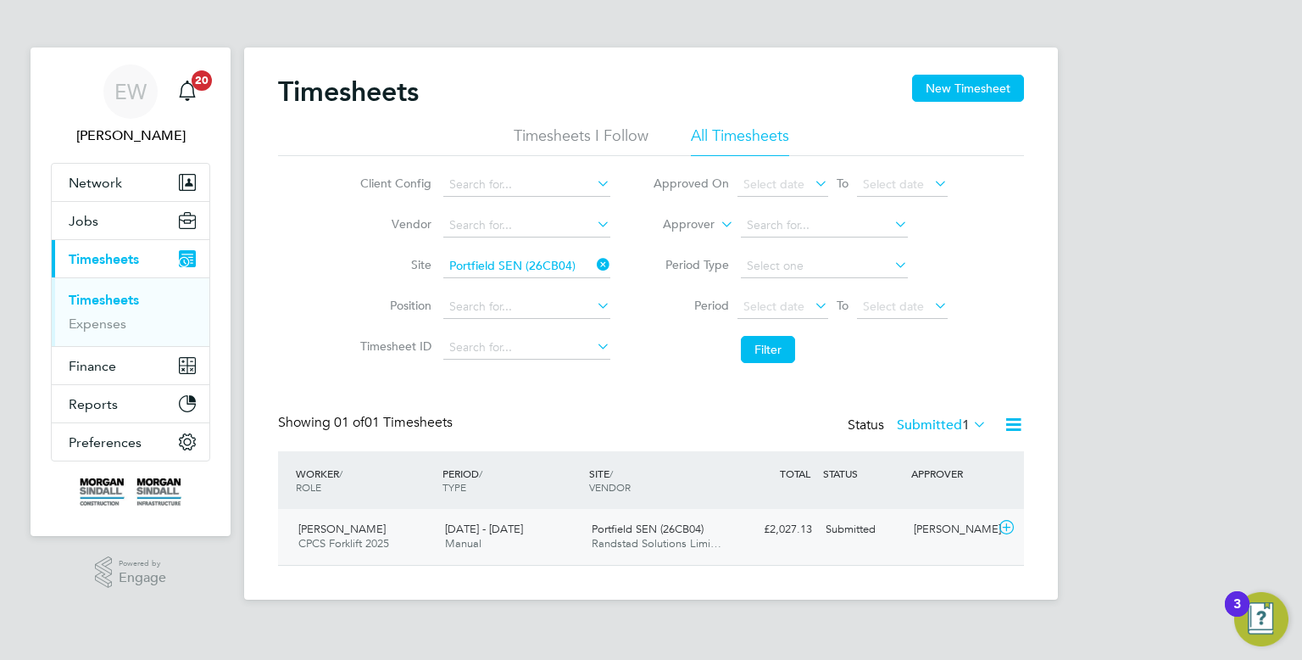
click at [704, 532] on span "Portfield SEN (26CB04)" at bounding box center [648, 528] width 112 height 14
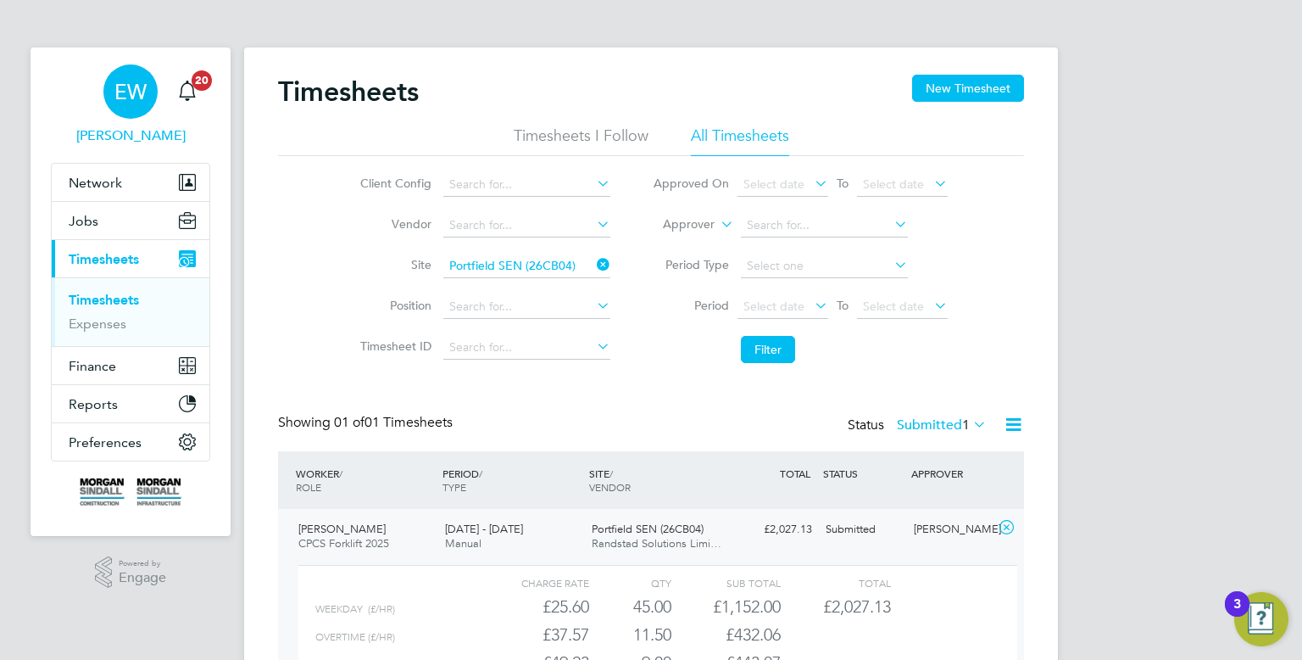
click at [109, 86] on div "EW" at bounding box center [130, 91] width 54 height 54
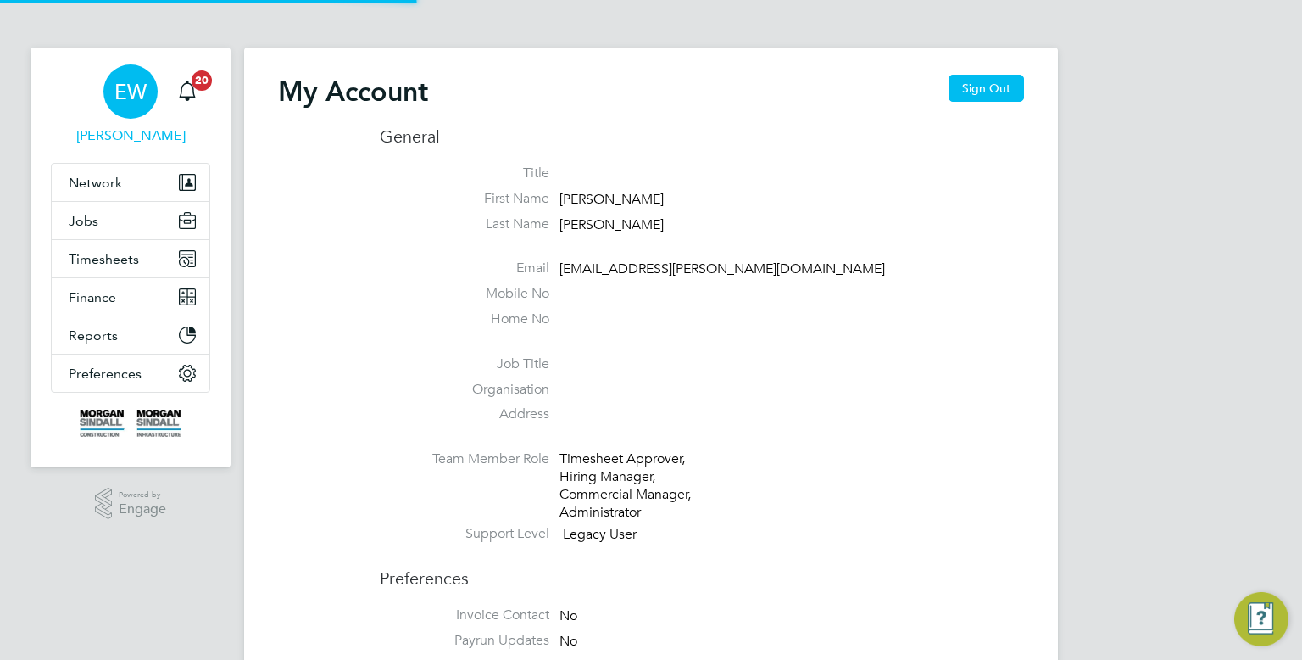
type input "[EMAIL_ADDRESS][PERSON_NAME][DOMAIN_NAME]"
click at [992, 82] on button "Sign Out" at bounding box center [986, 88] width 75 height 27
